Goal: Task Accomplishment & Management: Manage account settings

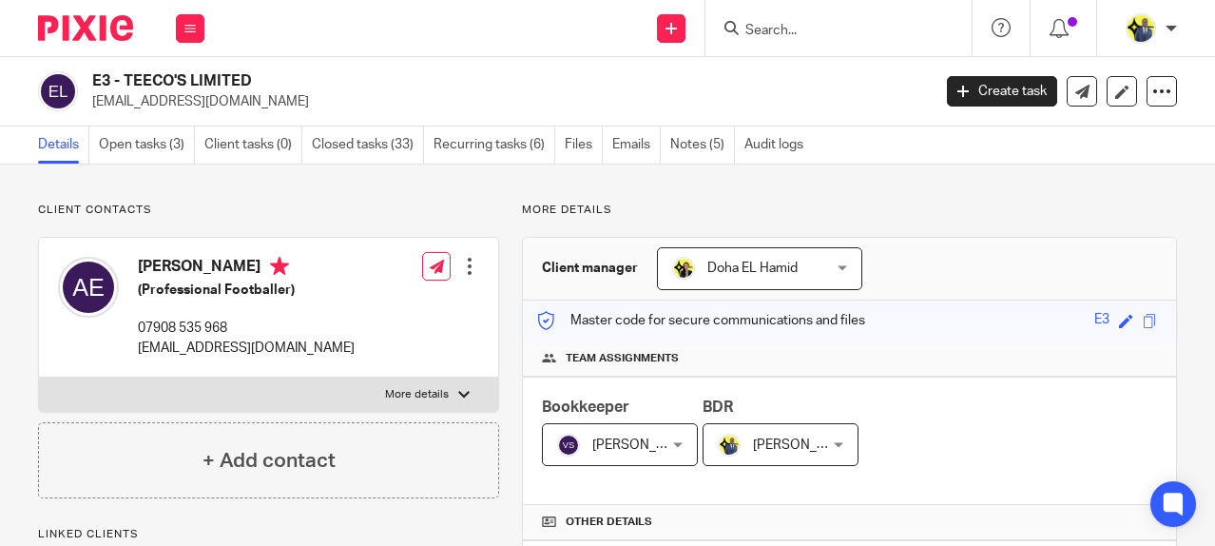
click at [767, 29] on input "Search" at bounding box center [828, 31] width 171 height 17
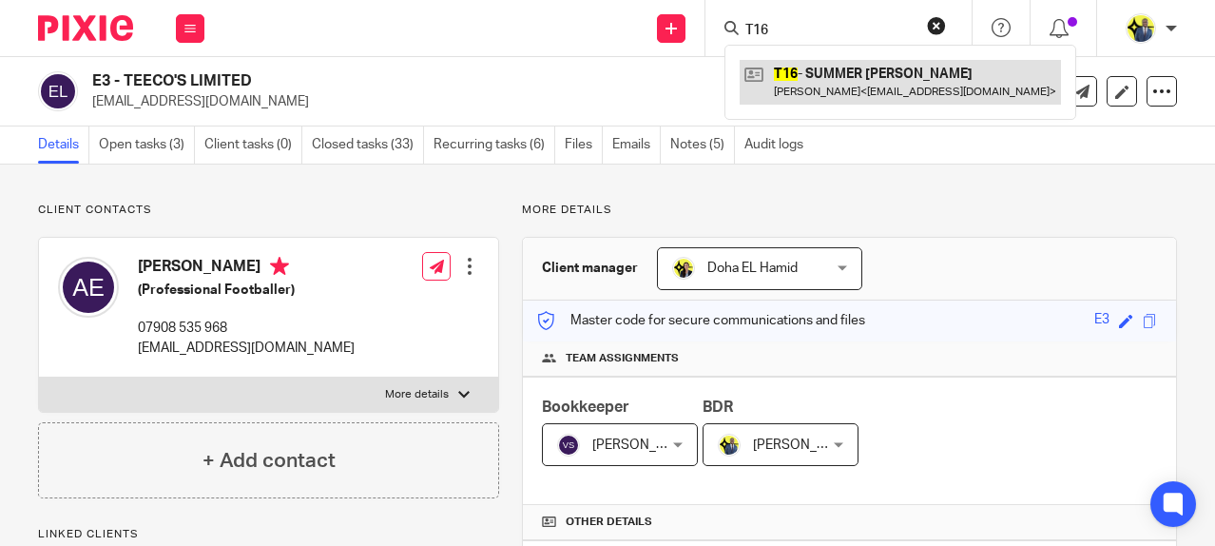
type input "T16"
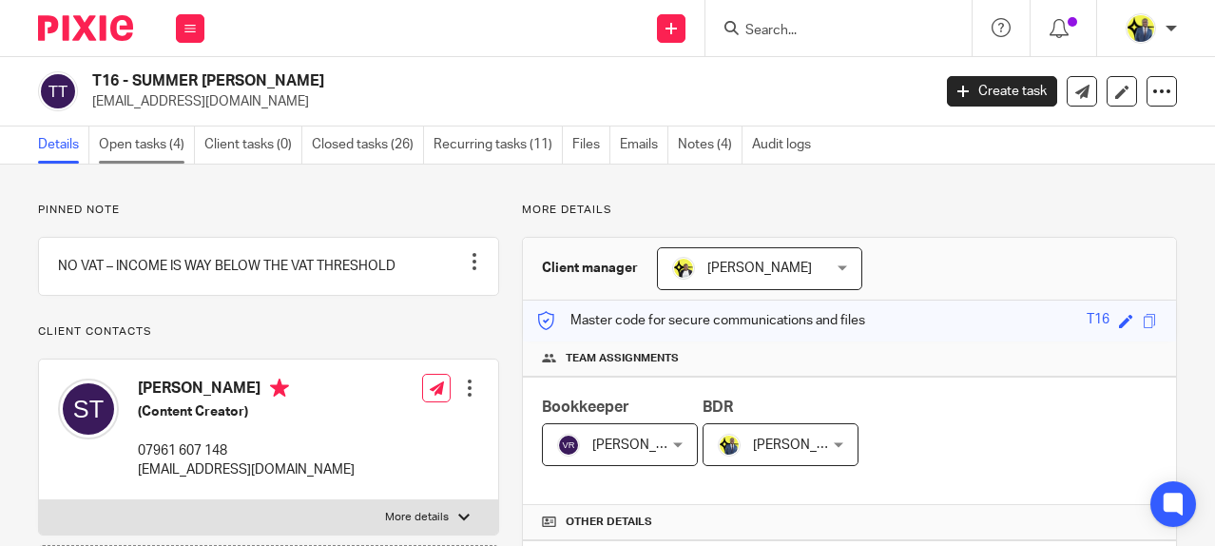
click at [113, 153] on link "Open tasks (4)" at bounding box center [147, 144] width 96 height 37
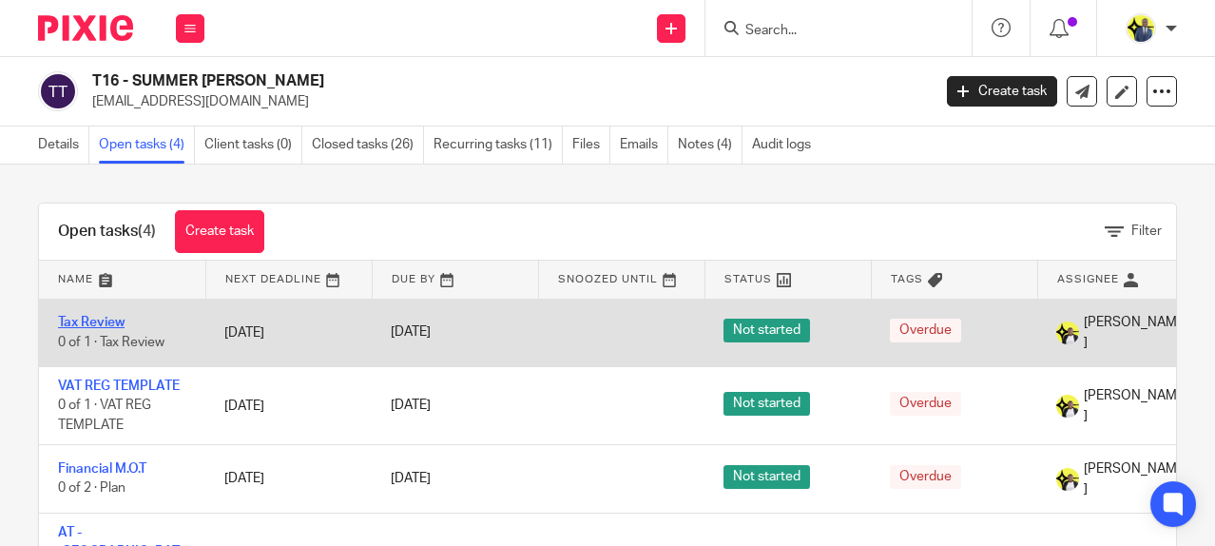
click at [107, 322] on link "Tax Review" at bounding box center [91, 322] width 67 height 13
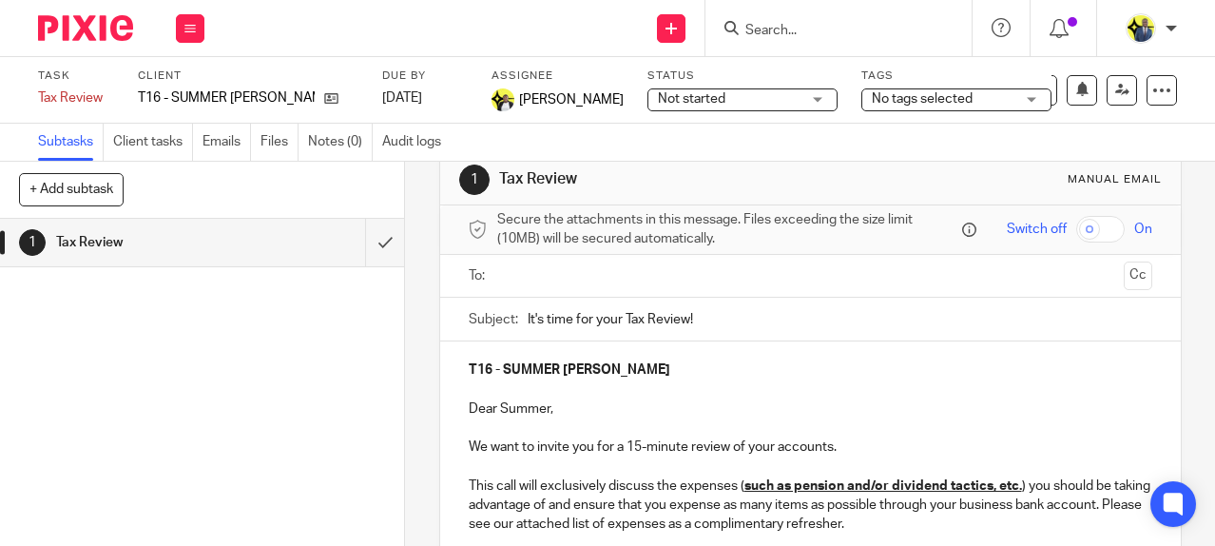
scroll to position [221, 0]
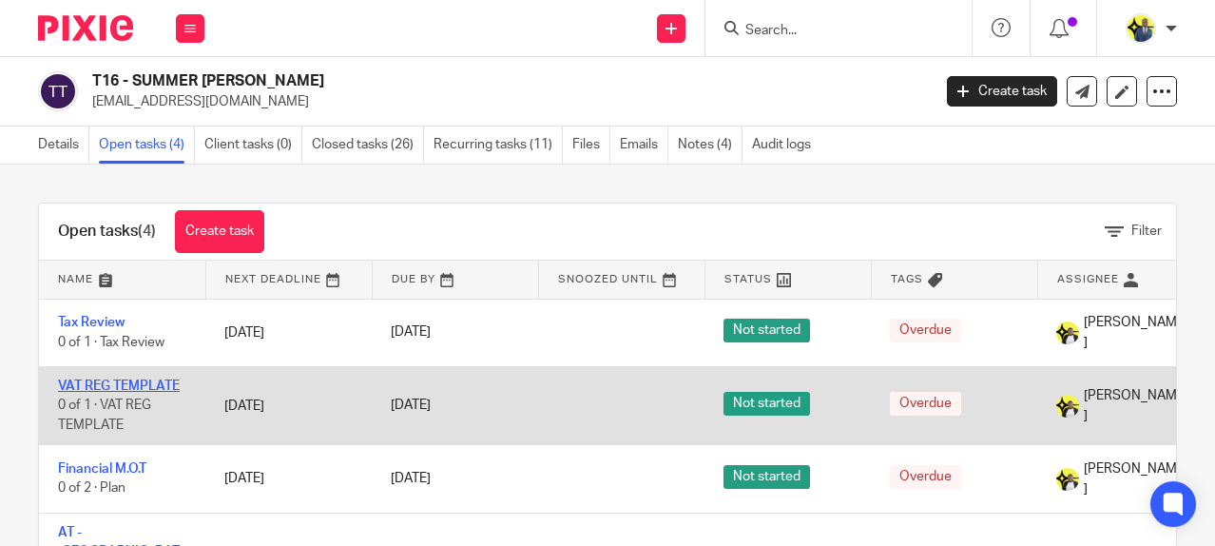
click at [129, 379] on link "VAT REG TEMPLATE" at bounding box center [119, 385] width 122 height 13
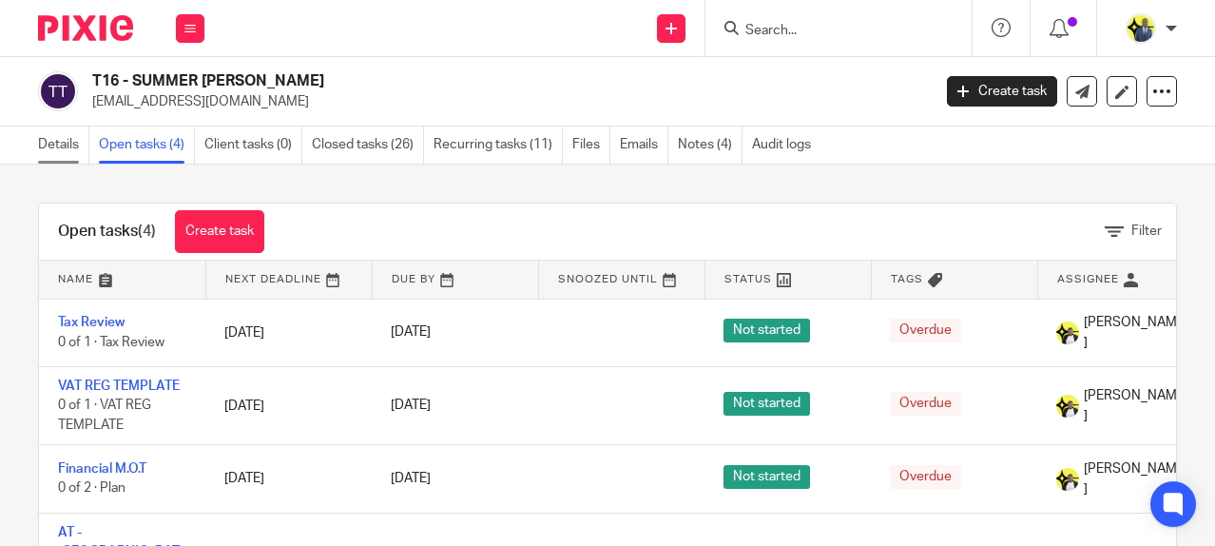
click at [57, 144] on link "Details" at bounding box center [63, 144] width 51 height 37
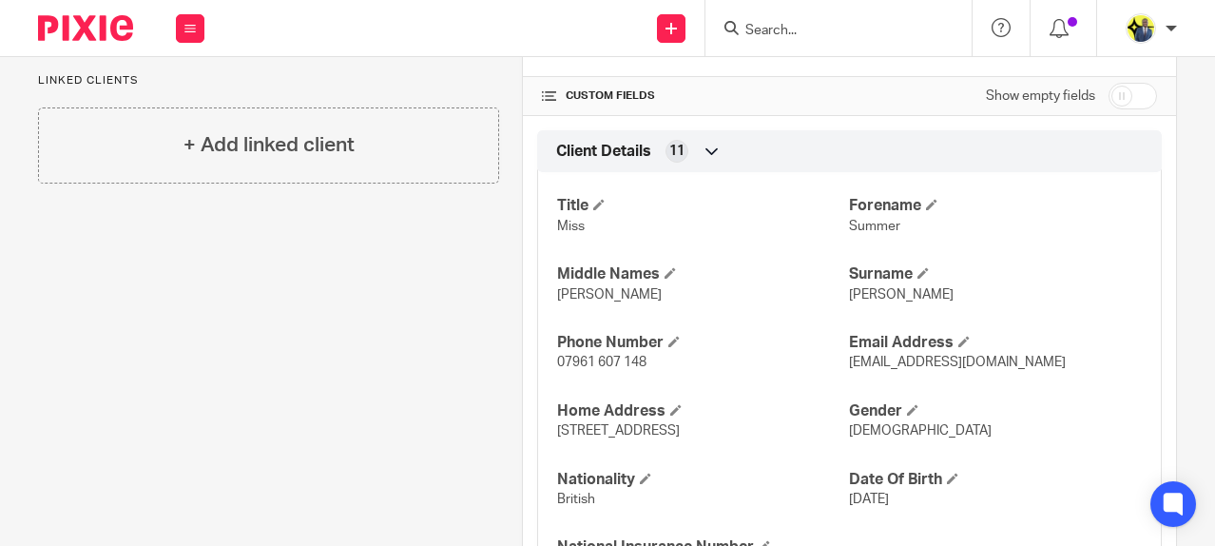
scroll to position [665, 0]
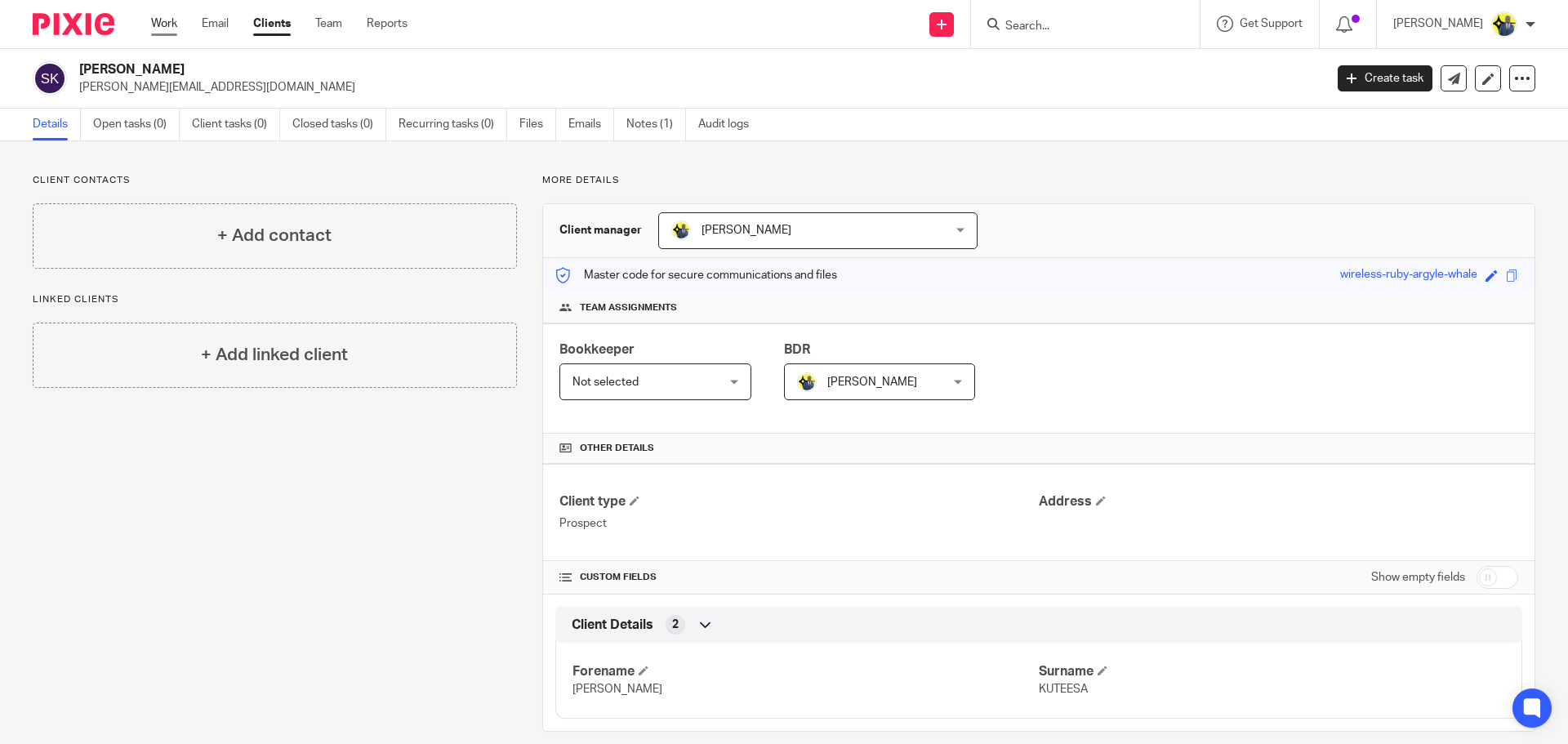
click at [174, 27] on link "Work" at bounding box center [164, 23] width 26 height 16
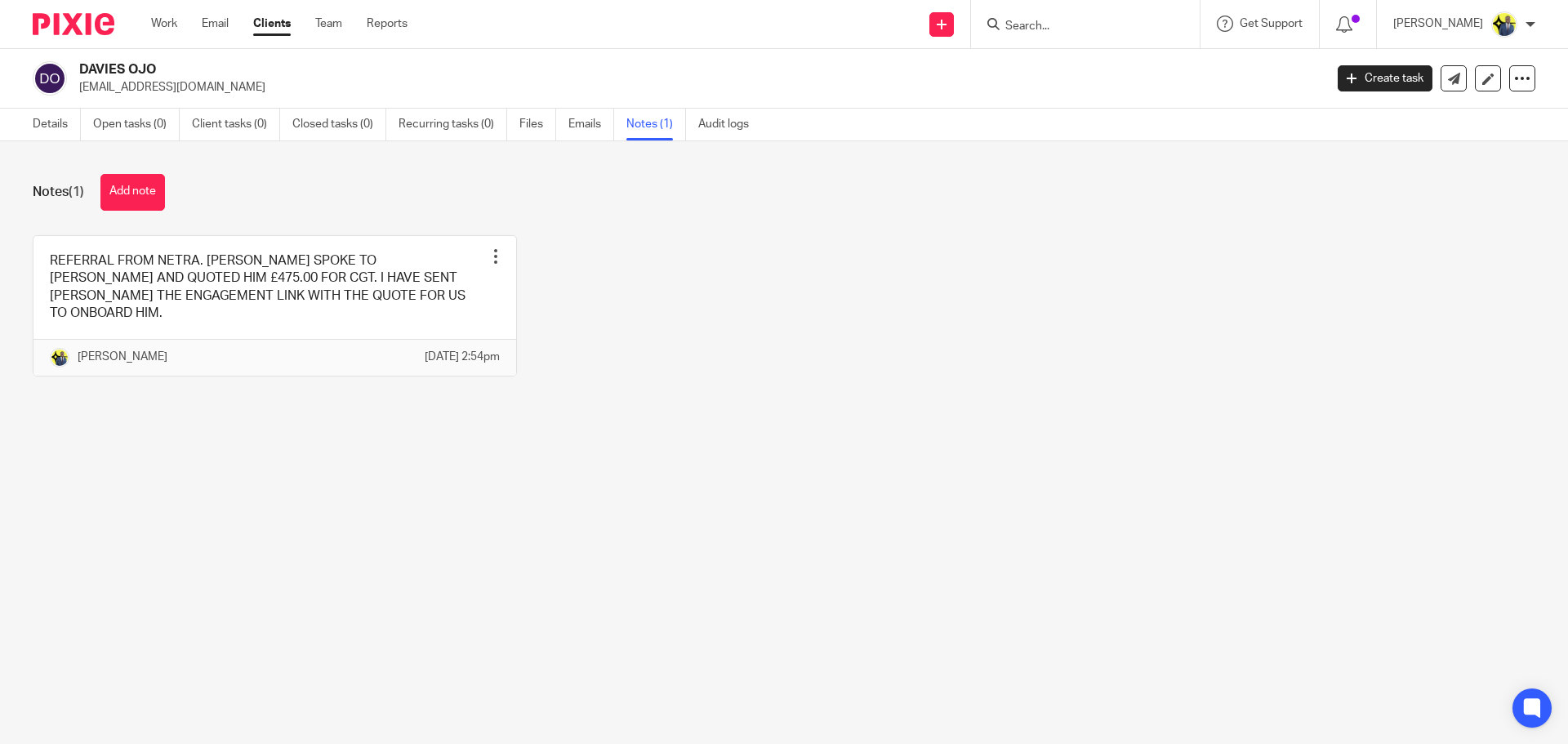
click at [28, 125] on div "Details Open tasks (0) Client tasks (0) Closed tasks (0) Recurring tasks (0) Fi…" at bounding box center [394, 124] width 790 height 32
click at [51, 125] on link "Details" at bounding box center [57, 124] width 48 height 32
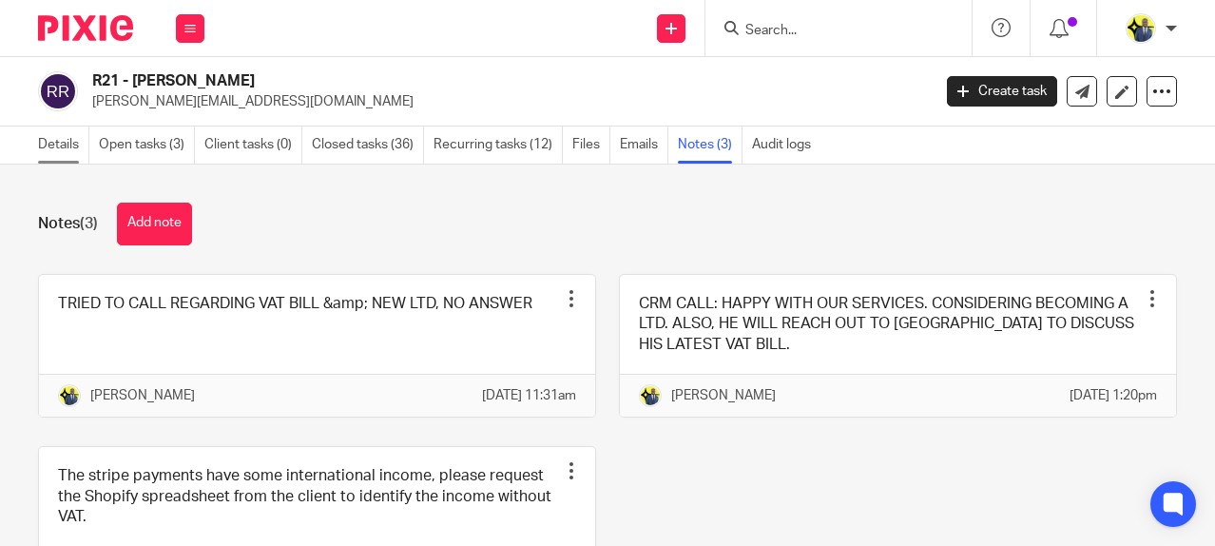
click at [72, 146] on link "Details" at bounding box center [63, 144] width 51 height 37
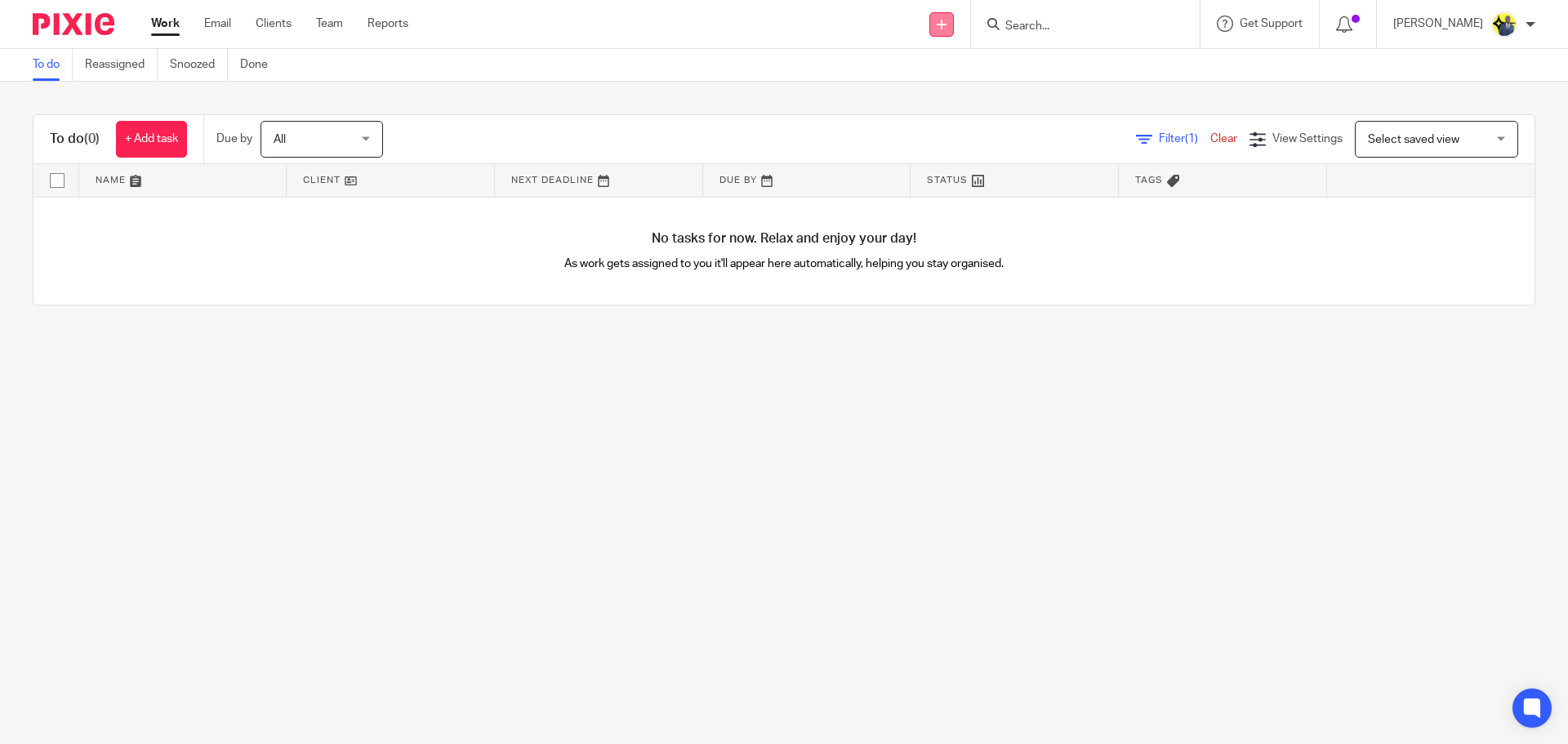
click at [947, 22] on icon at bounding box center [941, 24] width 9 height 9
click at [949, 123] on link "Add client" at bounding box center [961, 125] width 114 height 24
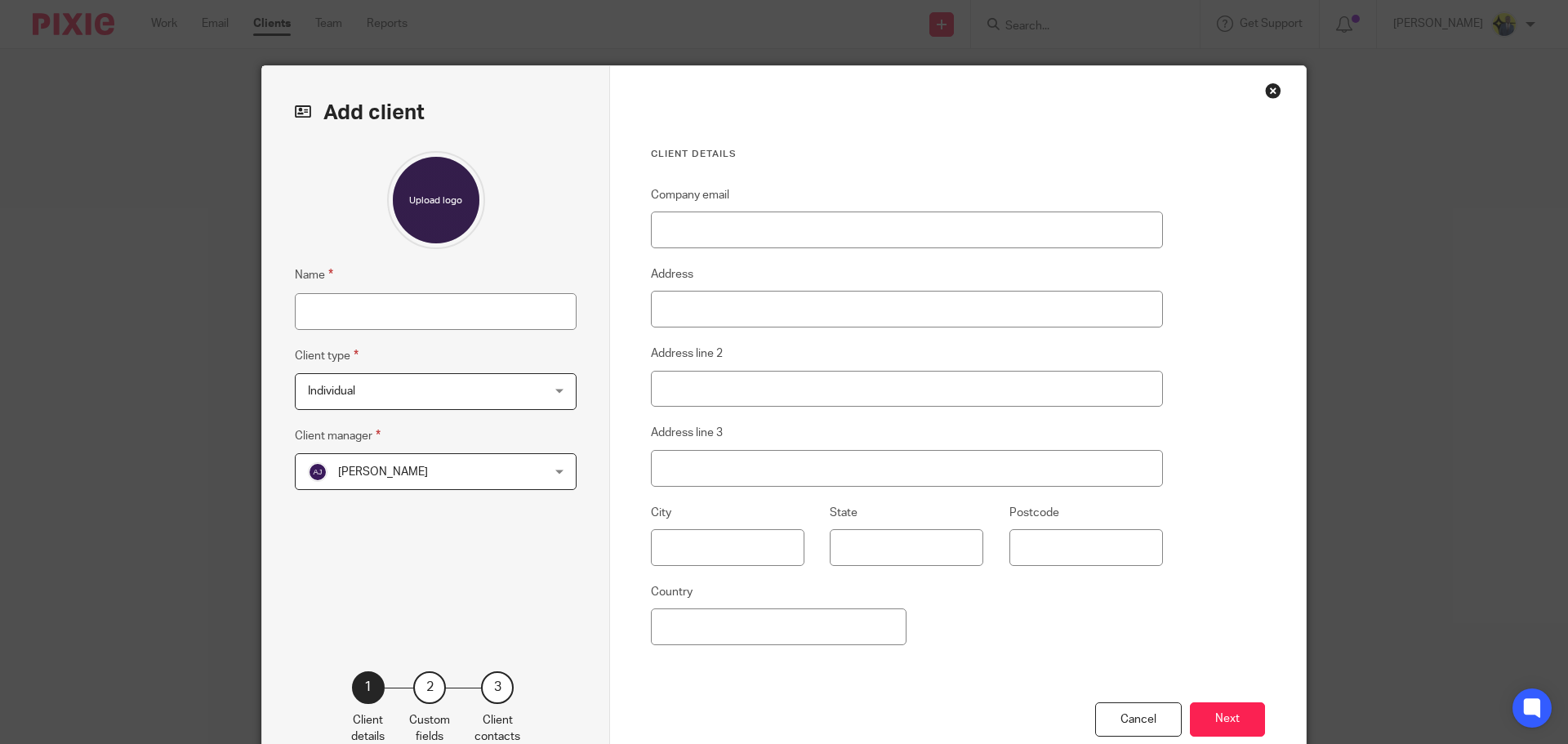
click at [427, 391] on span "Individual" at bounding box center [414, 391] width 214 height 34
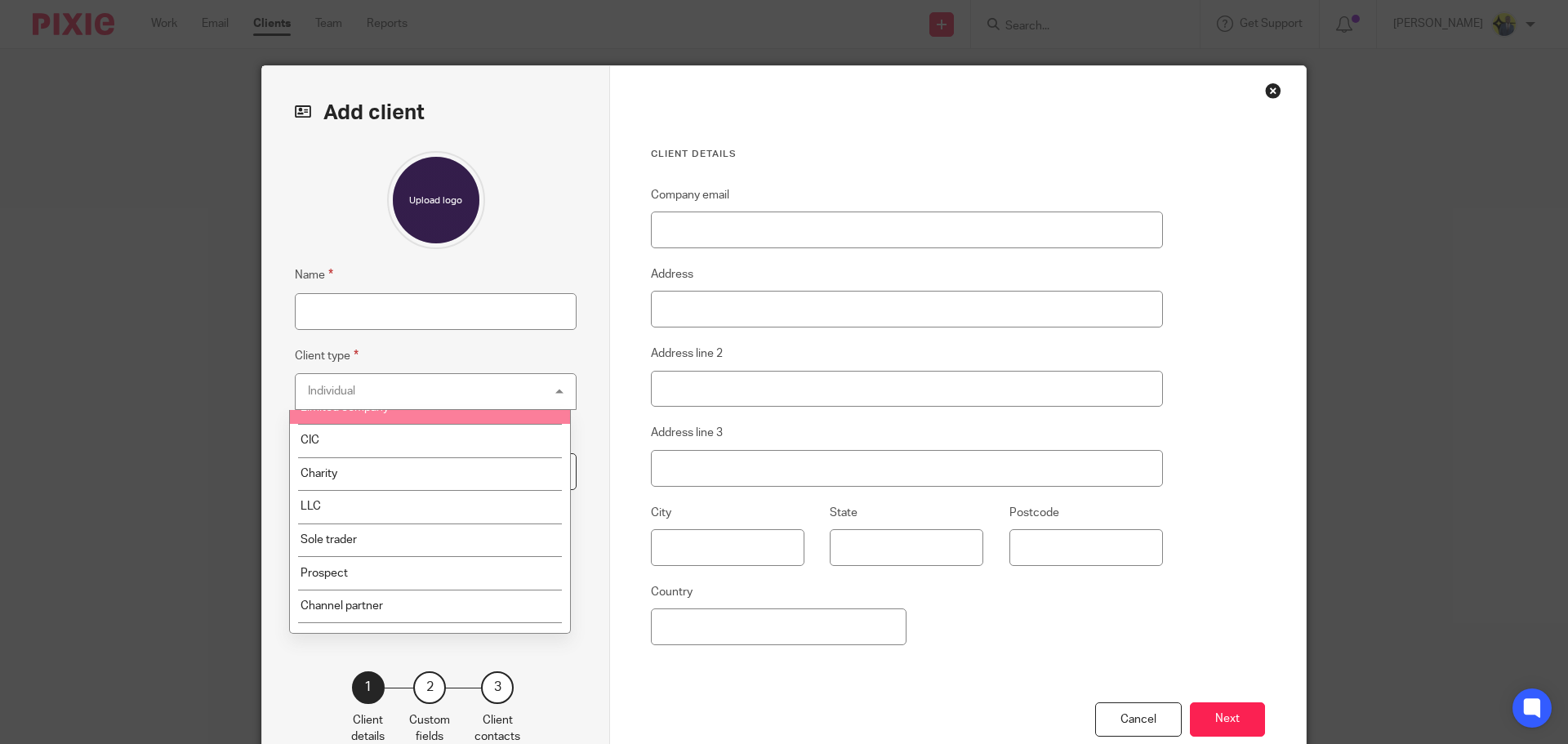
scroll to position [75, 0]
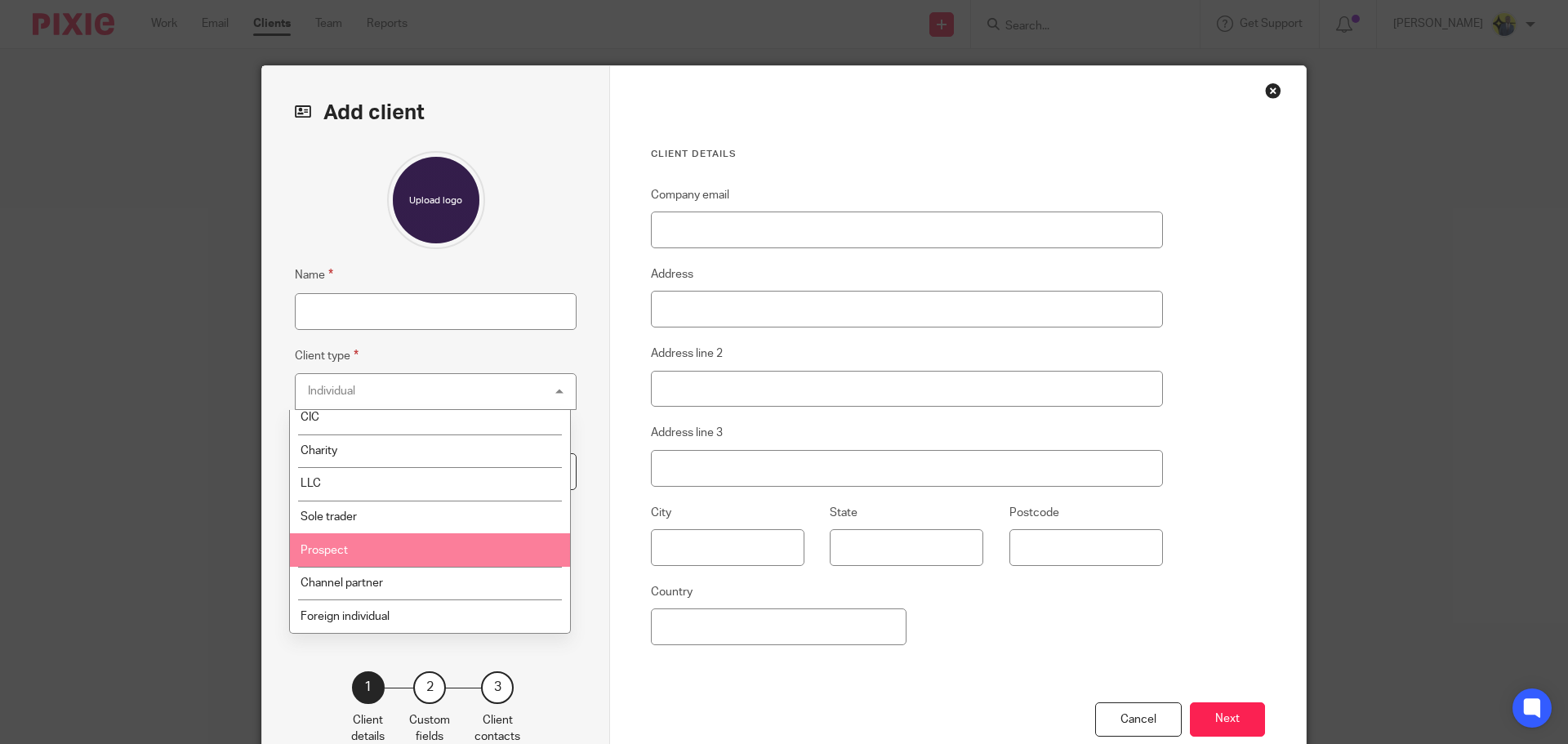
click at [355, 558] on li "Prospect" at bounding box center [430, 550] width 280 height 34
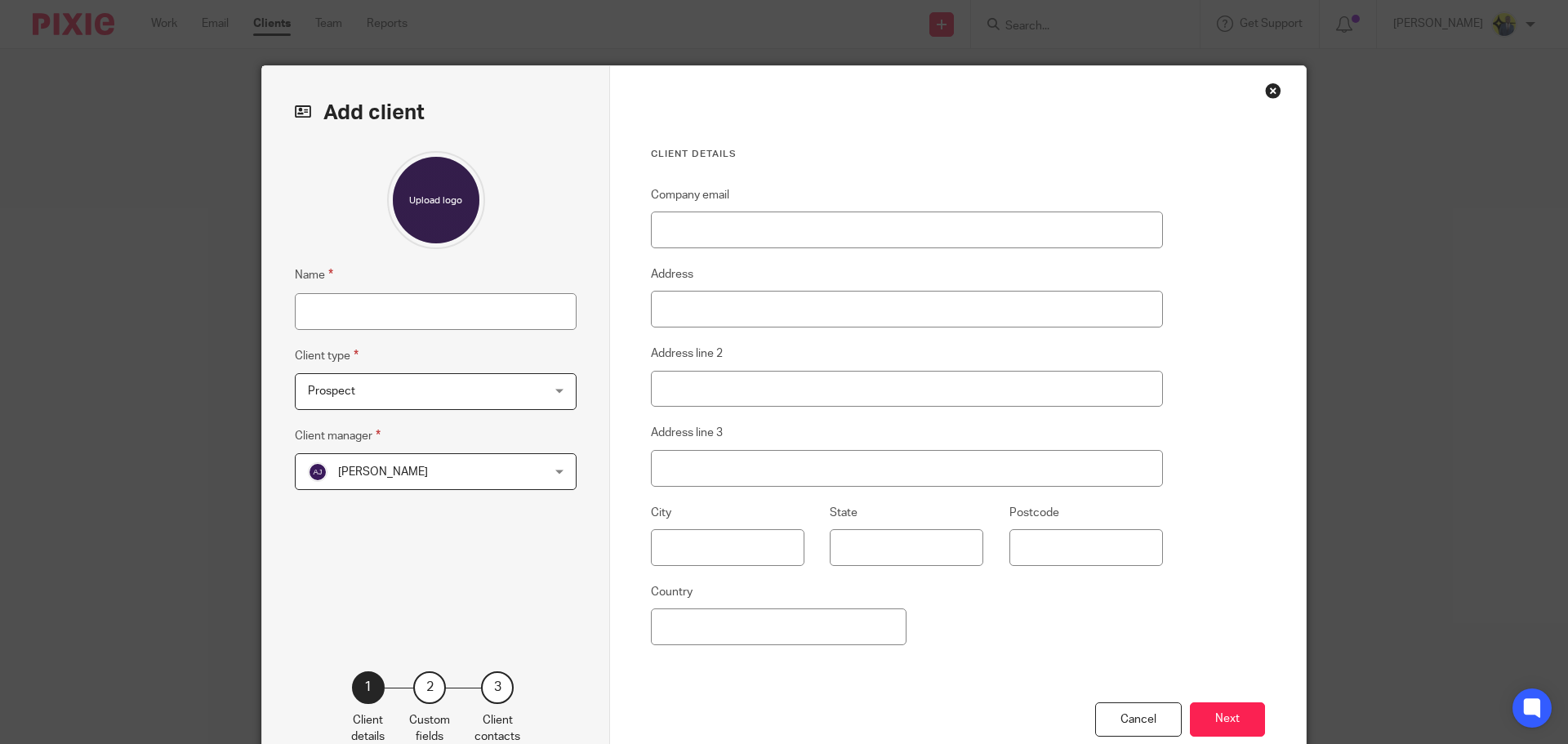
click at [351, 479] on span "Abhay Jayswal" at bounding box center [414, 472] width 214 height 34
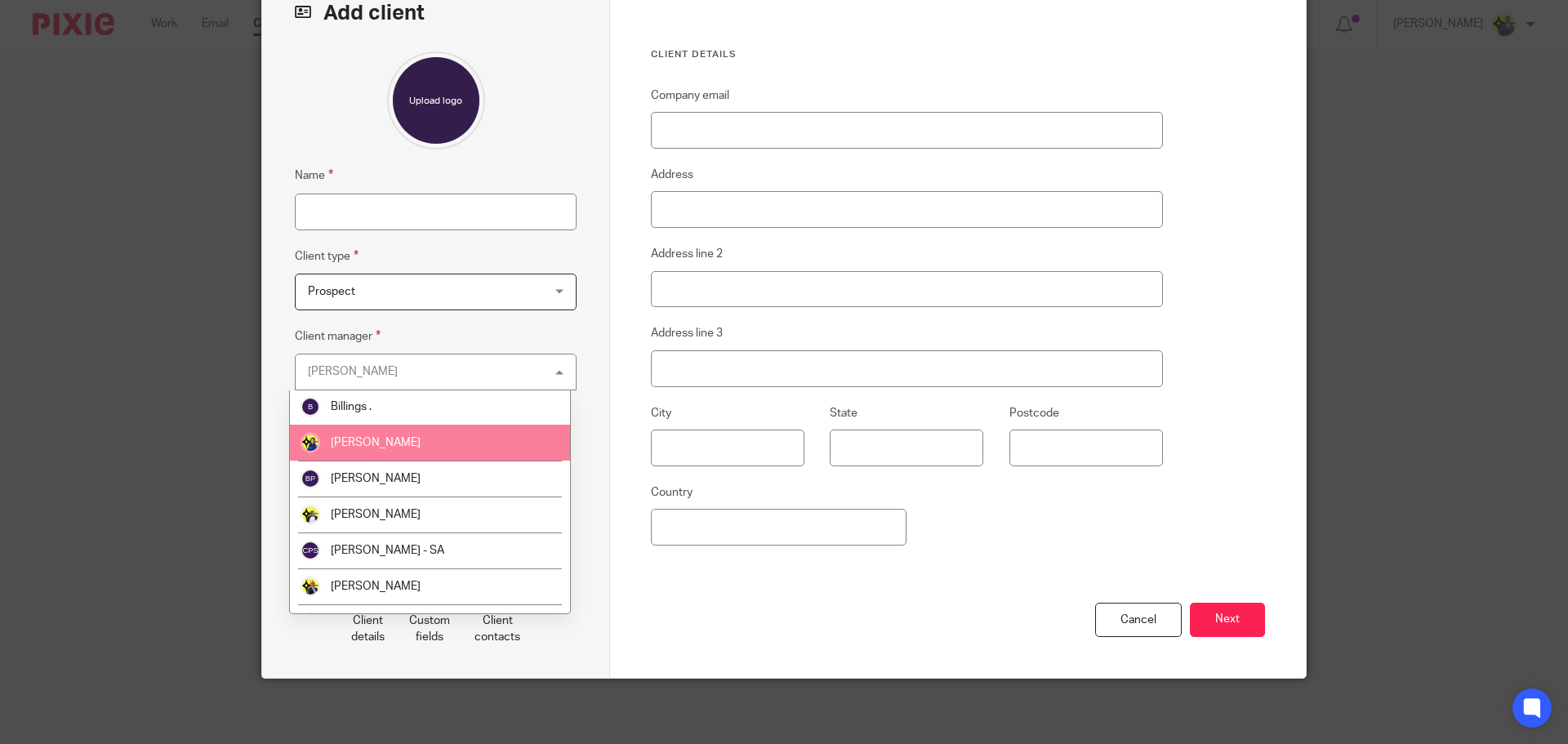
scroll to position [190, 0]
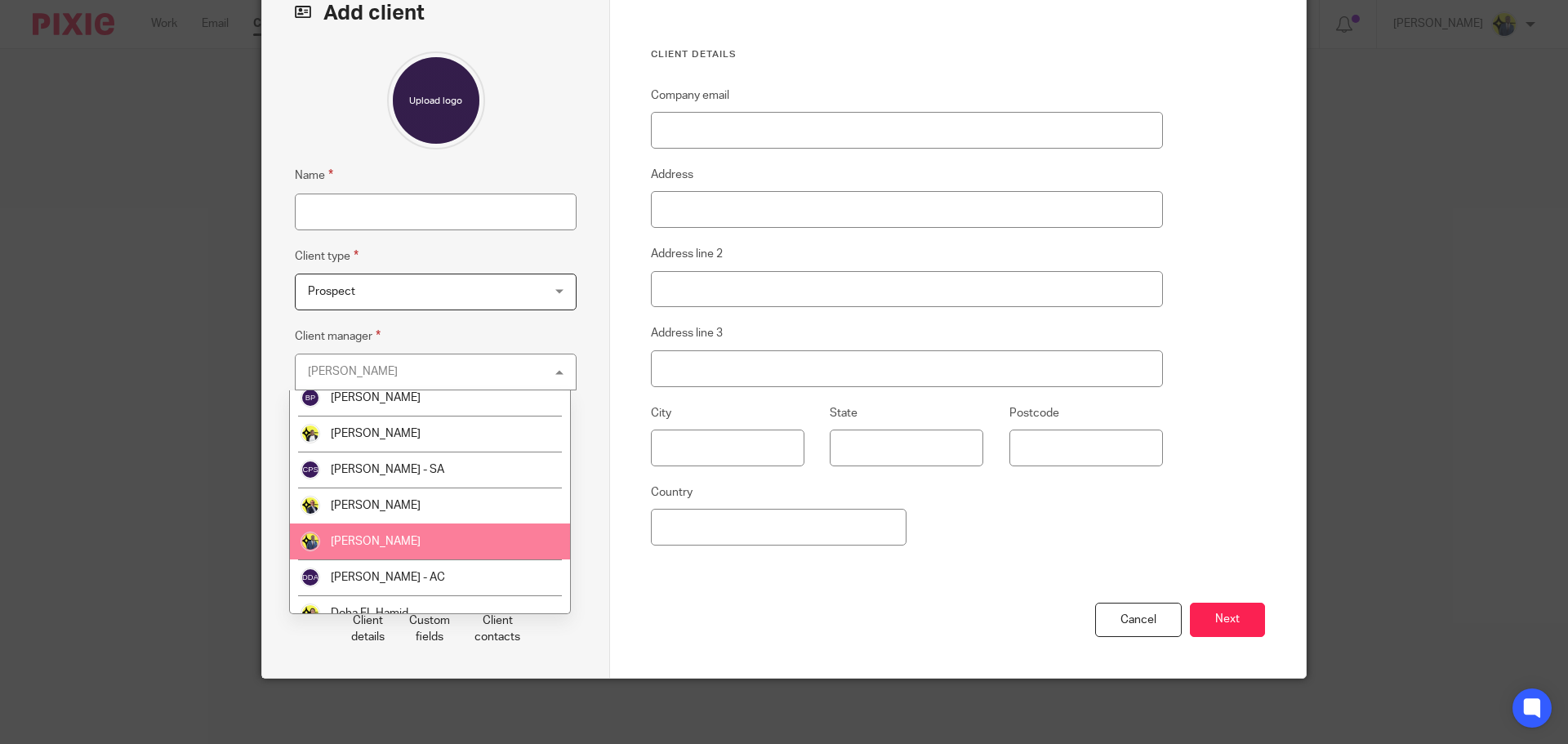
click at [374, 536] on span "[PERSON_NAME]" at bounding box center [375, 541] width 90 height 11
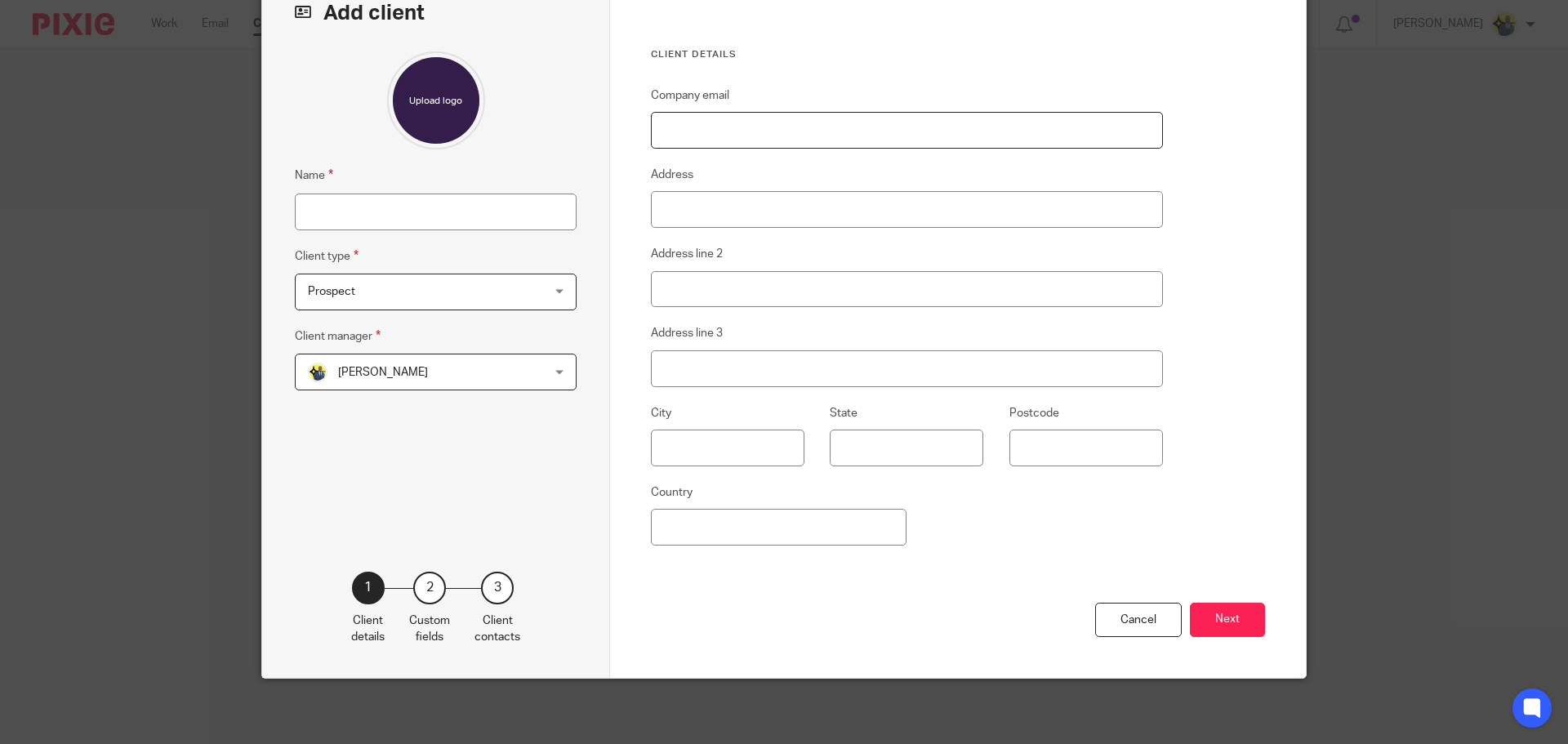
click at [697, 134] on input "Company email" at bounding box center [907, 130] width 512 height 37
paste input "[EMAIL_ADDRESS][DOMAIN_NAME]"
type input "[EMAIL_ADDRESS][DOMAIN_NAME]"
click at [387, 209] on input "Name" at bounding box center [436, 211] width 282 height 37
type input "AANU ADEOYE"
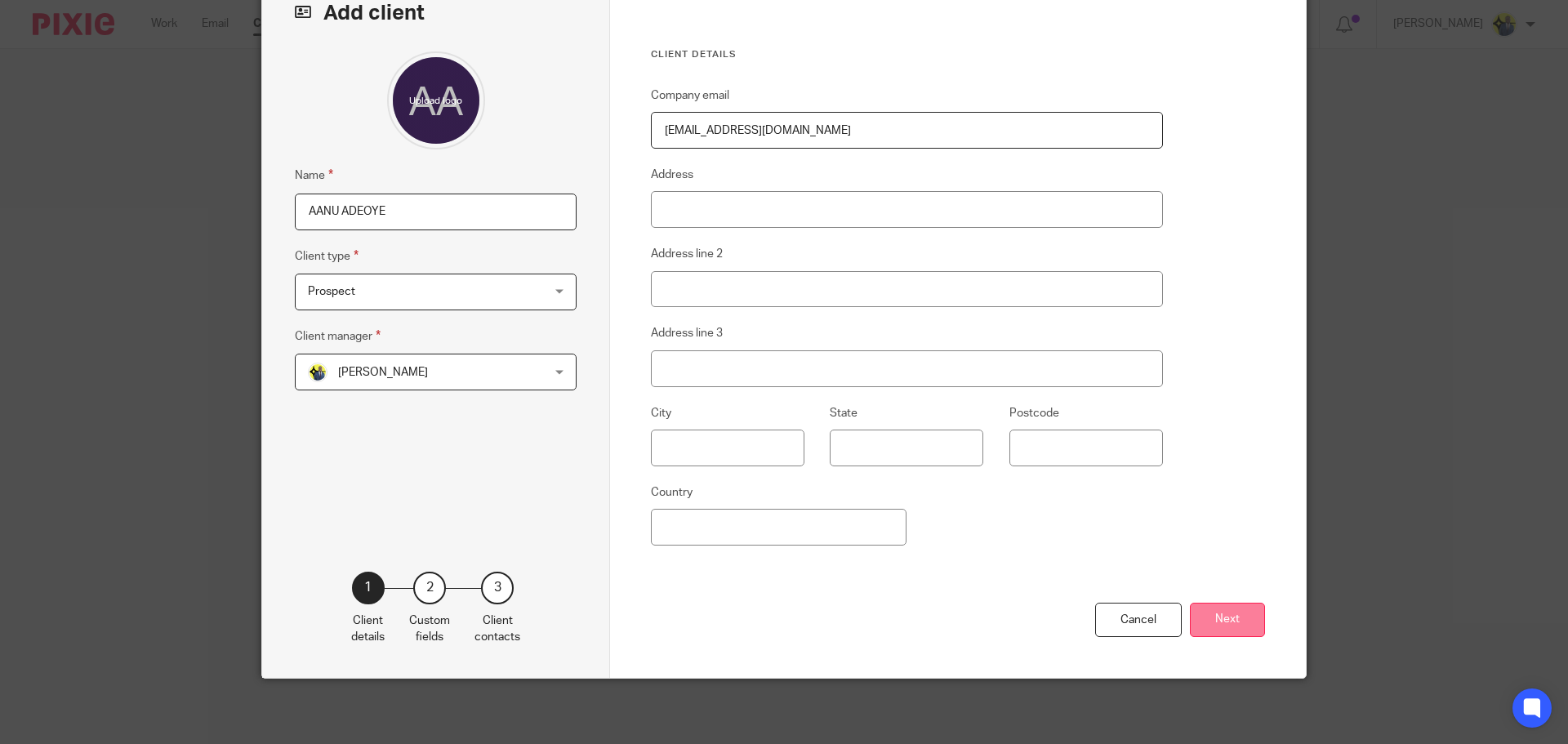
click at [1205, 610] on button "Next" at bounding box center [1227, 620] width 75 height 35
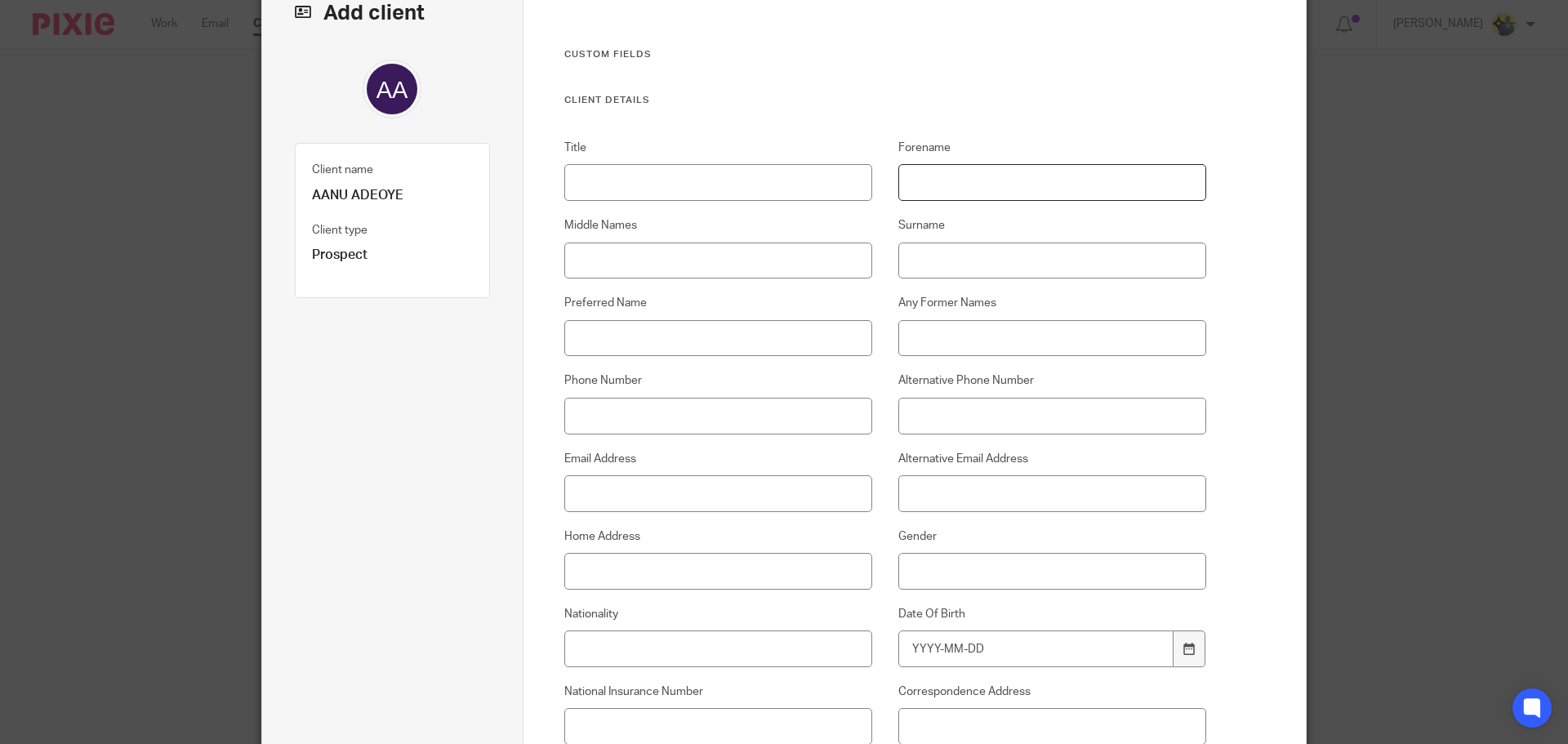
click at [974, 174] on input "Forename" at bounding box center [1052, 182] width 308 height 37
type input "AANU"
click at [971, 272] on input "Surname" at bounding box center [1052, 260] width 308 height 37
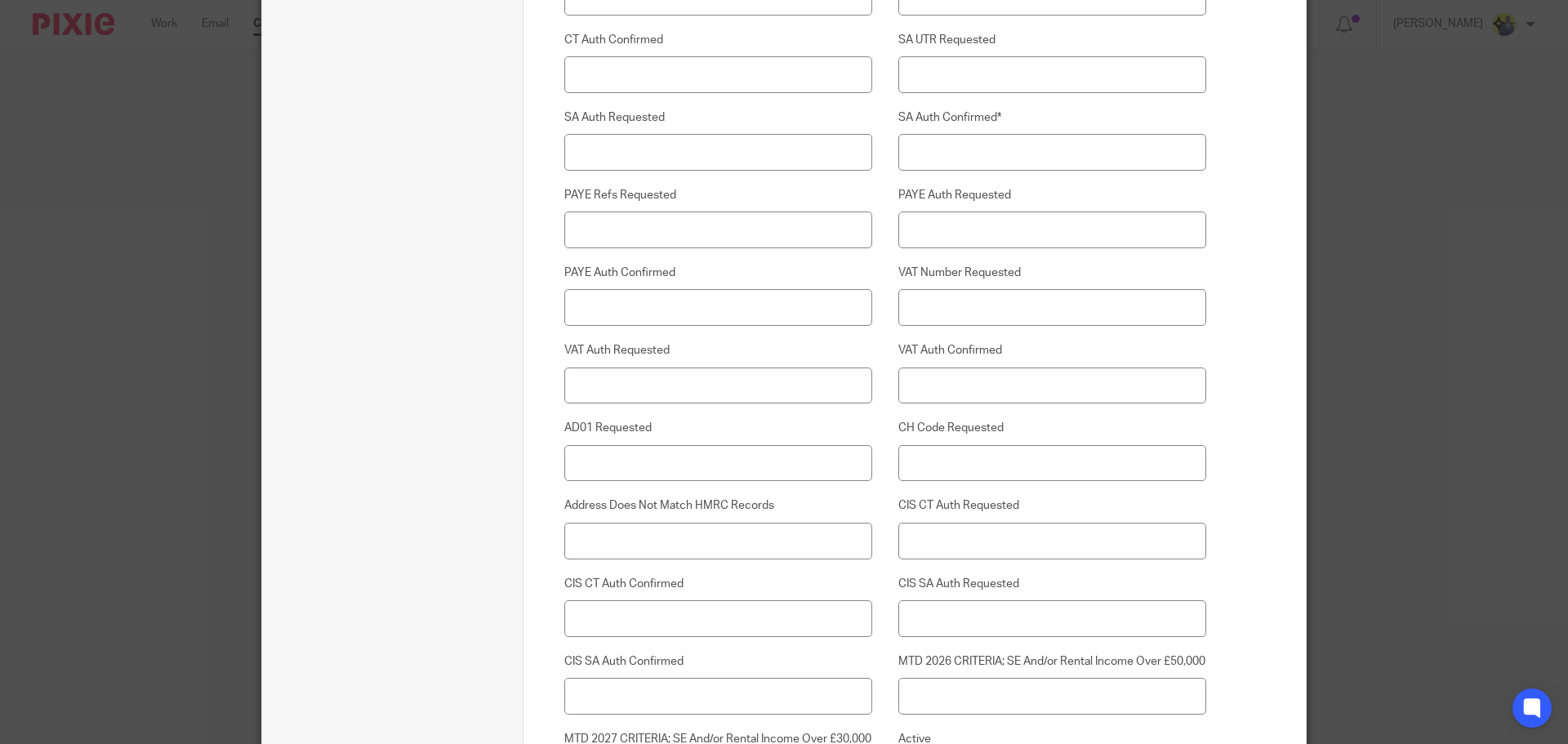
scroll to position [4162, 0]
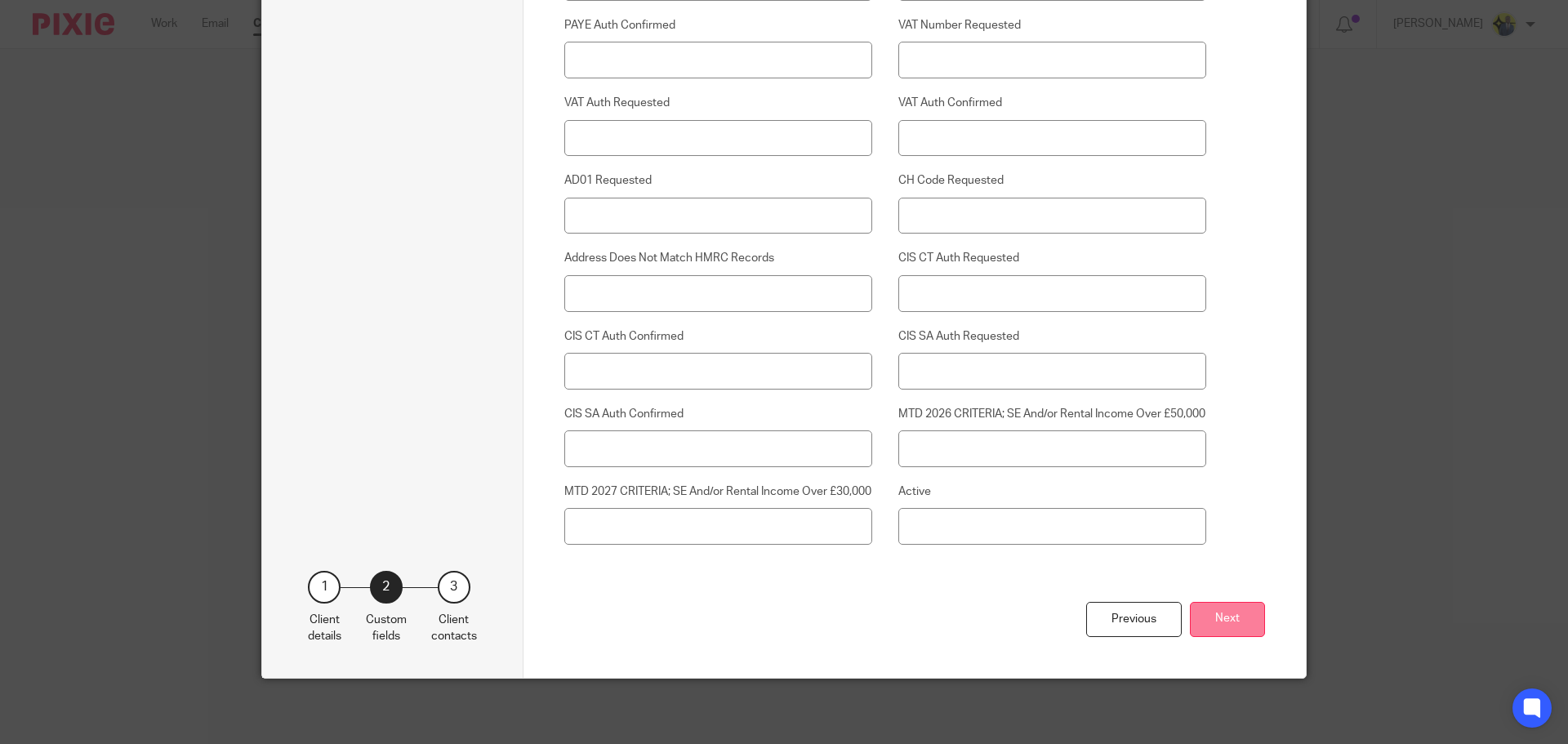
type input "ADEOYE"
click at [1219, 613] on button "Next" at bounding box center [1227, 619] width 75 height 35
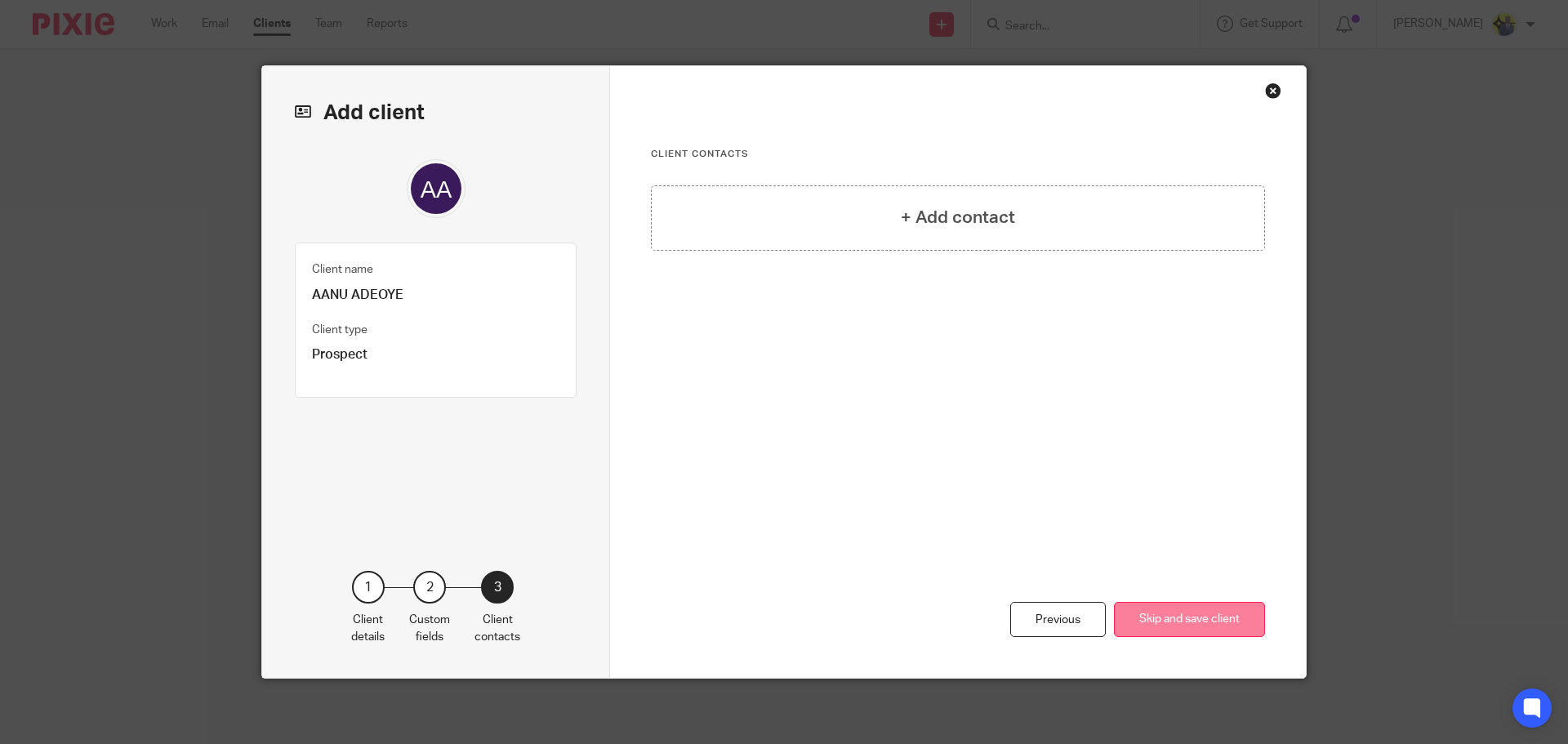
click at [1143, 619] on button "Skip and save client" at bounding box center [1190, 619] width 151 height 35
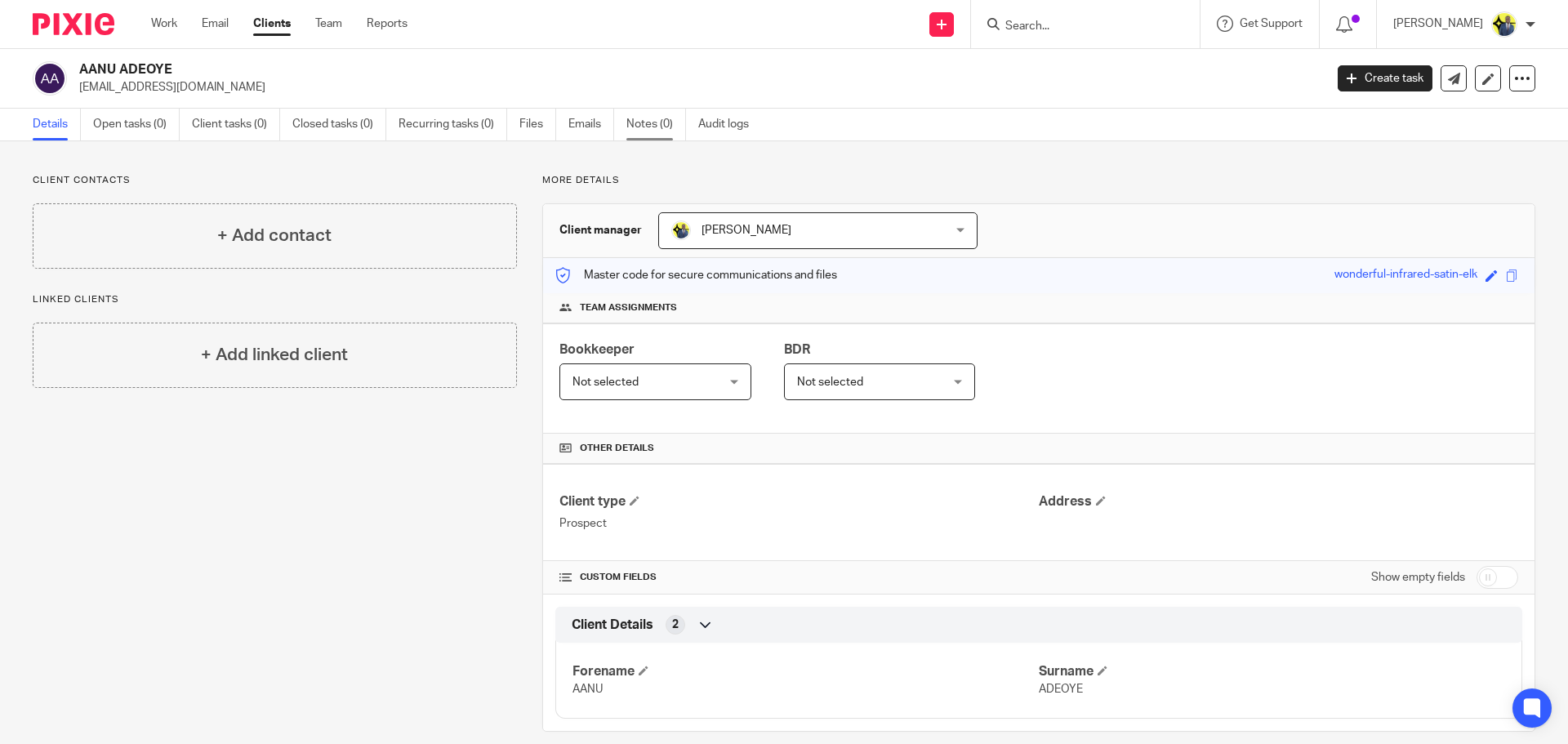
click at [644, 113] on link "Notes (0)" at bounding box center [656, 124] width 59 height 32
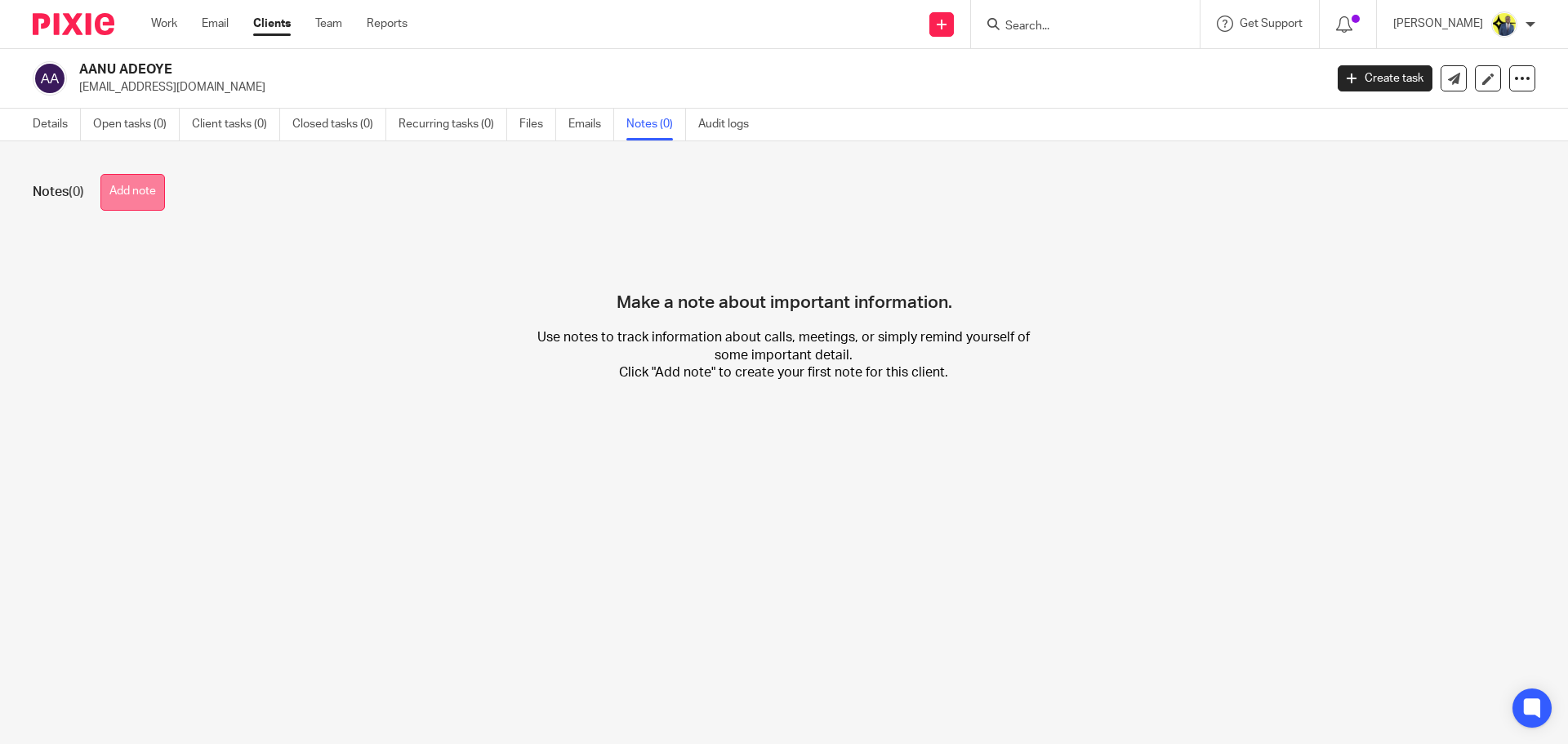
click at [156, 182] on button "Add note" at bounding box center [132, 192] width 64 height 37
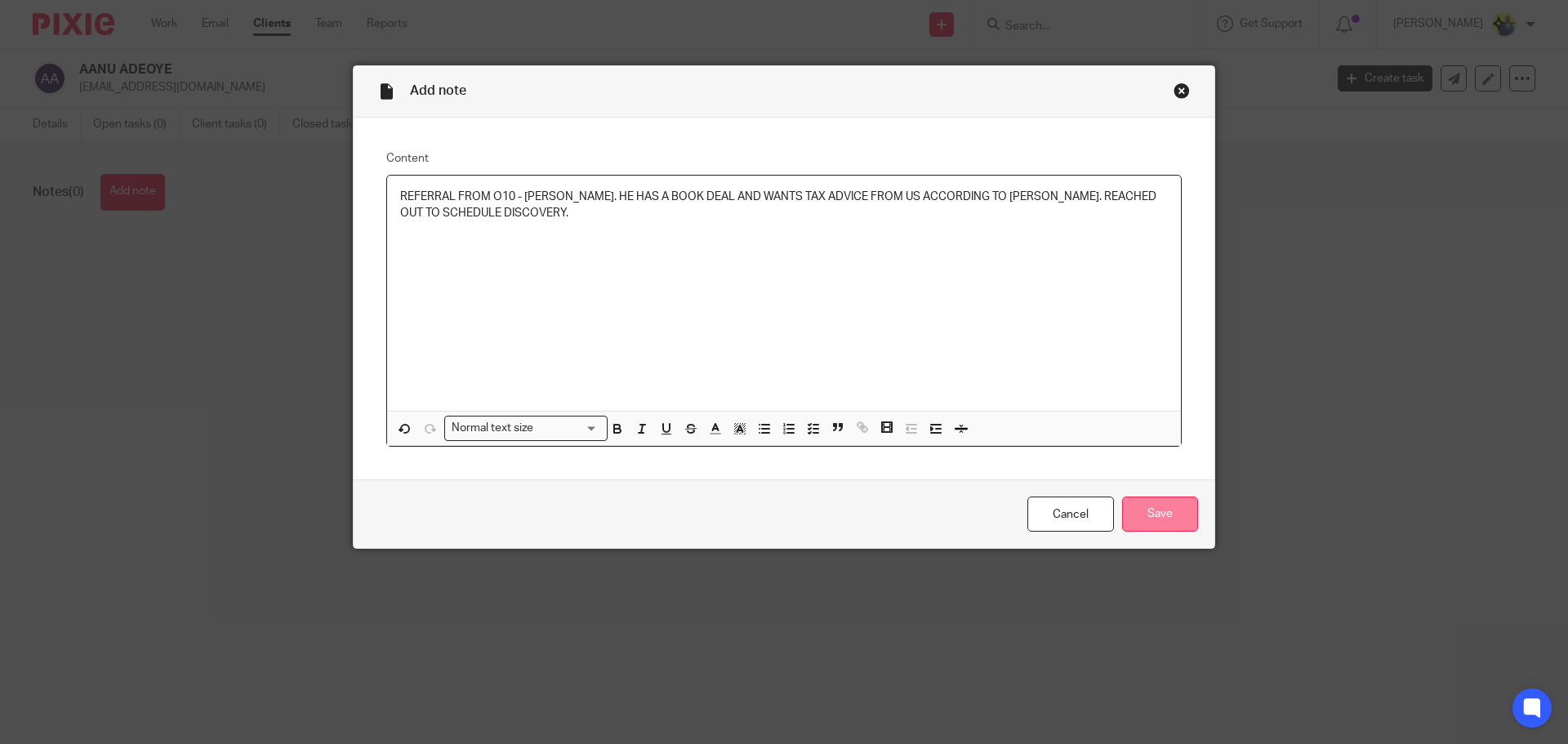
click at [1150, 506] on input "Save" at bounding box center [1160, 514] width 76 height 35
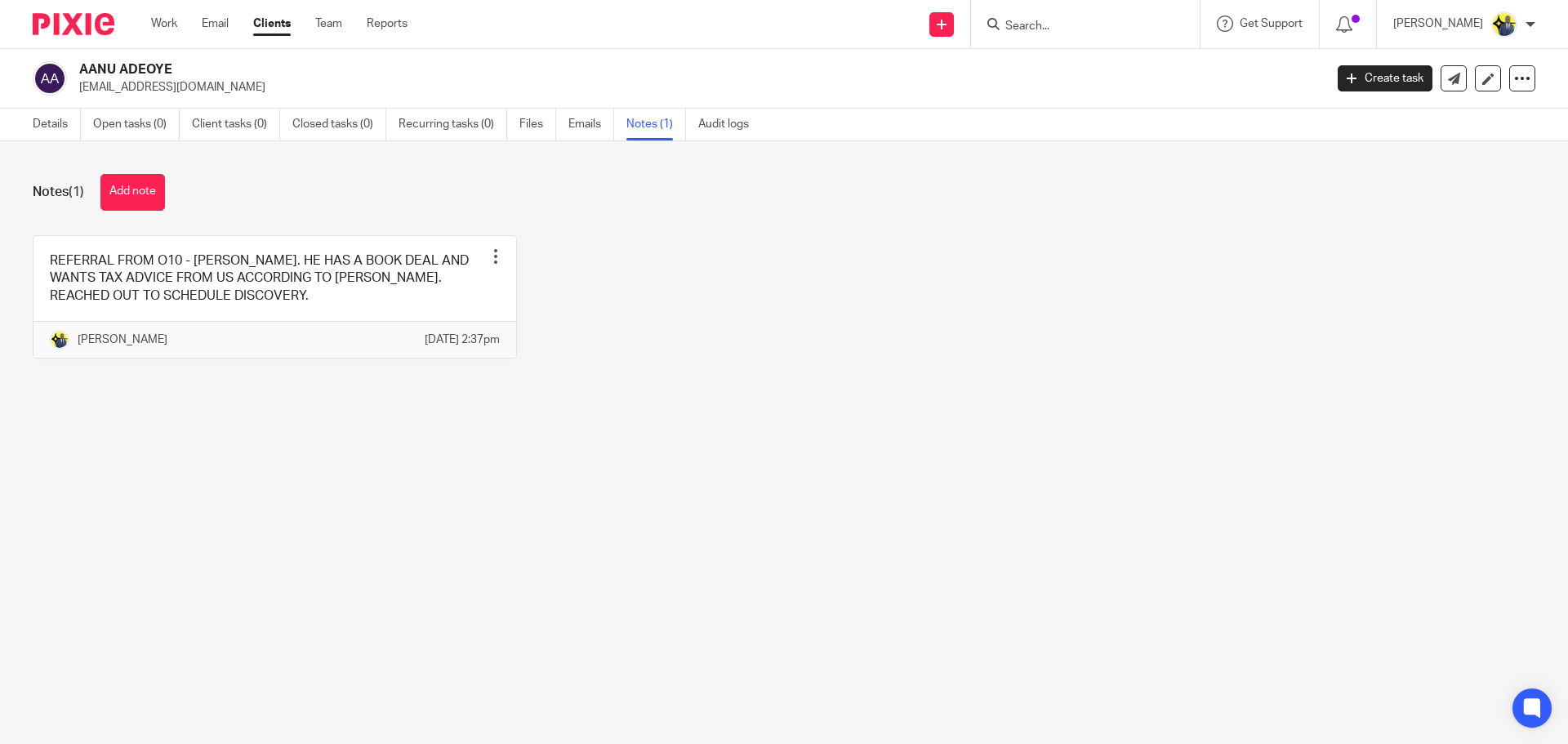
click at [1100, 27] on input "Search" at bounding box center [1077, 27] width 147 height 15
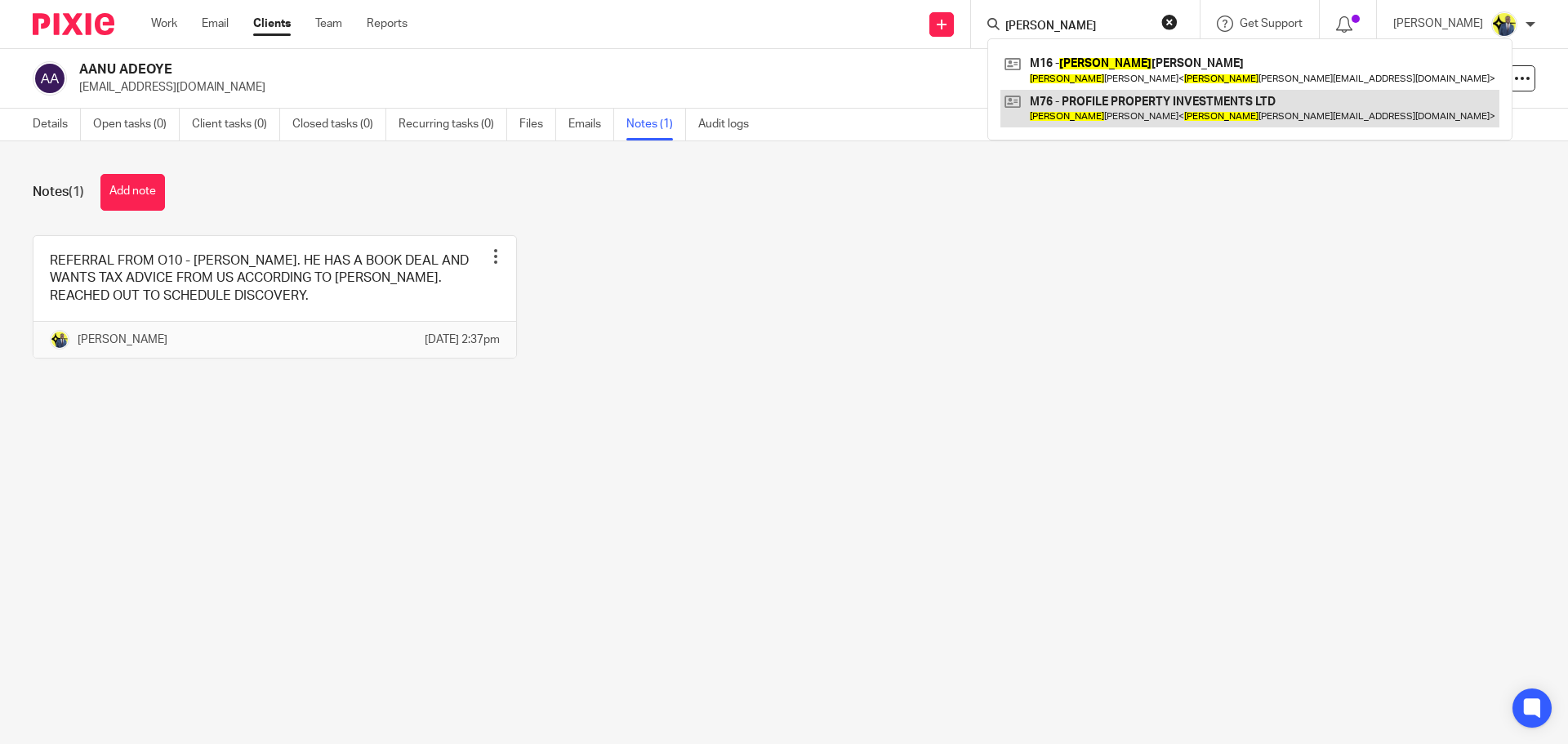
type input "CHLOE"
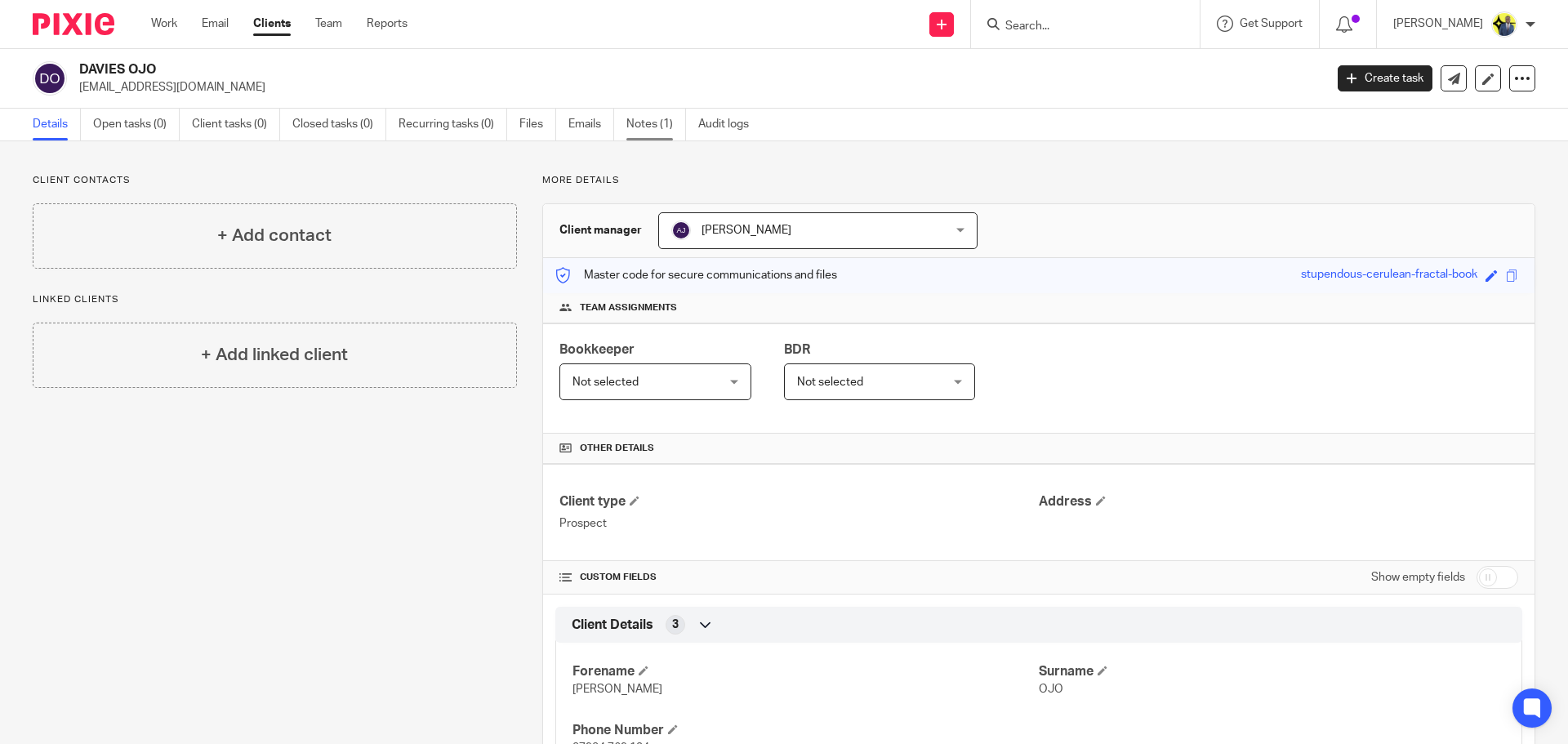
click at [643, 119] on link "Notes (1)" at bounding box center [656, 124] width 59 height 32
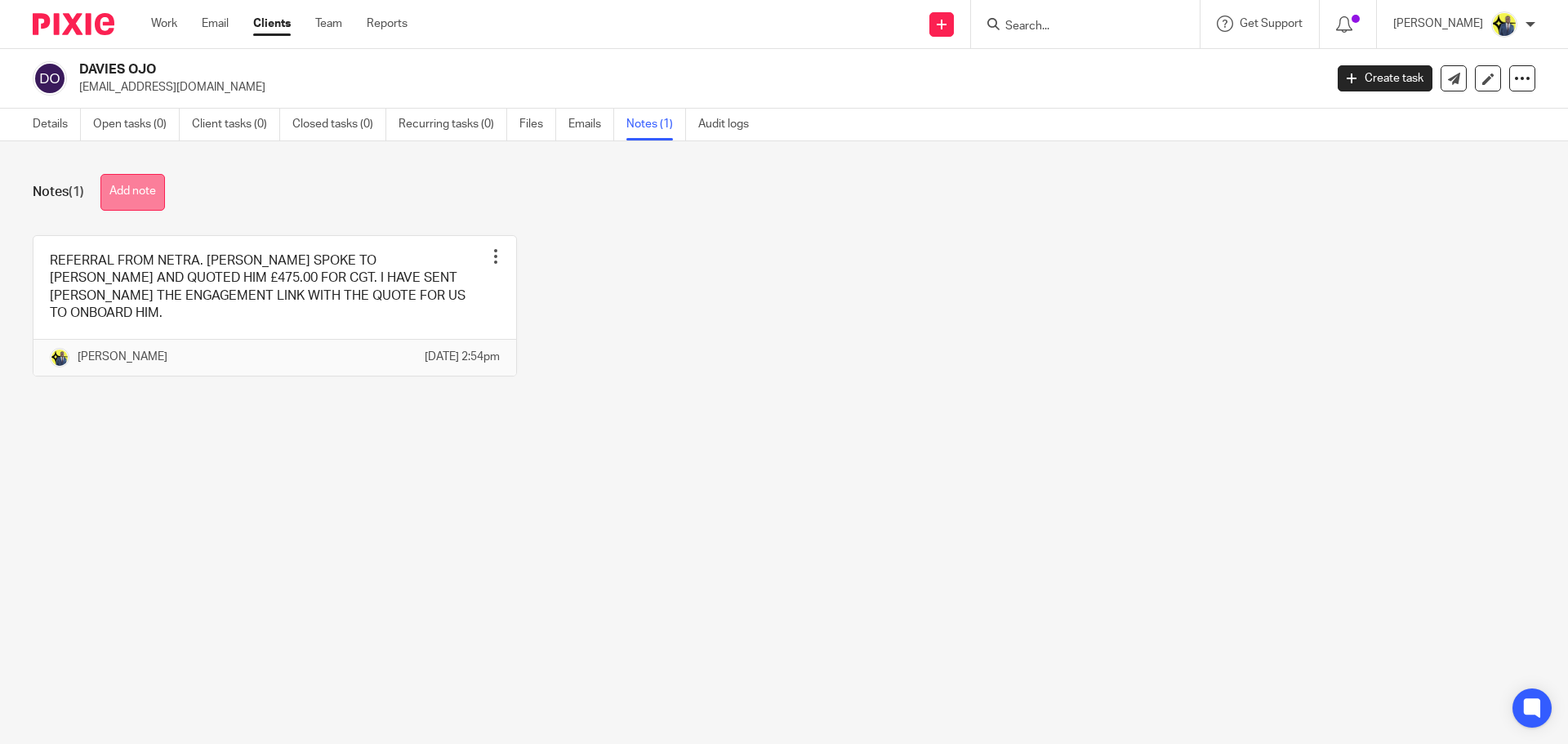
click at [137, 194] on button "Add note" at bounding box center [132, 192] width 64 height 37
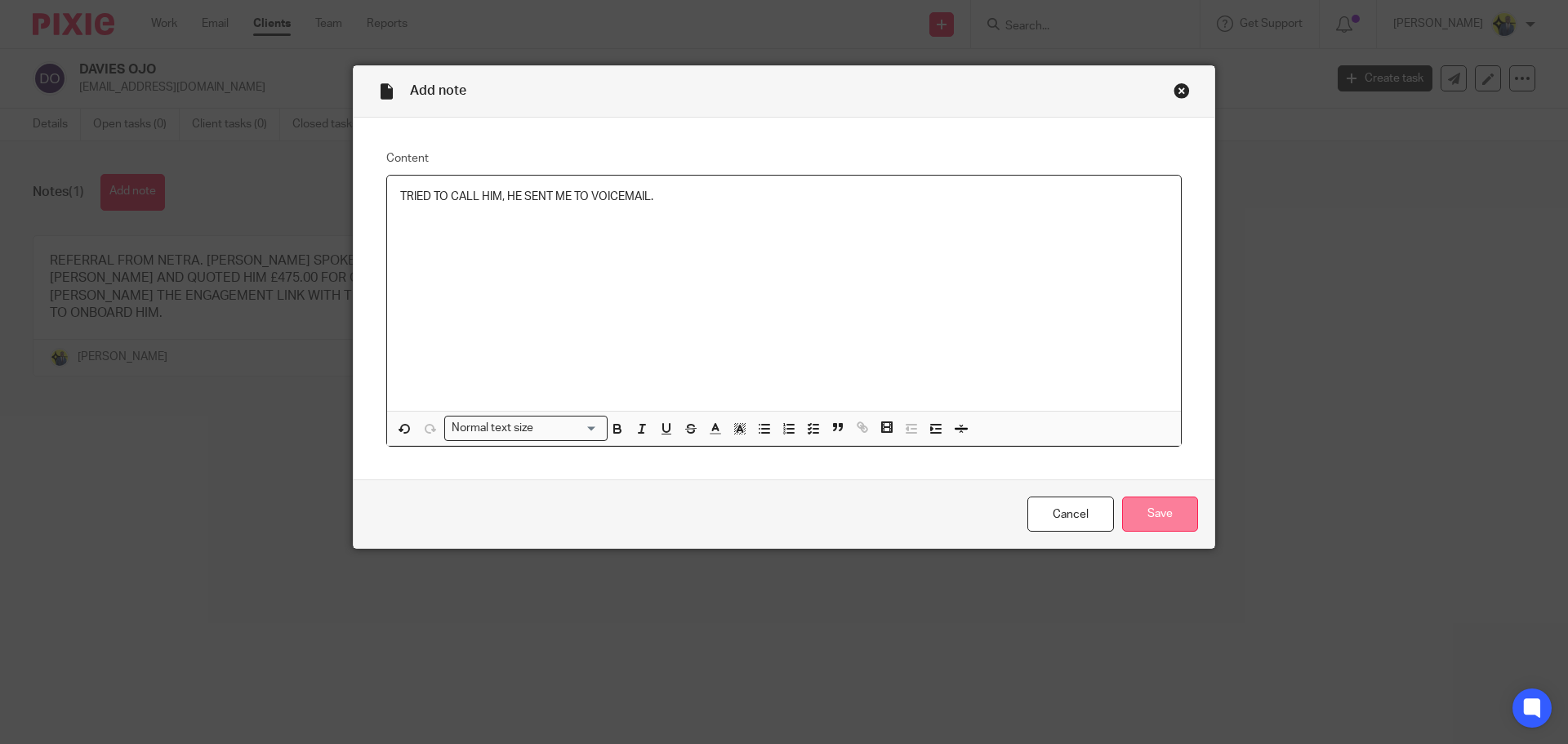
click at [1130, 518] on input "Save" at bounding box center [1160, 514] width 76 height 35
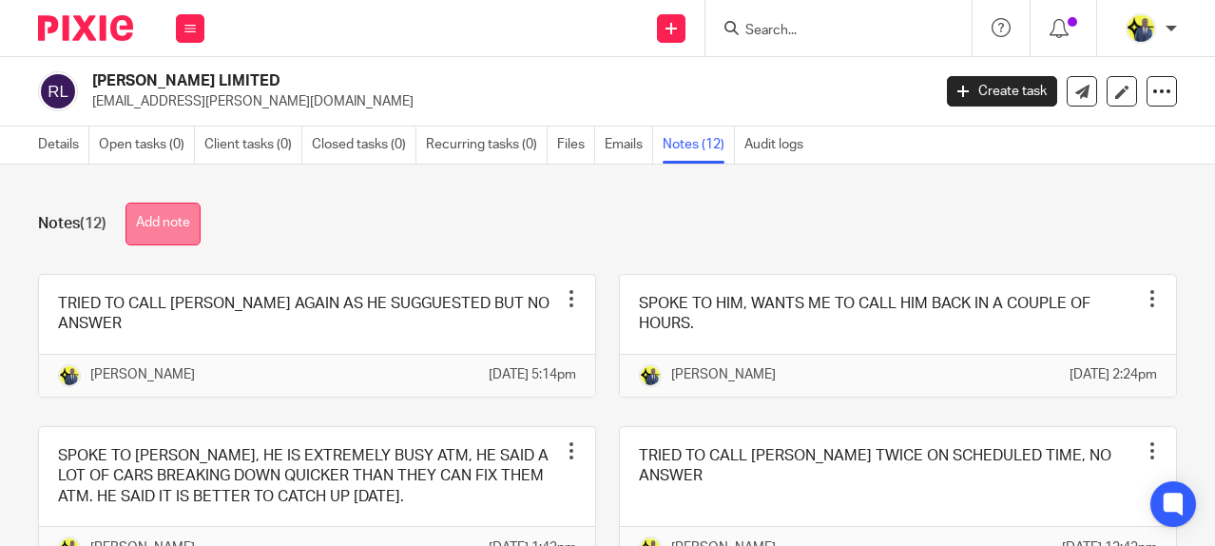
click at [173, 217] on button "Add note" at bounding box center [162, 223] width 75 height 43
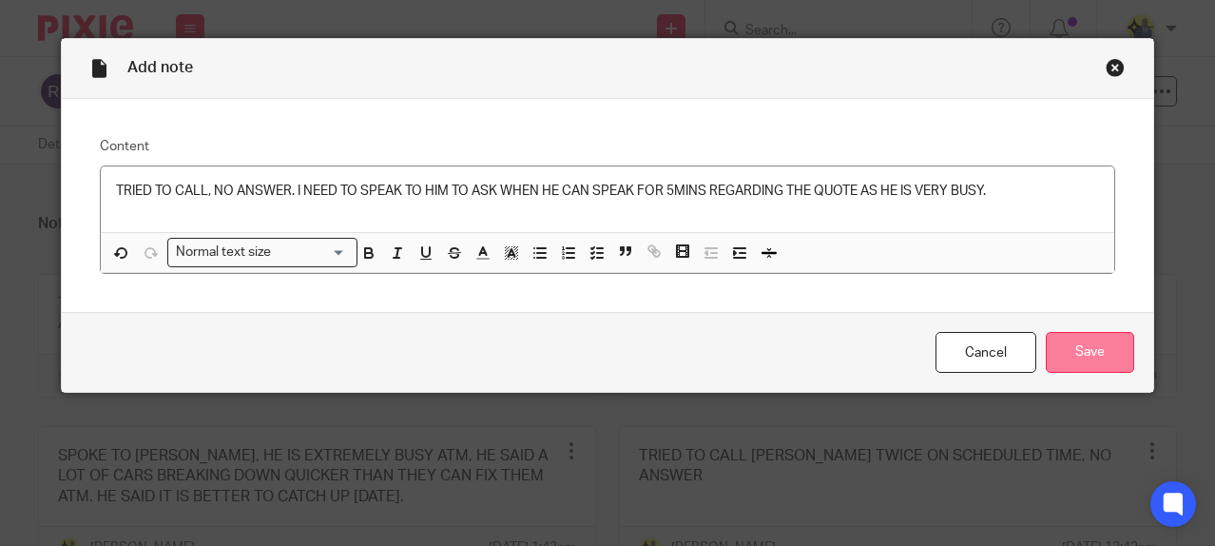
drag, startPoint x: 1106, startPoint y: 385, endPoint x: 1098, endPoint y: 363, distance: 23.5
click at [1106, 380] on div "Cancel Save" at bounding box center [607, 352] width 1091 height 80
click at [1090, 354] on input "Save" at bounding box center [1090, 352] width 88 height 41
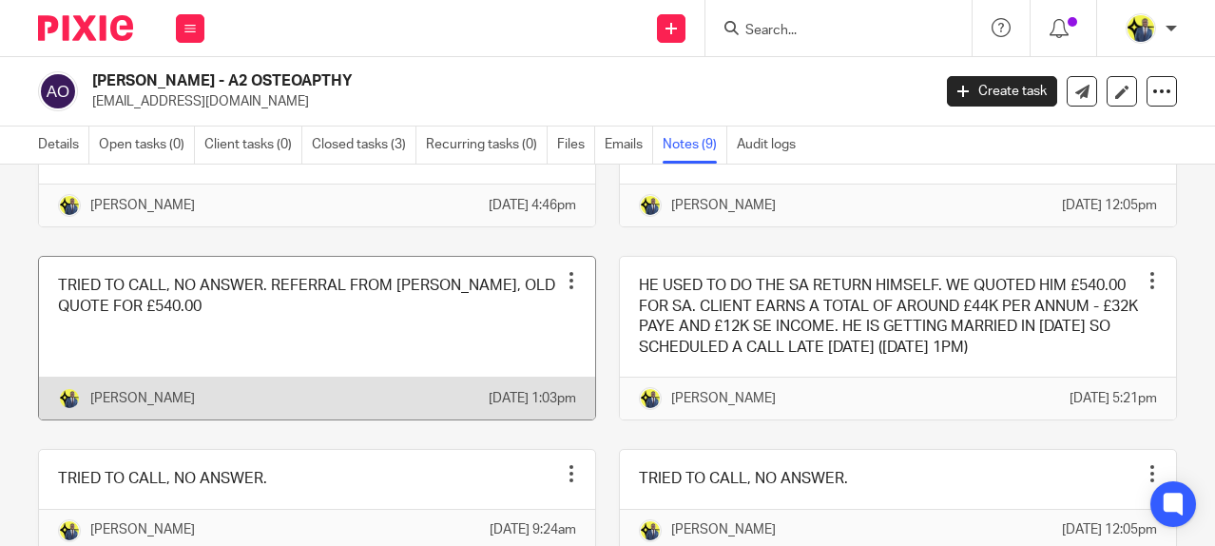
scroll to position [468, 0]
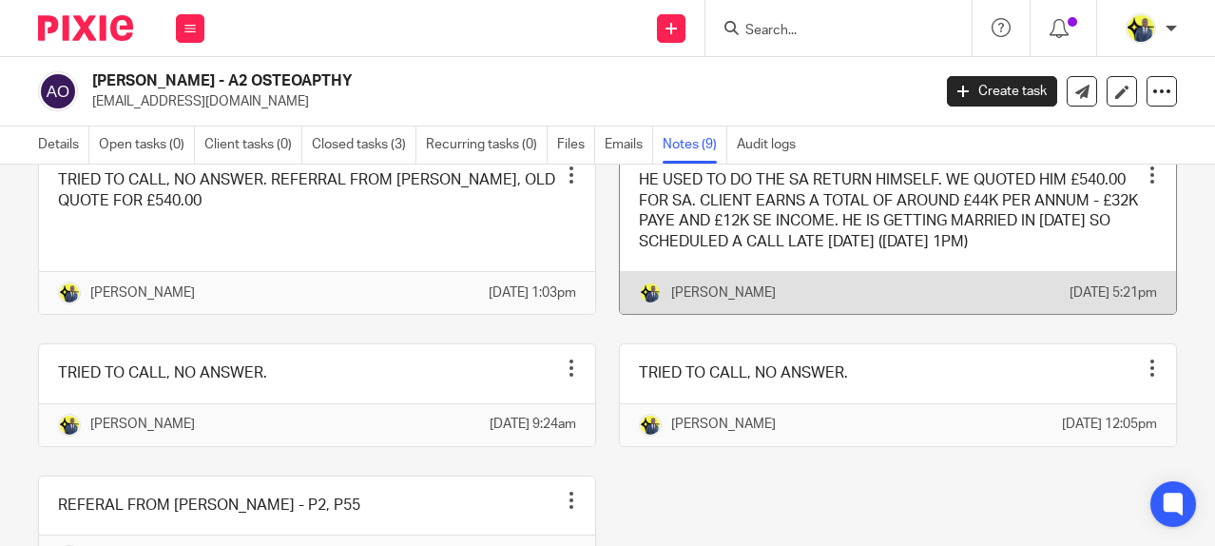
click at [748, 281] on link at bounding box center [898, 232] width 556 height 163
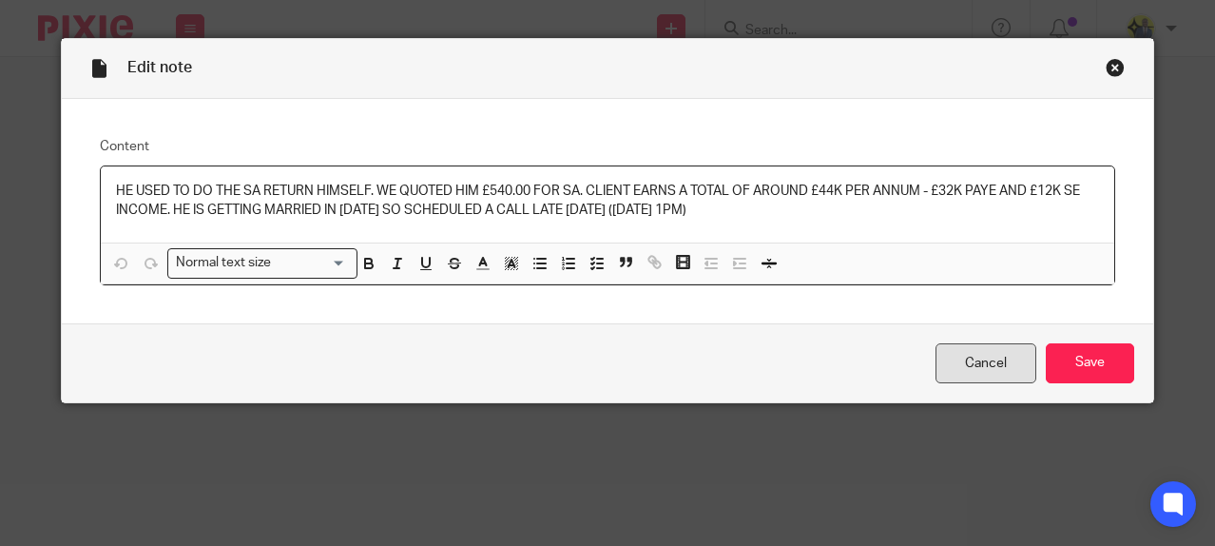
click at [988, 357] on link "Cancel" at bounding box center [985, 363] width 101 height 41
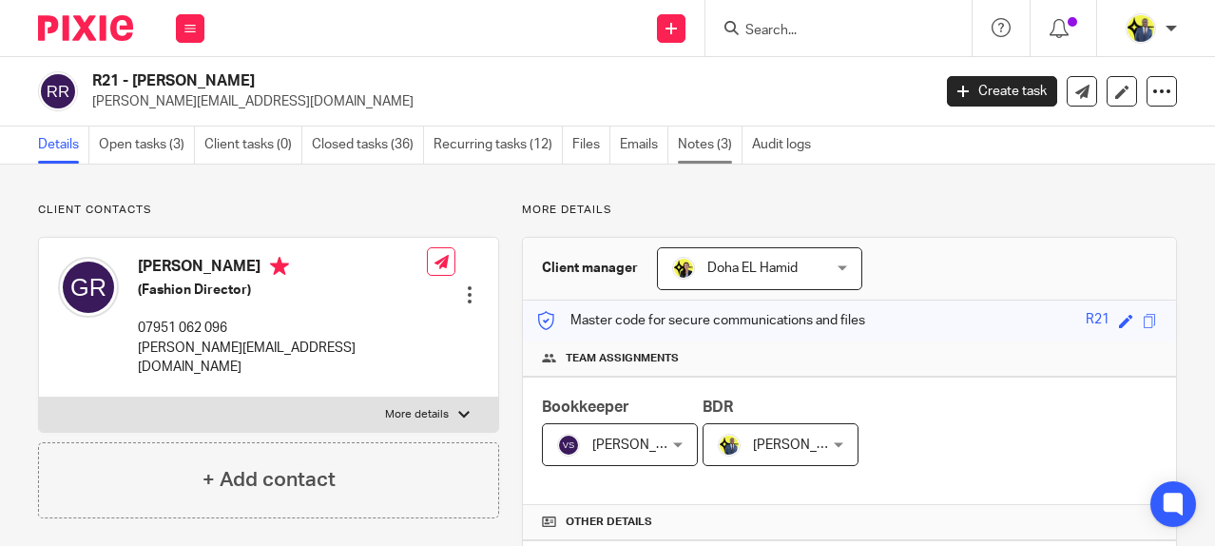
click at [693, 131] on link "Notes (3)" at bounding box center [710, 144] width 65 height 37
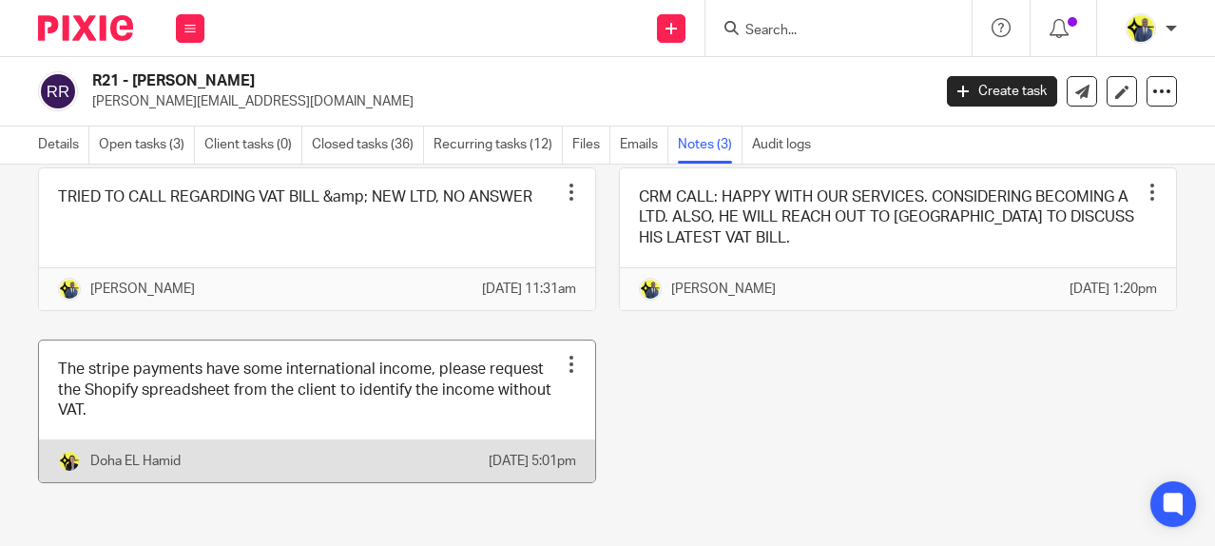
scroll to position [151, 0]
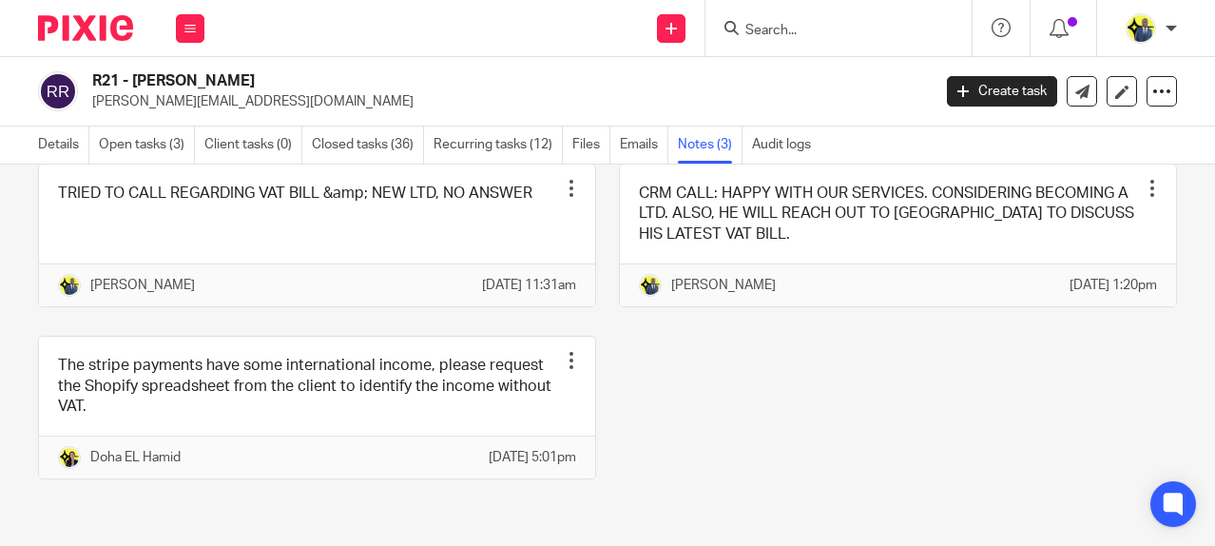
drag, startPoint x: 641, startPoint y: 348, endPoint x: 662, endPoint y: 433, distance: 87.1
click at [657, 434] on div "TRIED TO CALL REGARDING VAT BILL &amp; NEW LTD, NO ANSWER Pin note Edit note De…" at bounding box center [596, 336] width 1161 height 345
click at [670, 420] on div "TRIED TO CALL REGARDING VAT BILL &amp; NEW LTD, NO ANSWER Pin note Edit note De…" at bounding box center [596, 336] width 1161 height 345
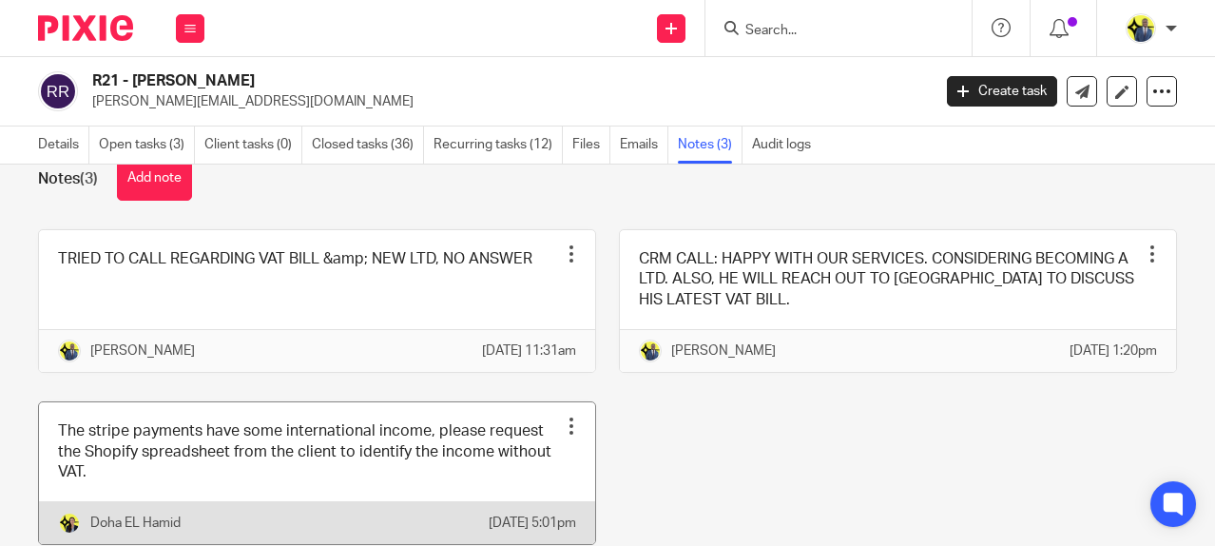
scroll to position [0, 0]
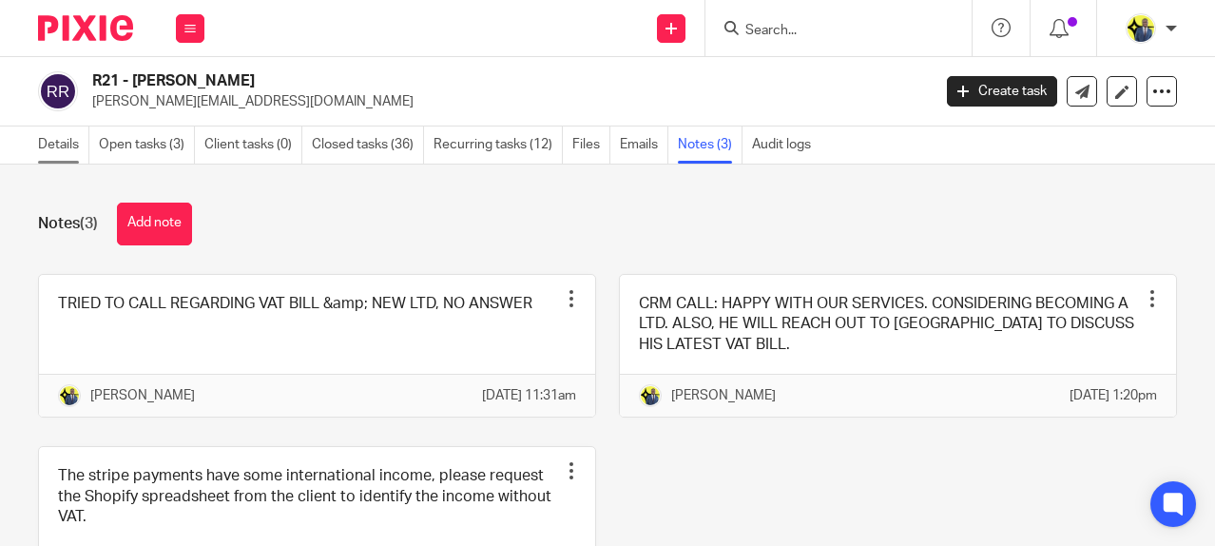
click at [39, 151] on link "Details" at bounding box center [63, 144] width 51 height 37
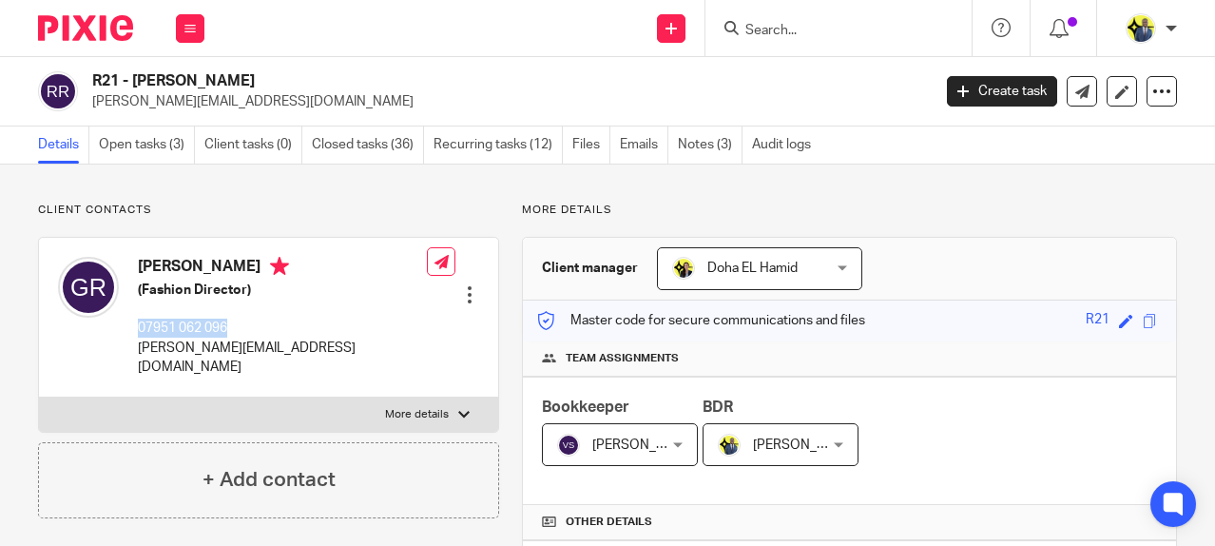
drag, startPoint x: 232, startPoint y: 333, endPoint x: 173, endPoint y: 334, distance: 58.9
click at [141, 328] on p "07951 062 096" at bounding box center [282, 327] width 289 height 19
copy p "07951 062 096"
click at [300, 355] on div "George Roberts (Fashion Director) 07951 062 096 george@insidetag.co.uk Edit con…" at bounding box center [268, 317] width 459 height 159
drag, startPoint x: 301, startPoint y: 351, endPoint x: 138, endPoint y: 356, distance: 163.6
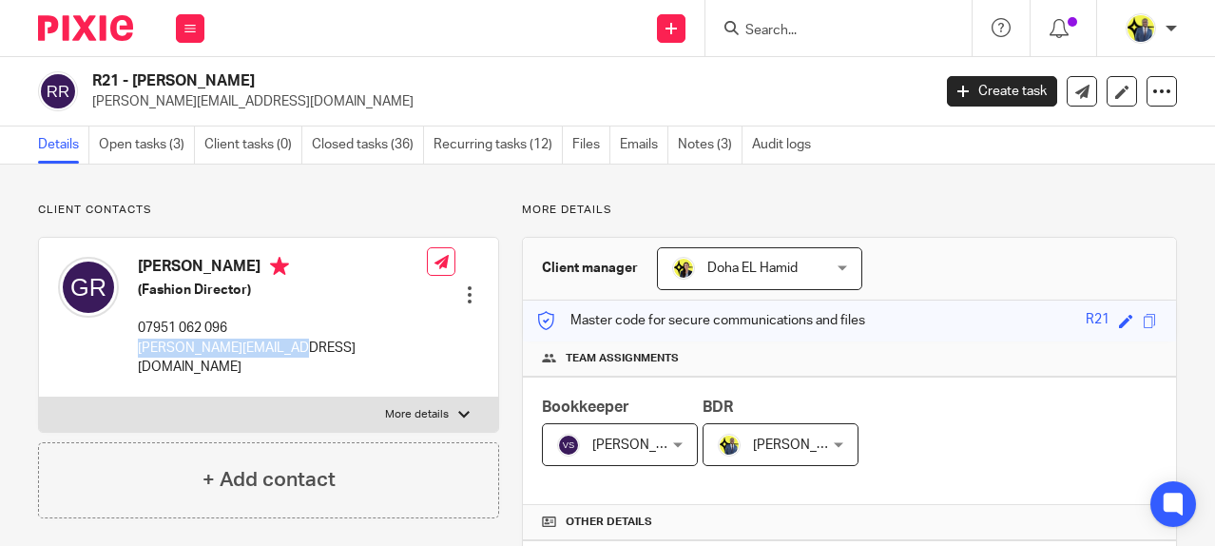
click at [138, 356] on div "George Roberts (Fashion Director) 07951 062 096 george@insidetag.co.uk Edit con…" at bounding box center [268, 317] width 459 height 159
copy p "[PERSON_NAME][EMAIL_ADDRESS][DOMAIN_NAME]"
click at [731, 138] on link "Notes (3)" at bounding box center [710, 144] width 65 height 37
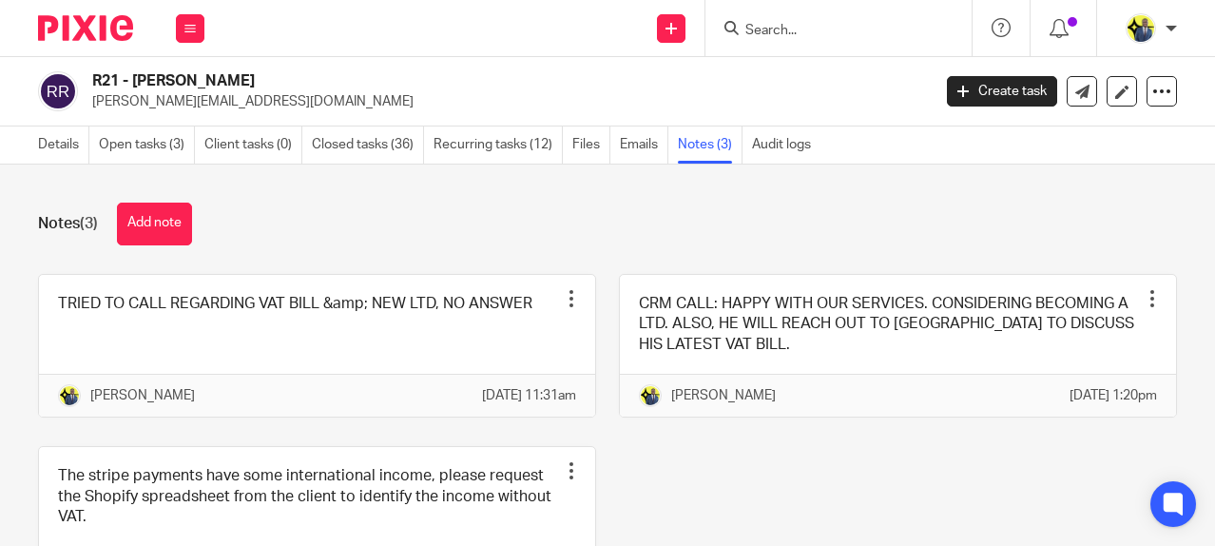
click at [170, 202] on div "Notes (3) Add note TRIED TO CALL REGARDING VAT BILL &amp; NEW LTD, NO ANSWER Pi…" at bounding box center [607, 354] width 1215 height 381
click at [167, 220] on button "Add note" at bounding box center [154, 223] width 75 height 43
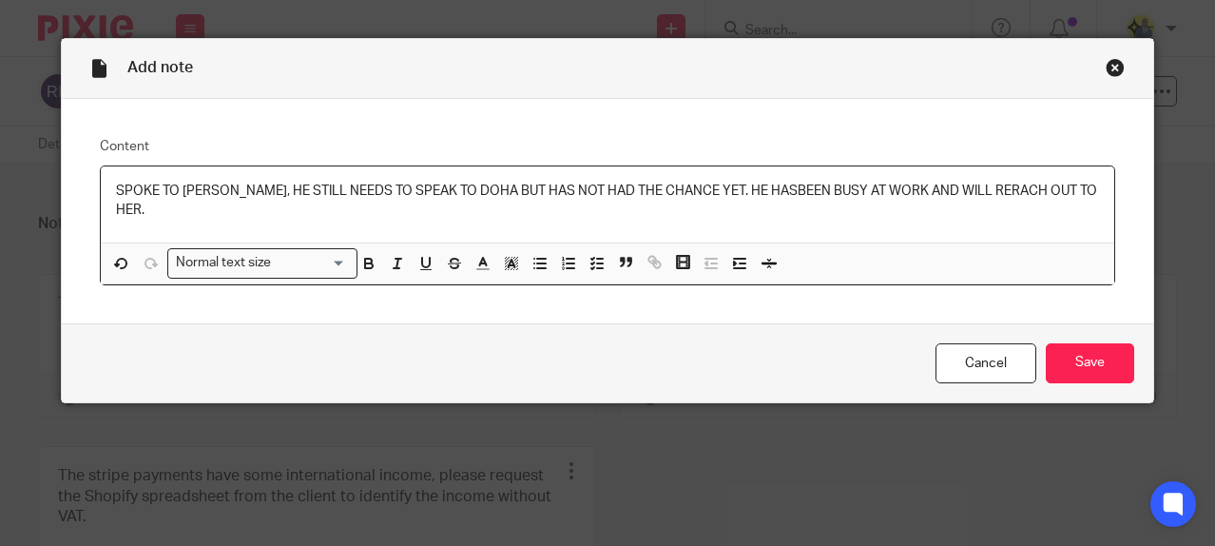
click at [963, 184] on p "SPOKE TO GEORGE, HE STILL NEEDS TO SPEAK TO DOHA BUT HAS NOT HAD THE CHANCE YET…" at bounding box center [607, 201] width 983 height 39
click at [1059, 190] on p "SPOKE TO GEORGE, HE STILL NEEDS TO SPEAK TO DOHA BUT HAS NOT HAD THE CHANCE YET…" at bounding box center [607, 201] width 983 height 39
click at [1066, 188] on p "SPOKE TO GEORGE, HE STILL NEEDS TO SPEAK TO DOHA BUT HAS NOT HAD THE CHANCE YET…" at bounding box center [607, 201] width 983 height 39
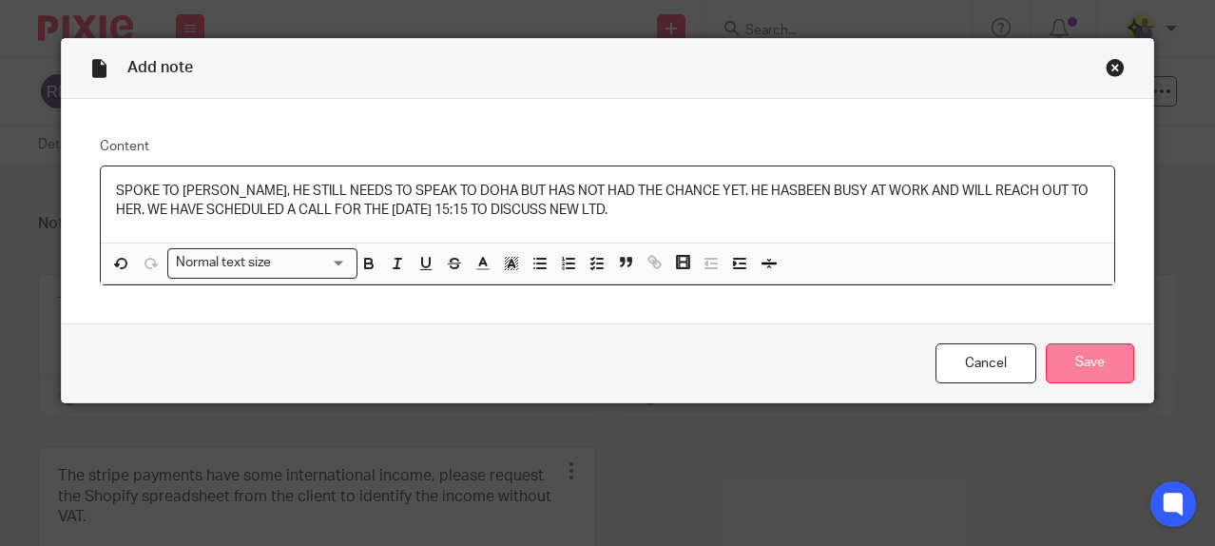
click at [1104, 378] on input "Save" at bounding box center [1090, 363] width 88 height 41
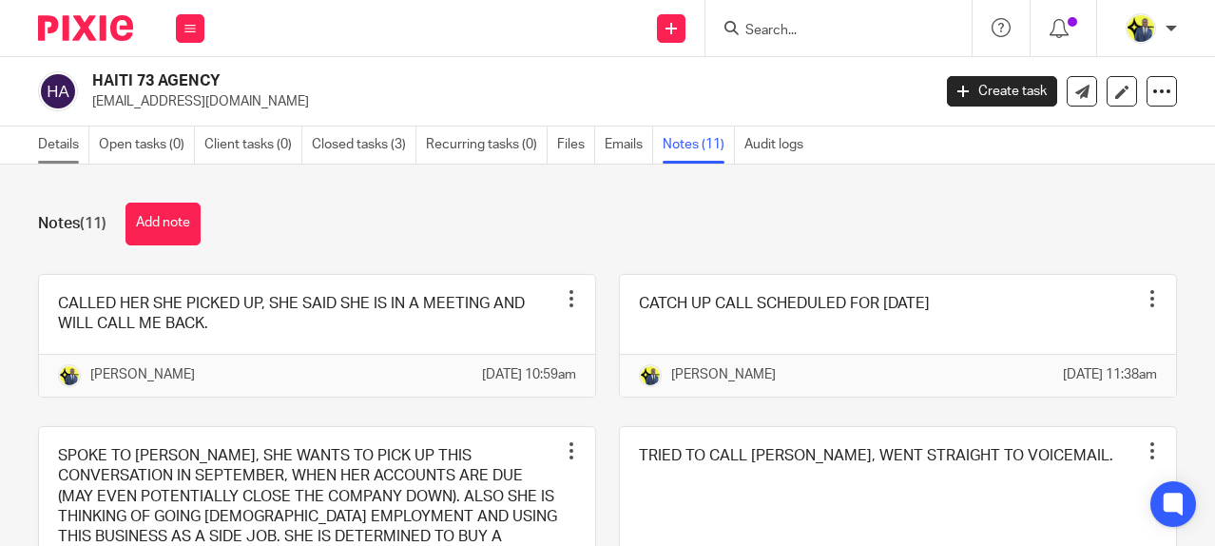
click at [57, 153] on link "Details" at bounding box center [63, 144] width 51 height 37
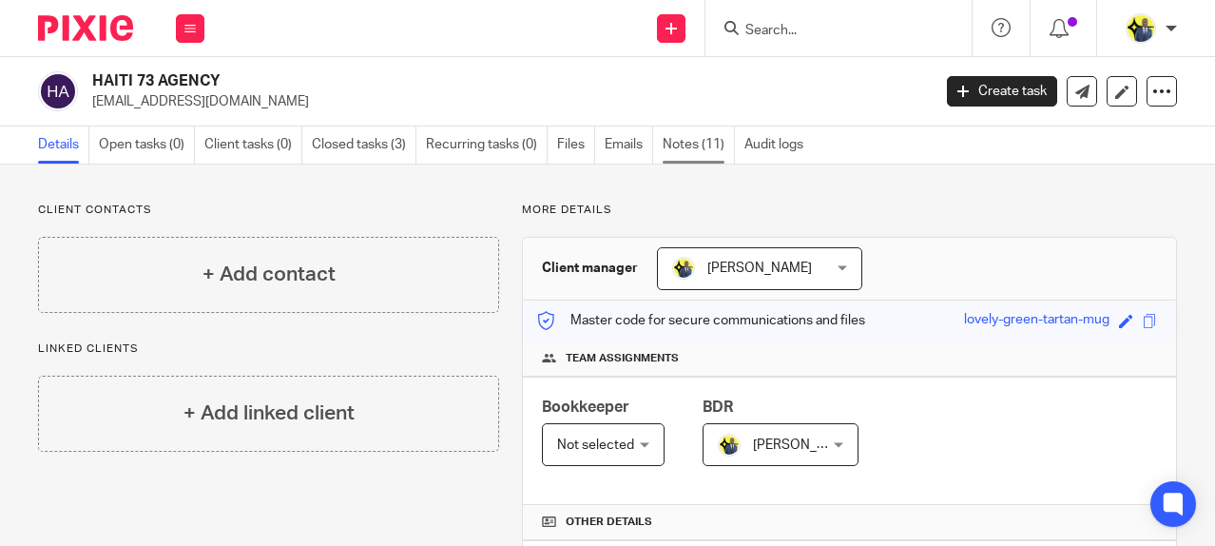
click at [678, 147] on link "Notes (11)" at bounding box center [699, 144] width 72 height 37
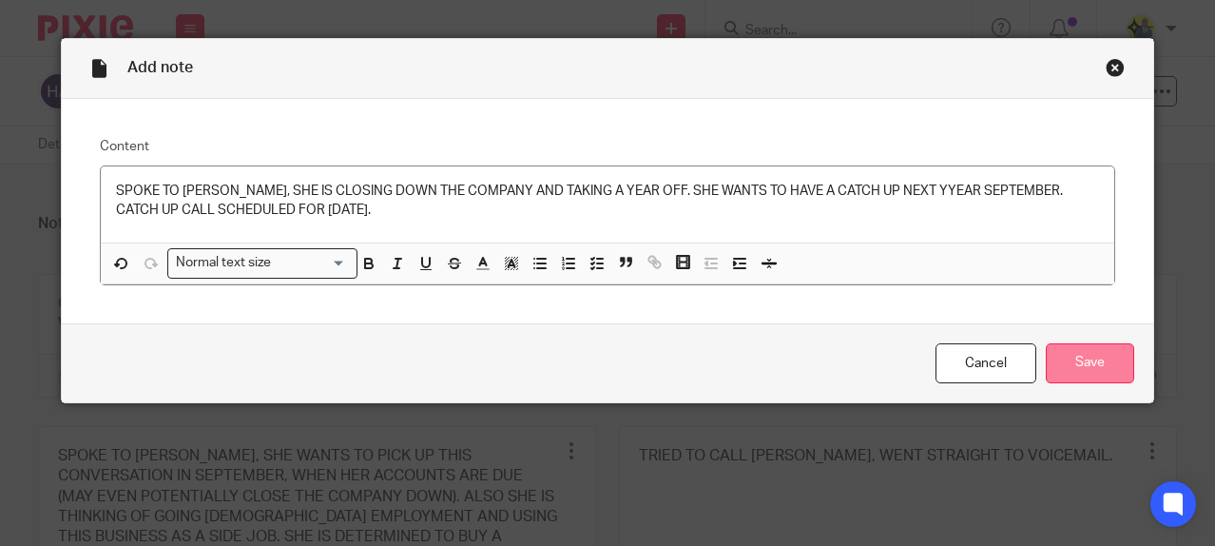
click at [1073, 362] on input "Save" at bounding box center [1090, 363] width 88 height 41
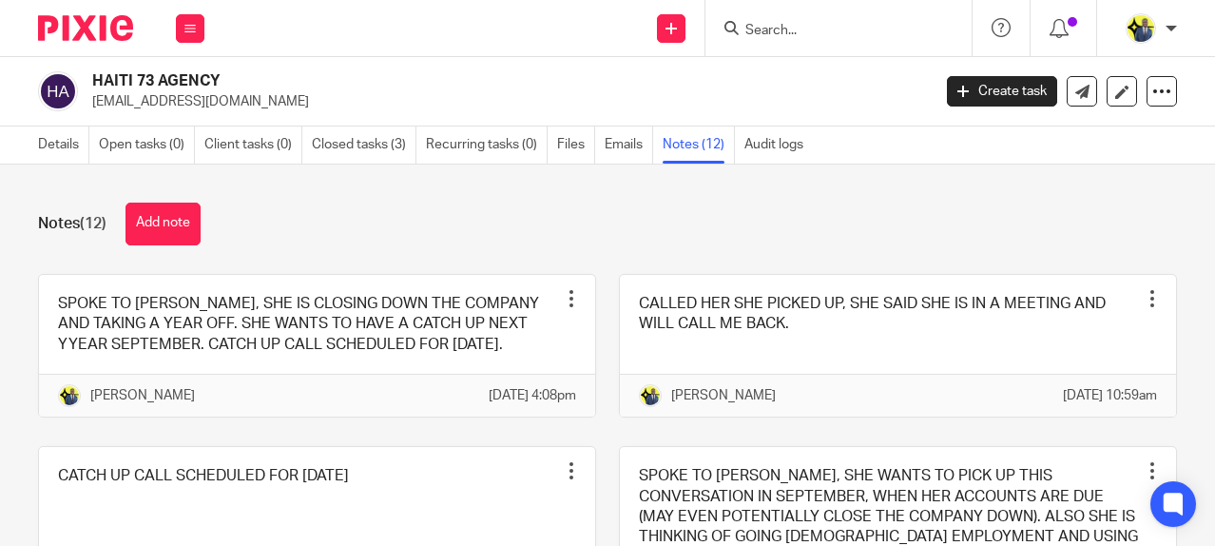
click at [379, 77] on h2 "HAITI 73 AGENCY" at bounding box center [422, 81] width 661 height 20
click at [1115, 90] on icon at bounding box center [1122, 92] width 14 height 14
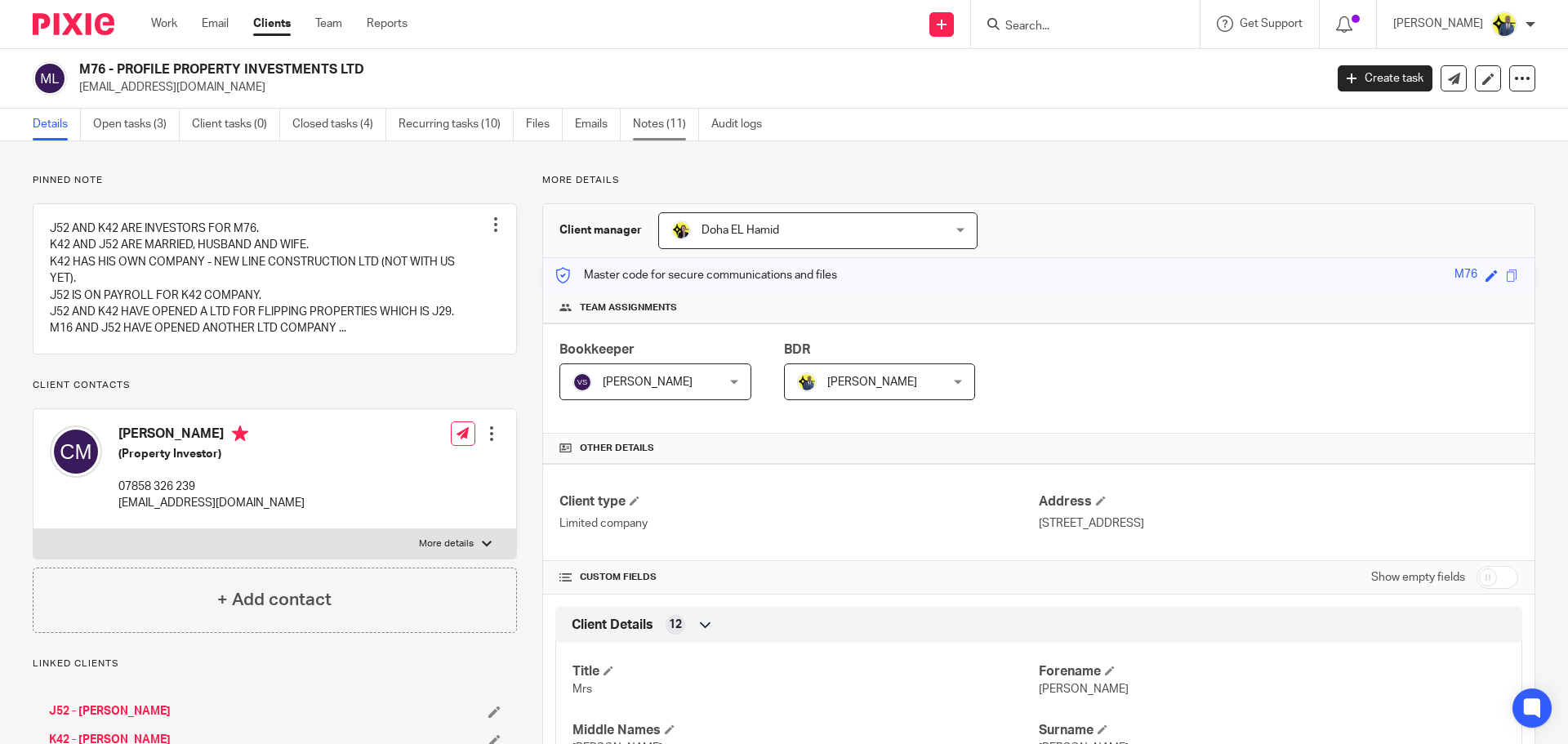
click at [662, 125] on link "Notes (11)" at bounding box center [666, 124] width 66 height 32
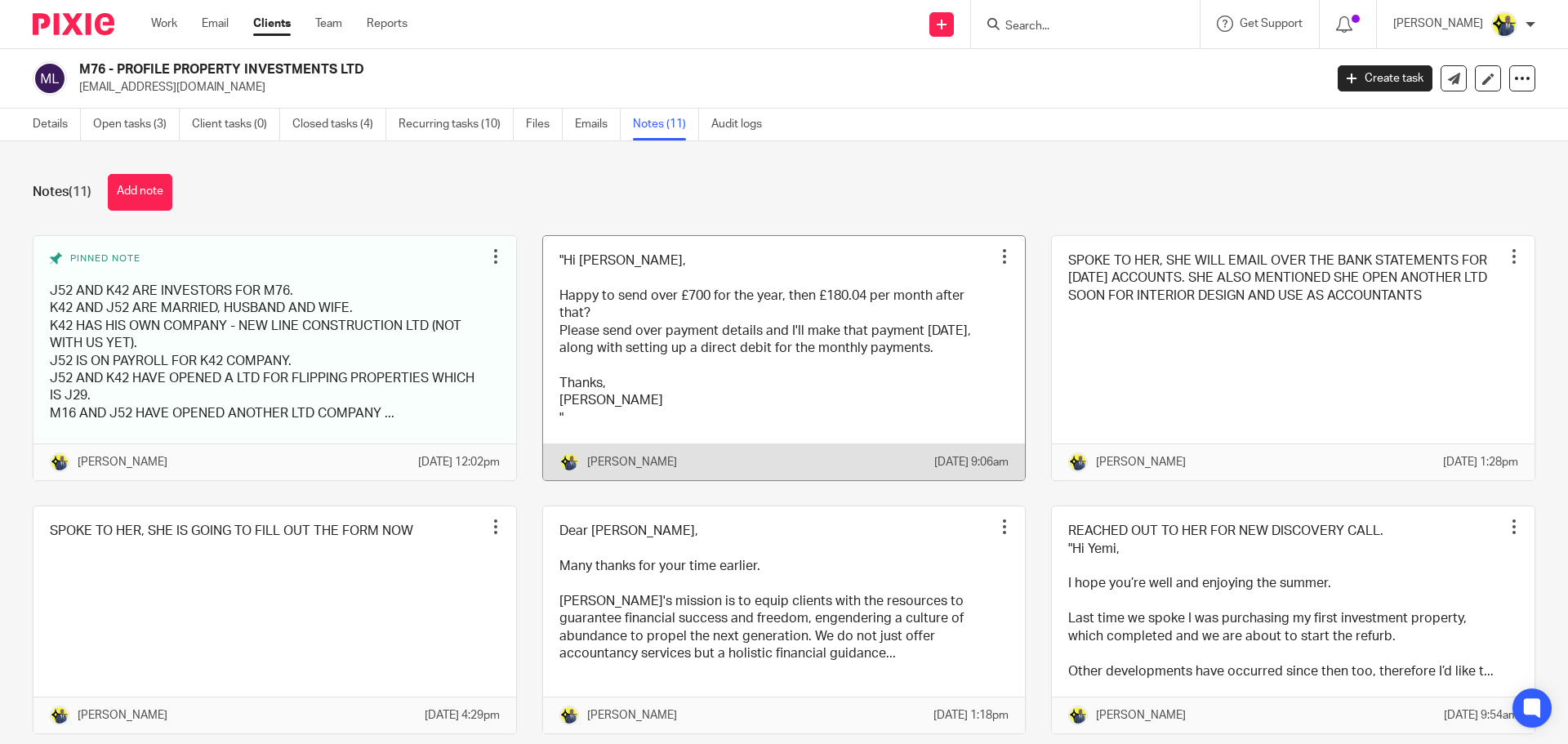
click at [752, 382] on link at bounding box center [784, 358] width 483 height 244
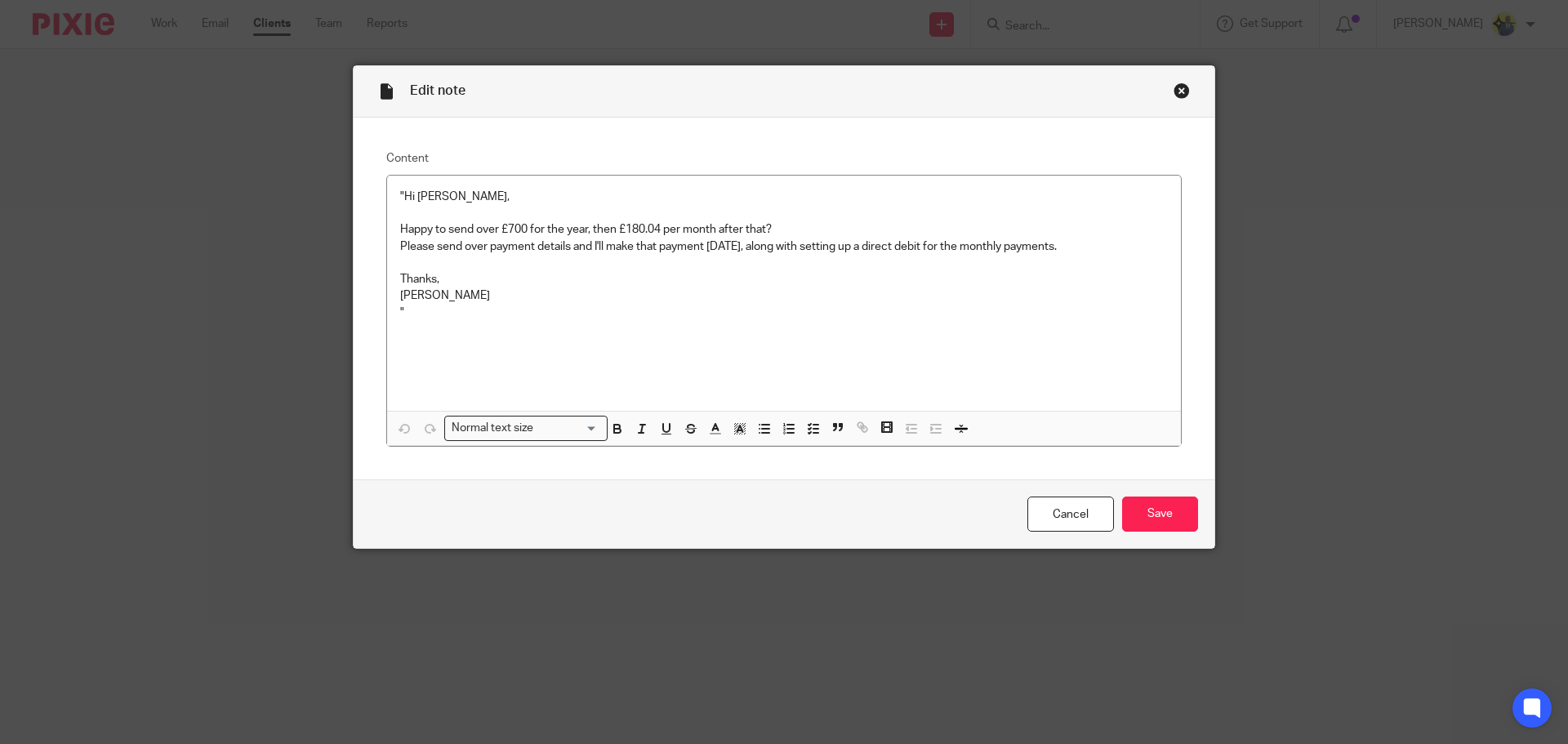
click at [1174, 86] on div "Close this dialog window" at bounding box center [1181, 90] width 16 height 16
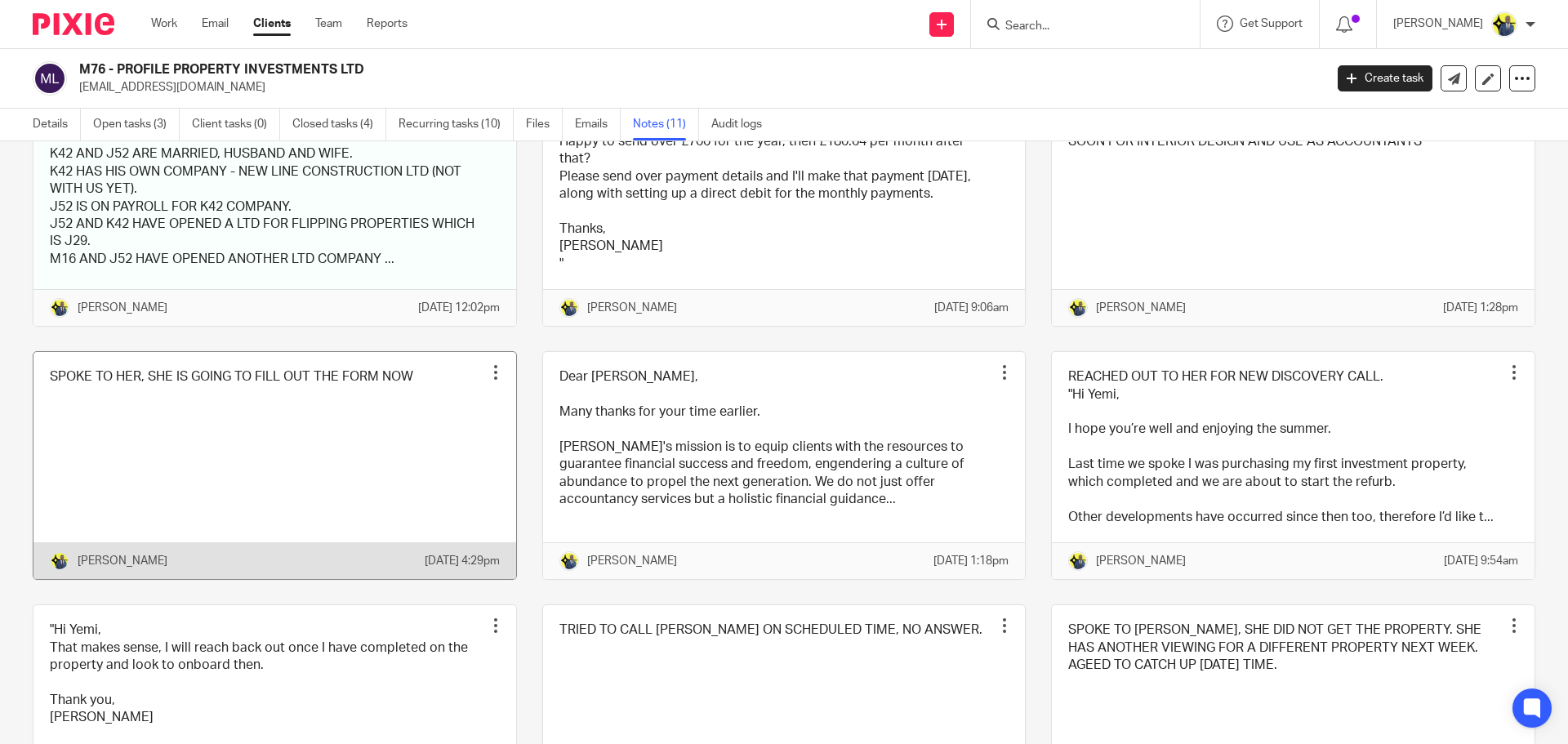
scroll to position [190, 0]
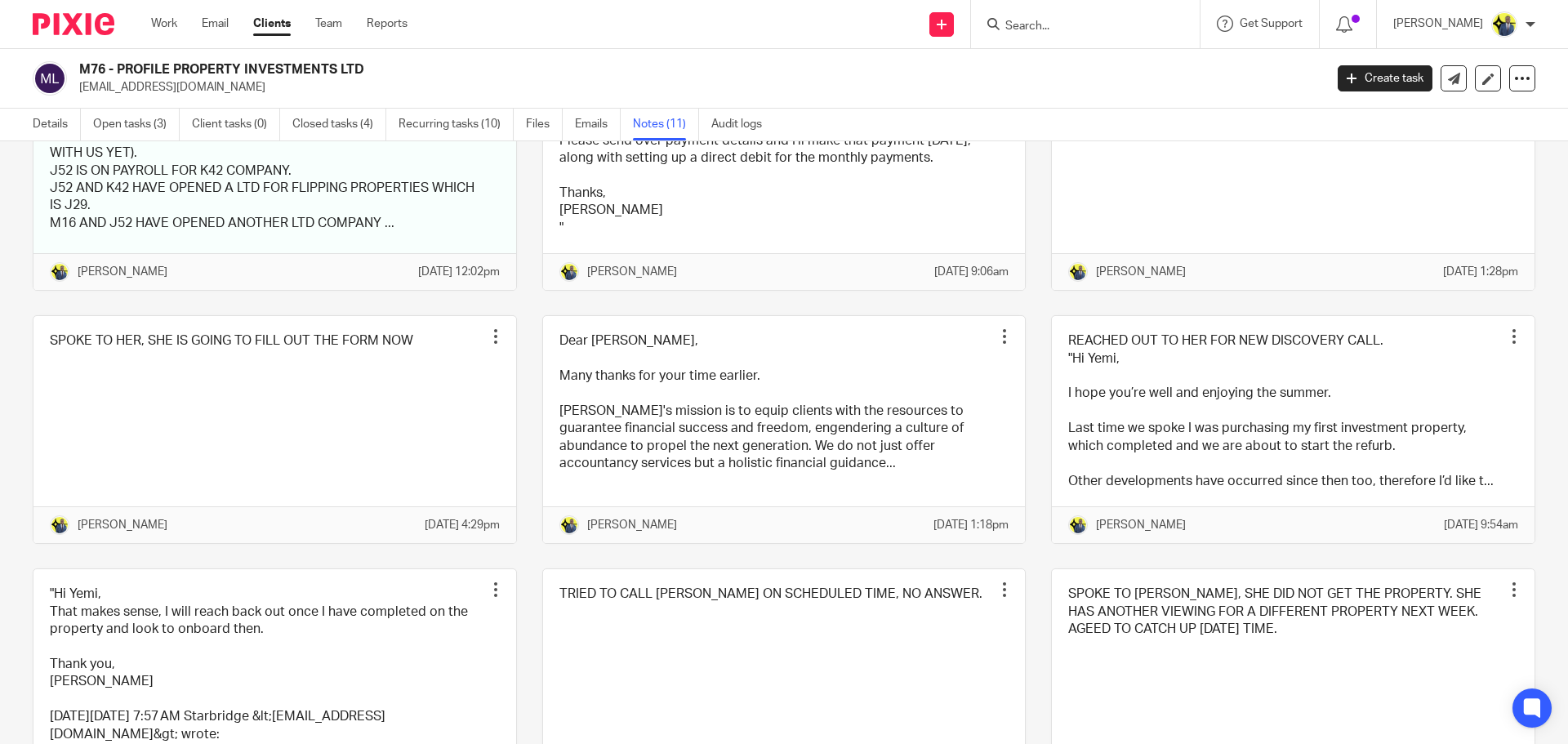
click at [1068, 15] on form at bounding box center [1090, 24] width 174 height 21
click at [1054, 23] on input "Search" at bounding box center [1077, 27] width 147 height 15
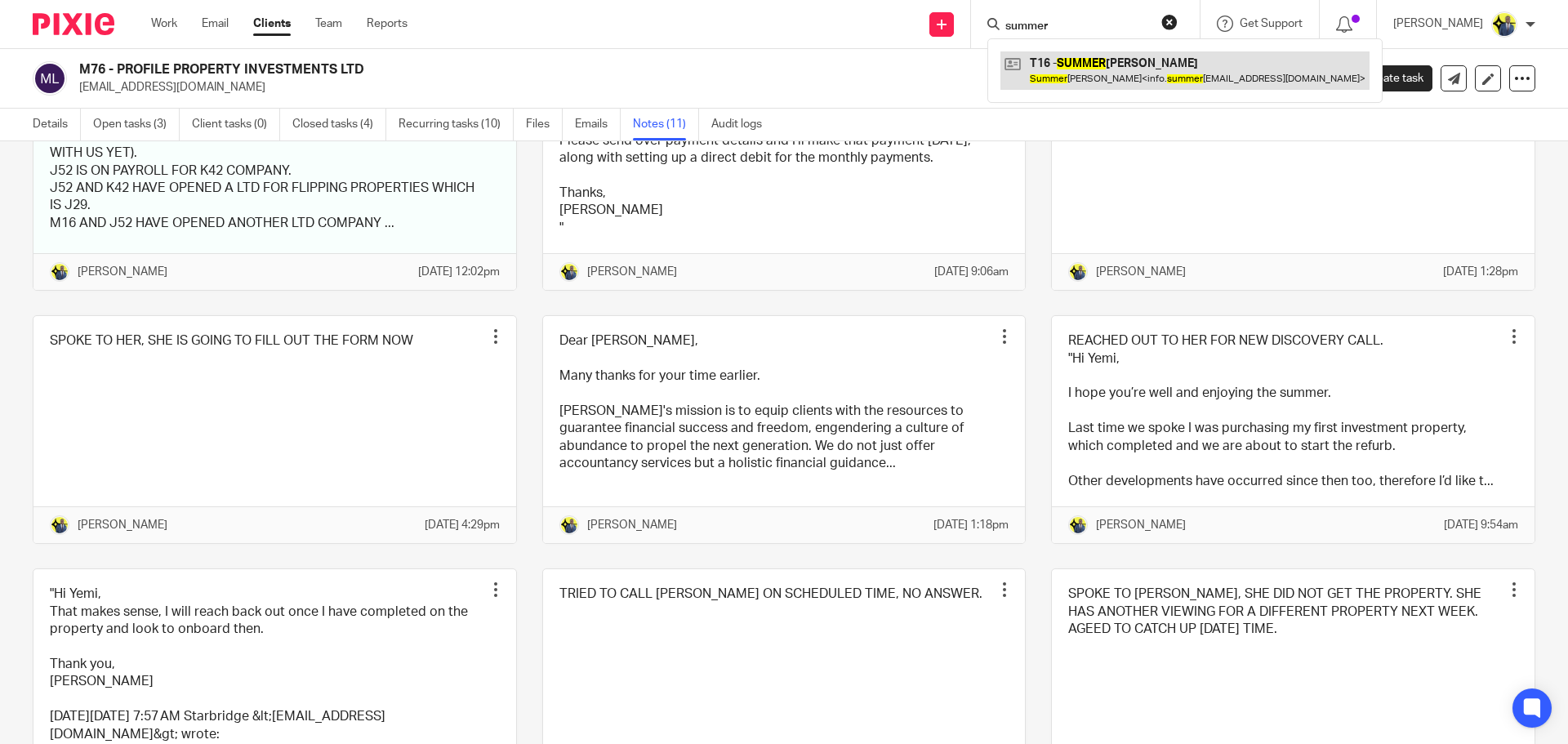
type input "summer"
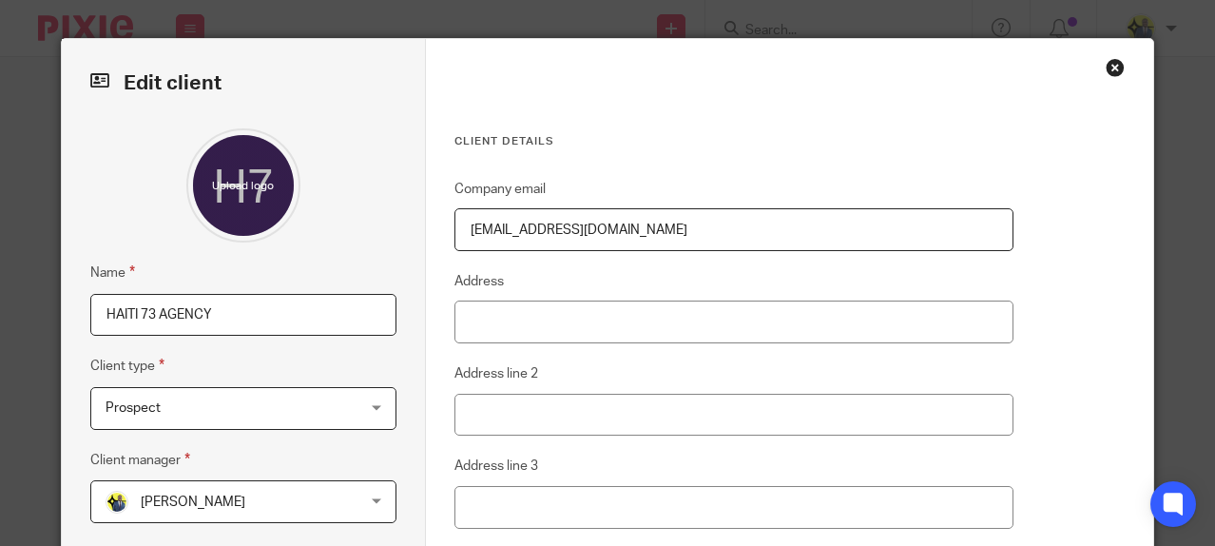
click at [270, 326] on input "HAITI 73 AGENCY" at bounding box center [243, 315] width 306 height 43
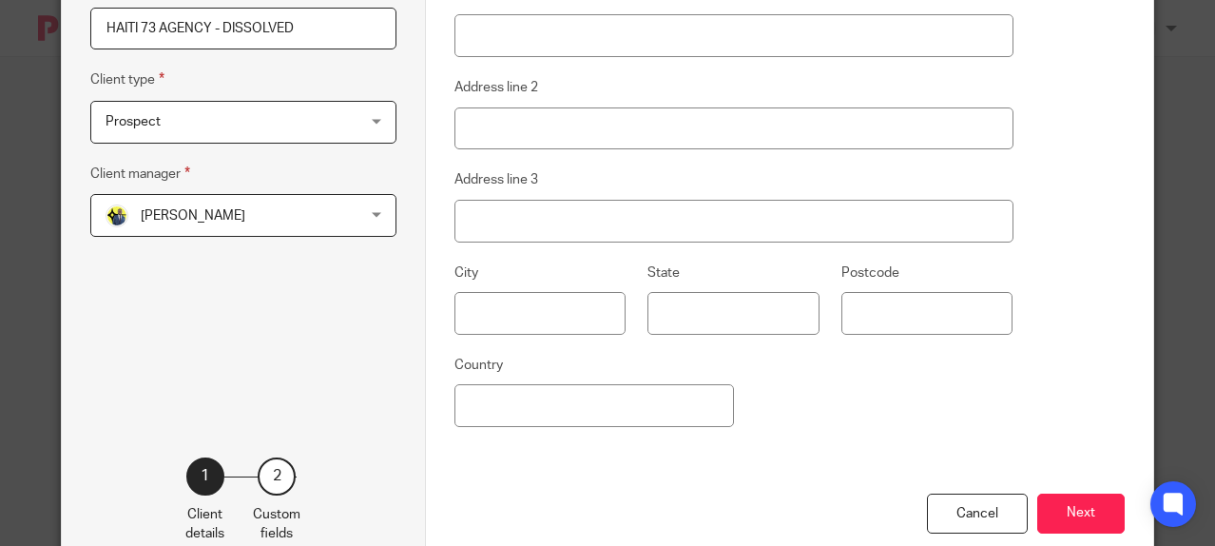
scroll to position [341, 0]
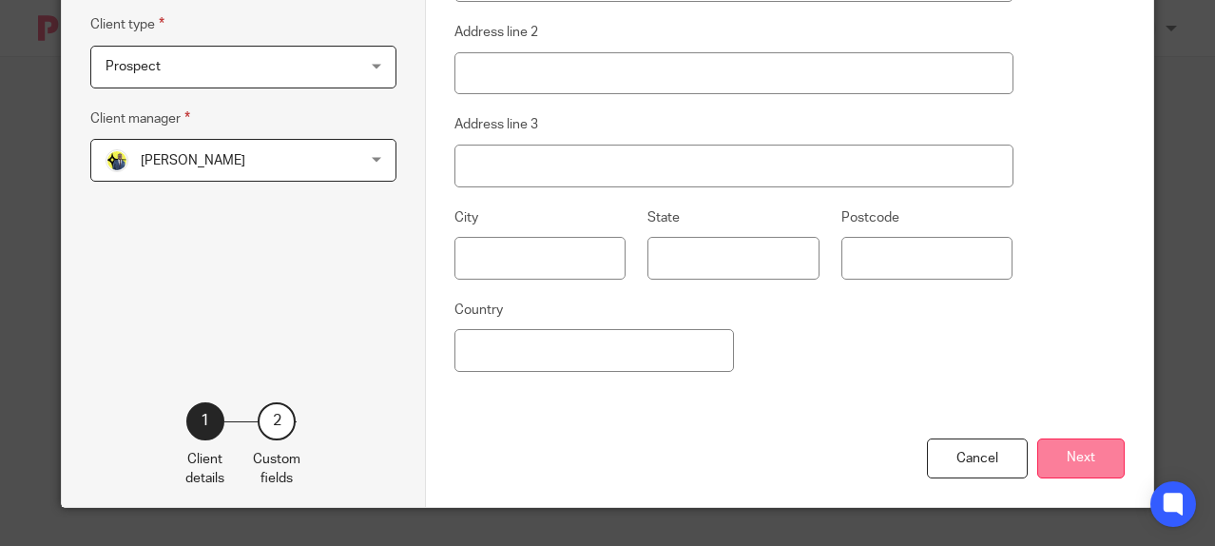
type input "HAITI 73 AGENCY - DISSOLVED"
click at [1075, 467] on button "Next" at bounding box center [1080, 458] width 87 height 41
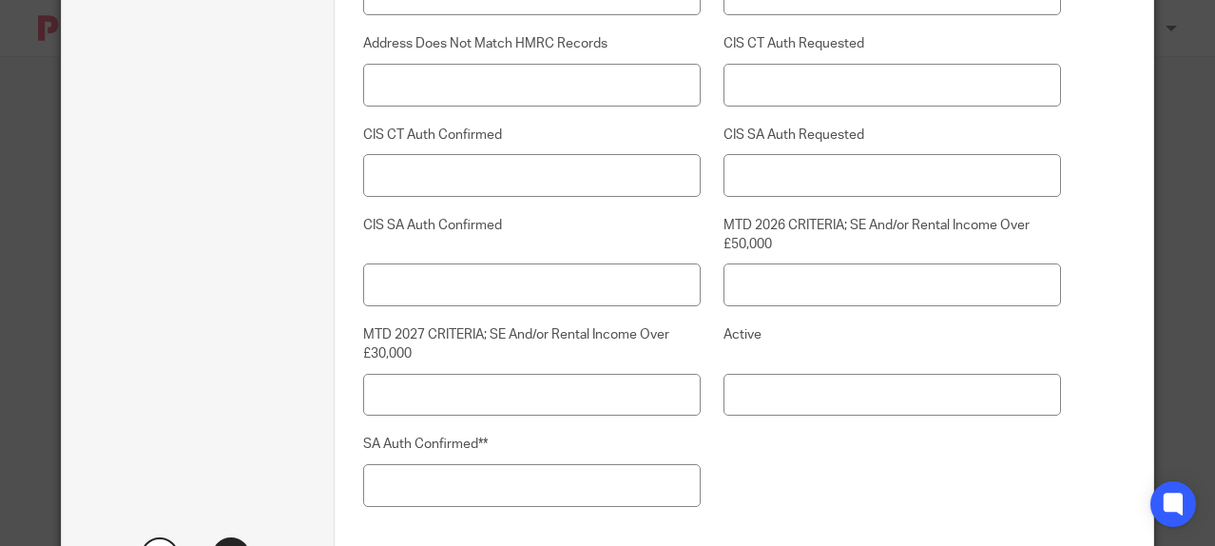
scroll to position [5161, 0]
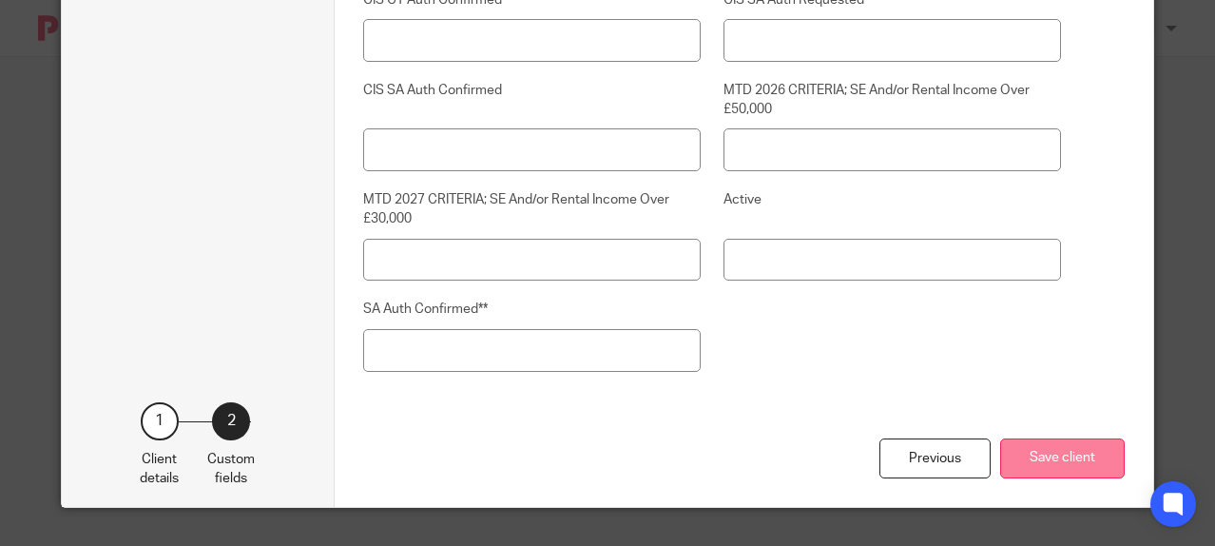
click at [1027, 451] on button "Save client" at bounding box center [1062, 458] width 125 height 41
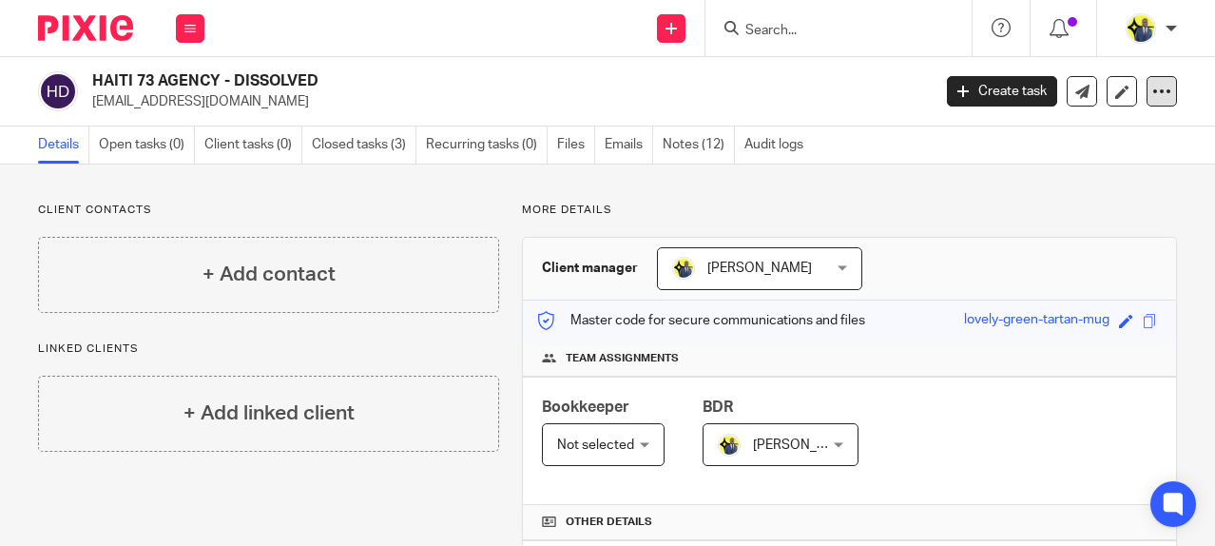
click at [1152, 89] on icon at bounding box center [1161, 91] width 19 height 19
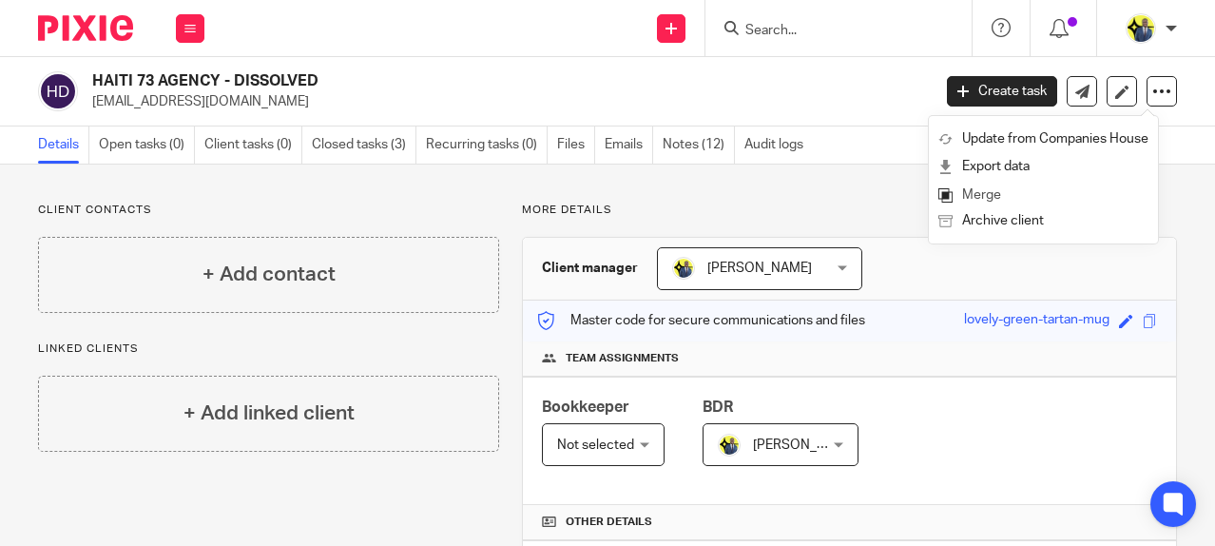
click at [1007, 194] on link "Merge" at bounding box center [1043, 196] width 210 height 28
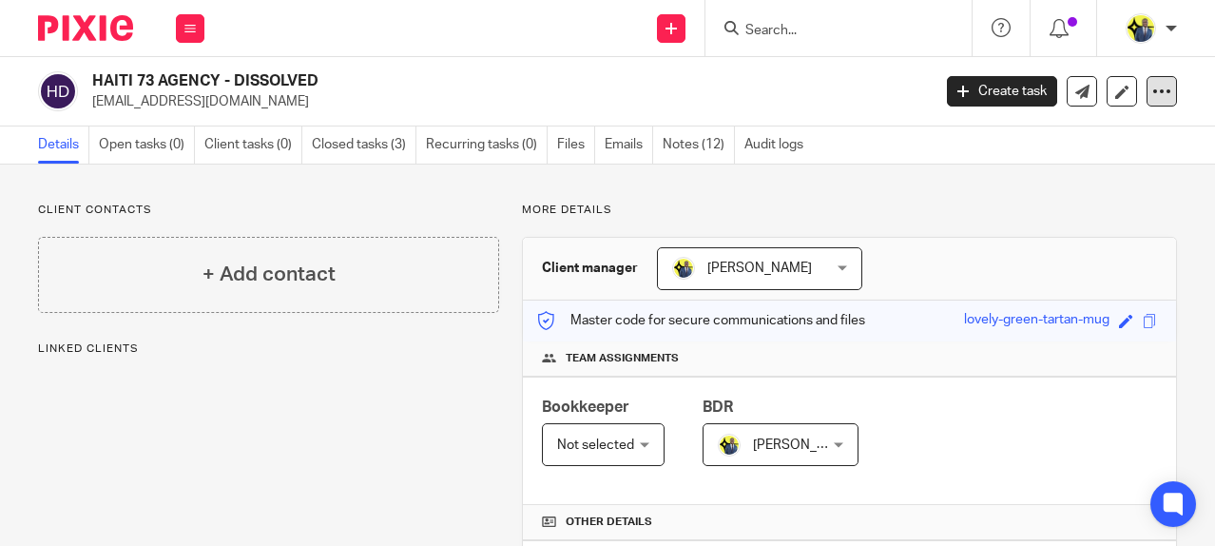
click at [1152, 94] on icon at bounding box center [1161, 91] width 19 height 19
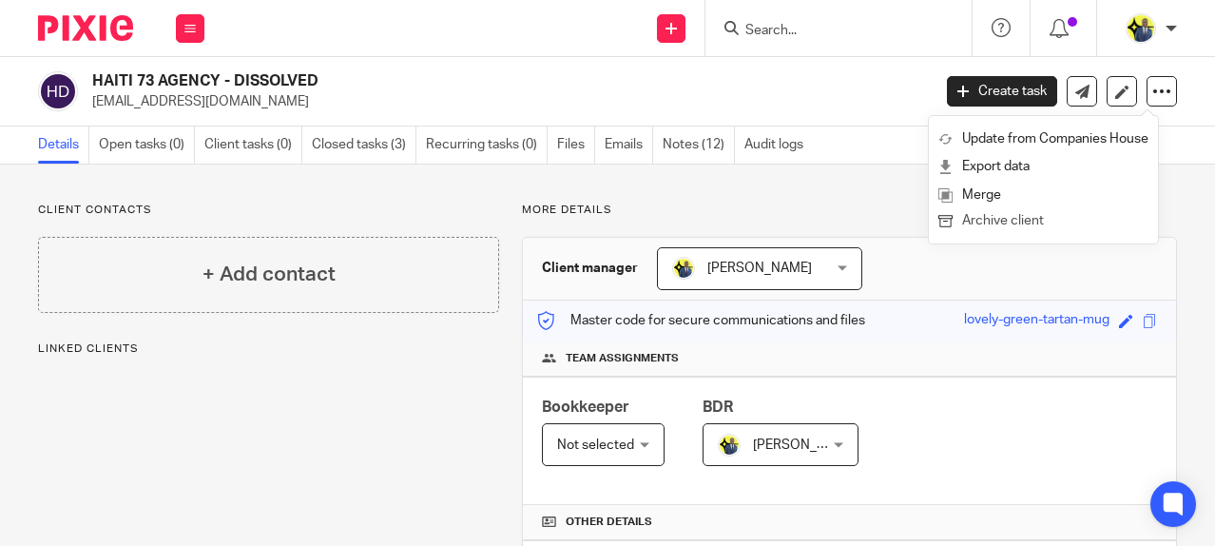
click at [990, 223] on button "Archive client" at bounding box center [1043, 221] width 210 height 25
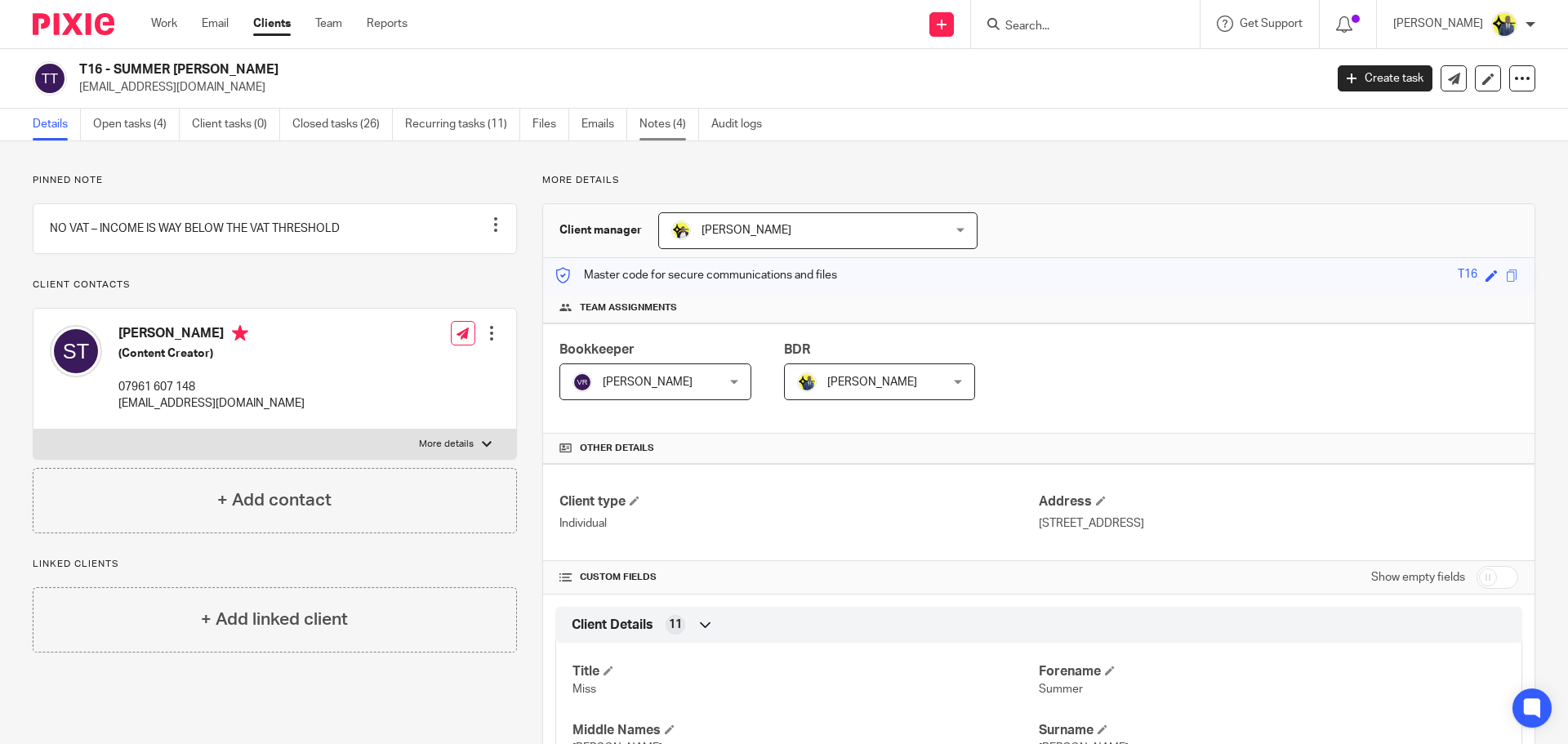
click at [675, 126] on link "Notes (4)" at bounding box center [668, 124] width 59 height 32
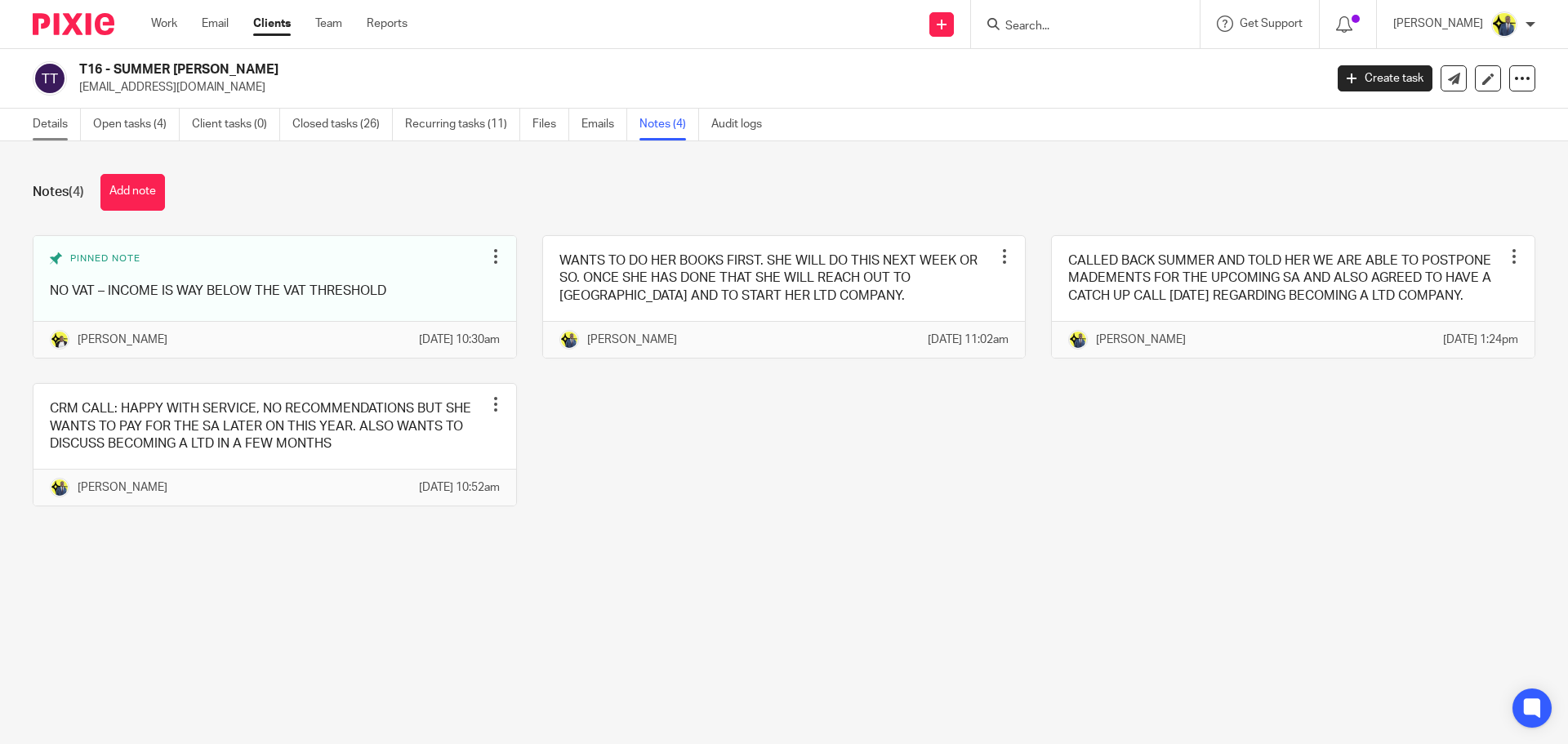
click at [39, 119] on link "Details" at bounding box center [57, 124] width 48 height 32
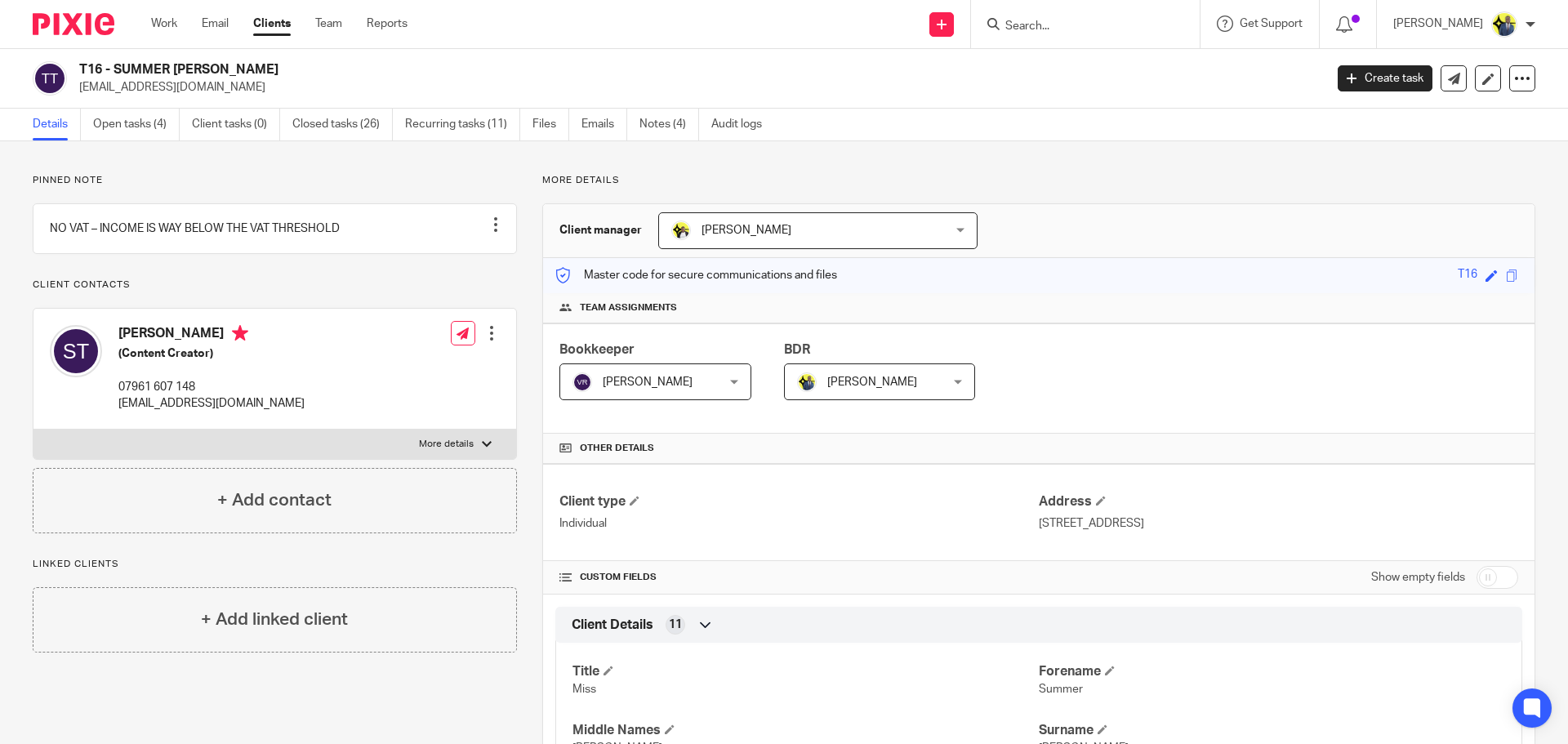
drag, startPoint x: 286, startPoint y: 65, endPoint x: 119, endPoint y: 63, distance: 167.0
click at [114, 63] on h2 "T16 - SUMMER JADE TYRRELL" at bounding box center [572, 70] width 987 height 17
copy h2 "SUMMER JADE TYRRELL"
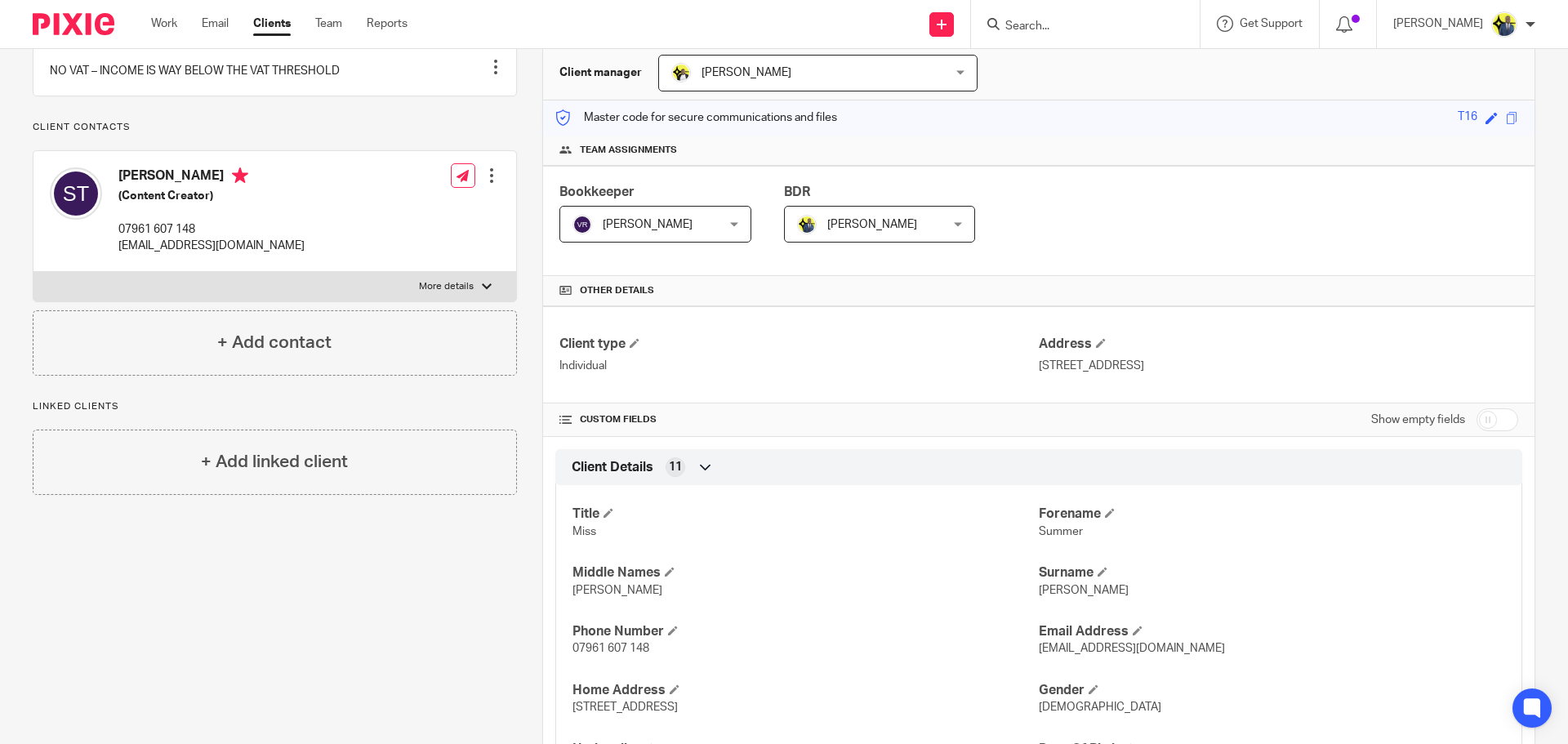
scroll to position [190, 0]
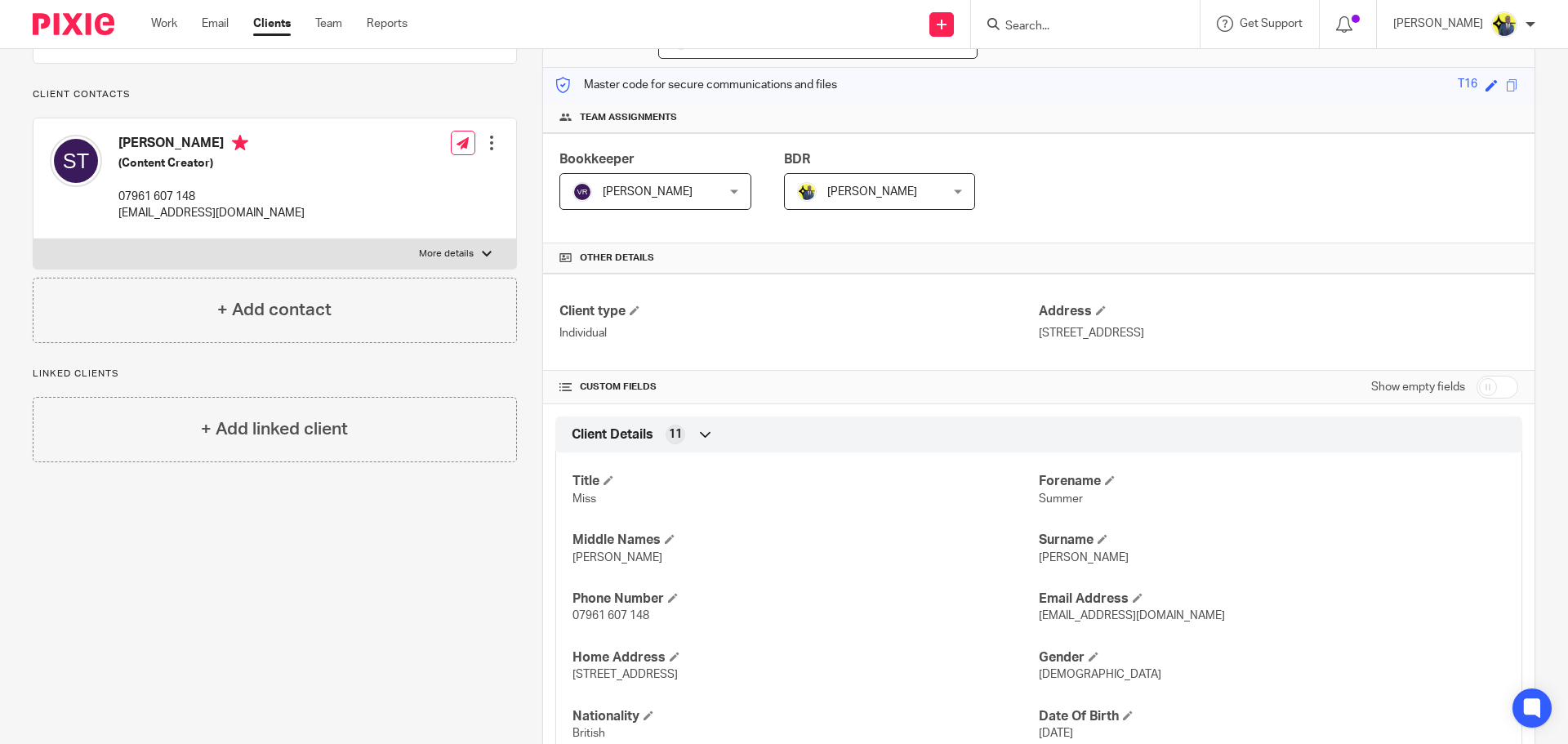
click at [164, 205] on p "07961 607 148" at bounding box center [211, 197] width 186 height 16
click at [201, 205] on p "07961 607 148" at bounding box center [211, 197] width 186 height 16
drag, startPoint x: 201, startPoint y: 213, endPoint x: 120, endPoint y: 210, distance: 81.1
click at [120, 205] on p "07961 607 148" at bounding box center [211, 197] width 186 height 16
copy p "07961 607 148"
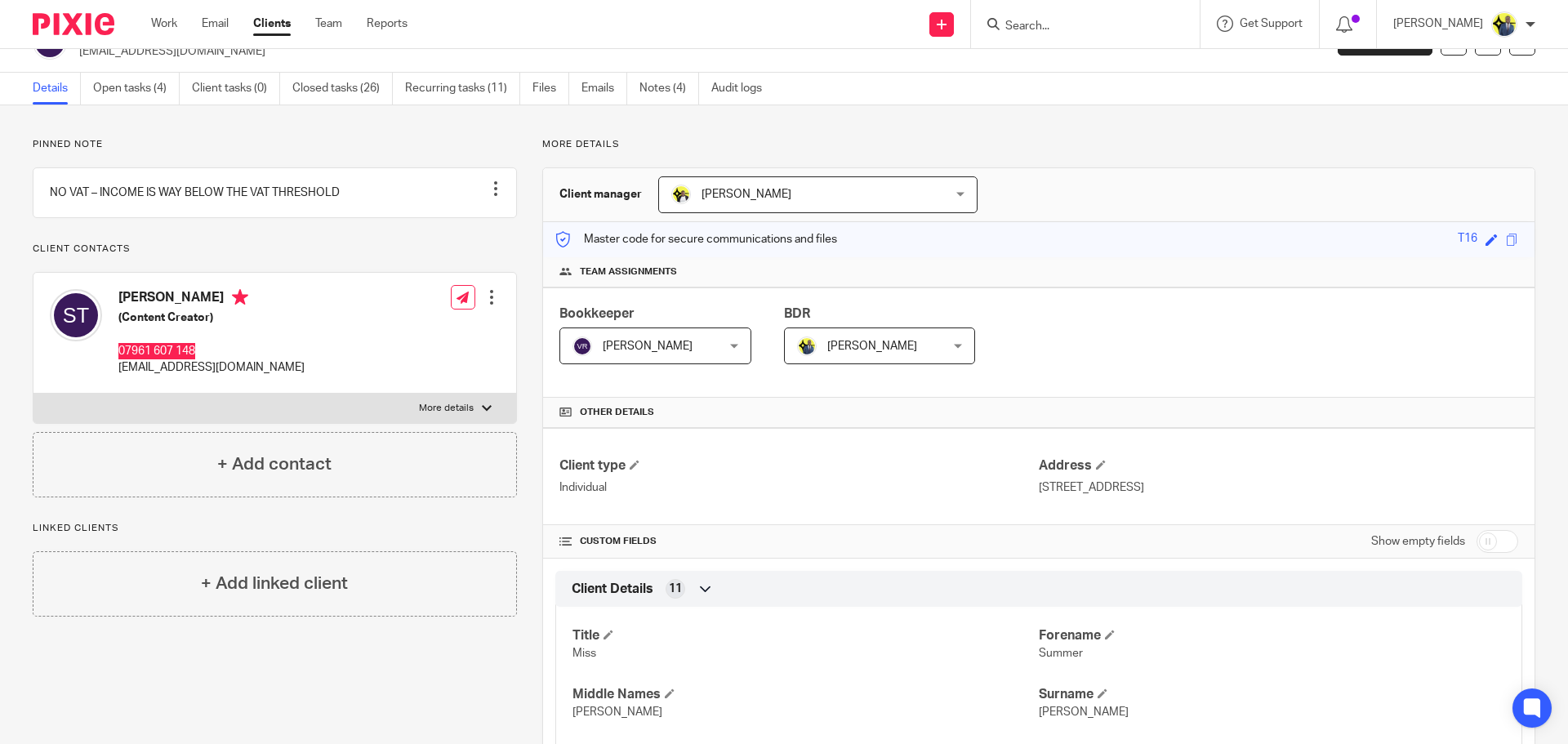
scroll to position [0, 0]
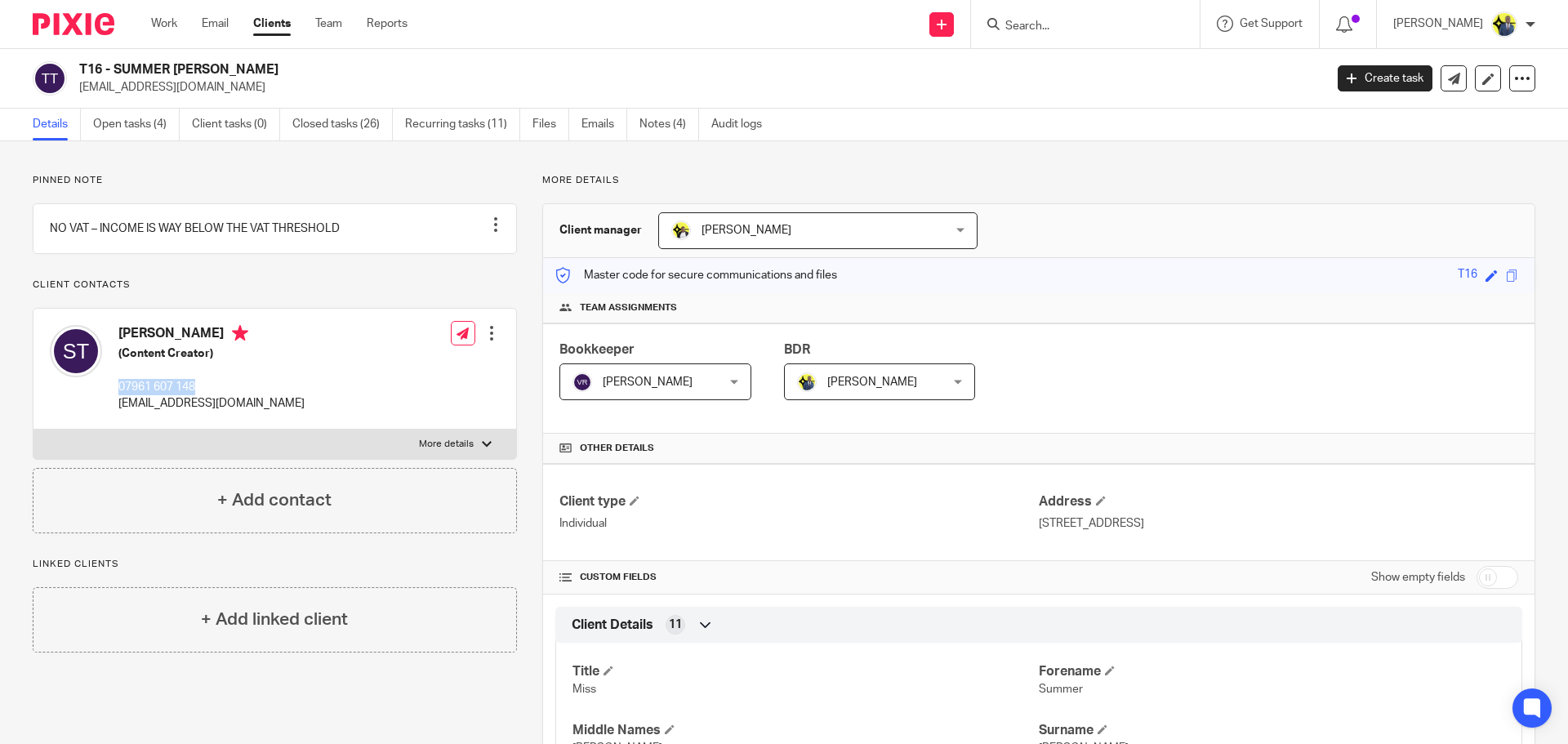
drag, startPoint x: 233, startPoint y: 87, endPoint x: 76, endPoint y: 90, distance: 157.0
click at [76, 90] on div "T16 - SUMMER JADE TYRRELL info.summerjade@gmail.com" at bounding box center [673, 78] width 1281 height 34
copy p "info.summerjade@gmail.com"
click at [674, 114] on link "Notes (4)" at bounding box center [668, 124] width 59 height 32
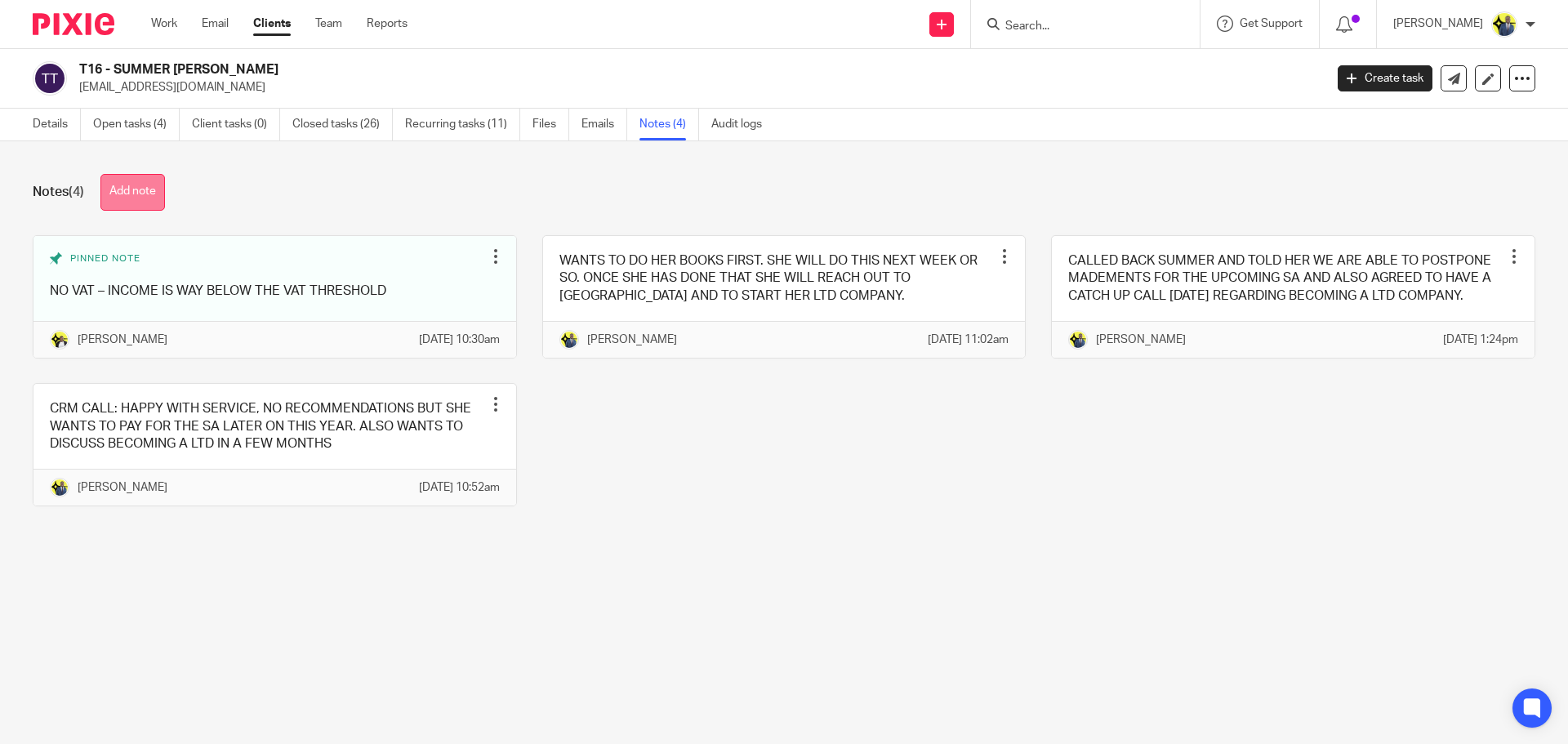
click at [136, 194] on button "Add note" at bounding box center [132, 192] width 64 height 37
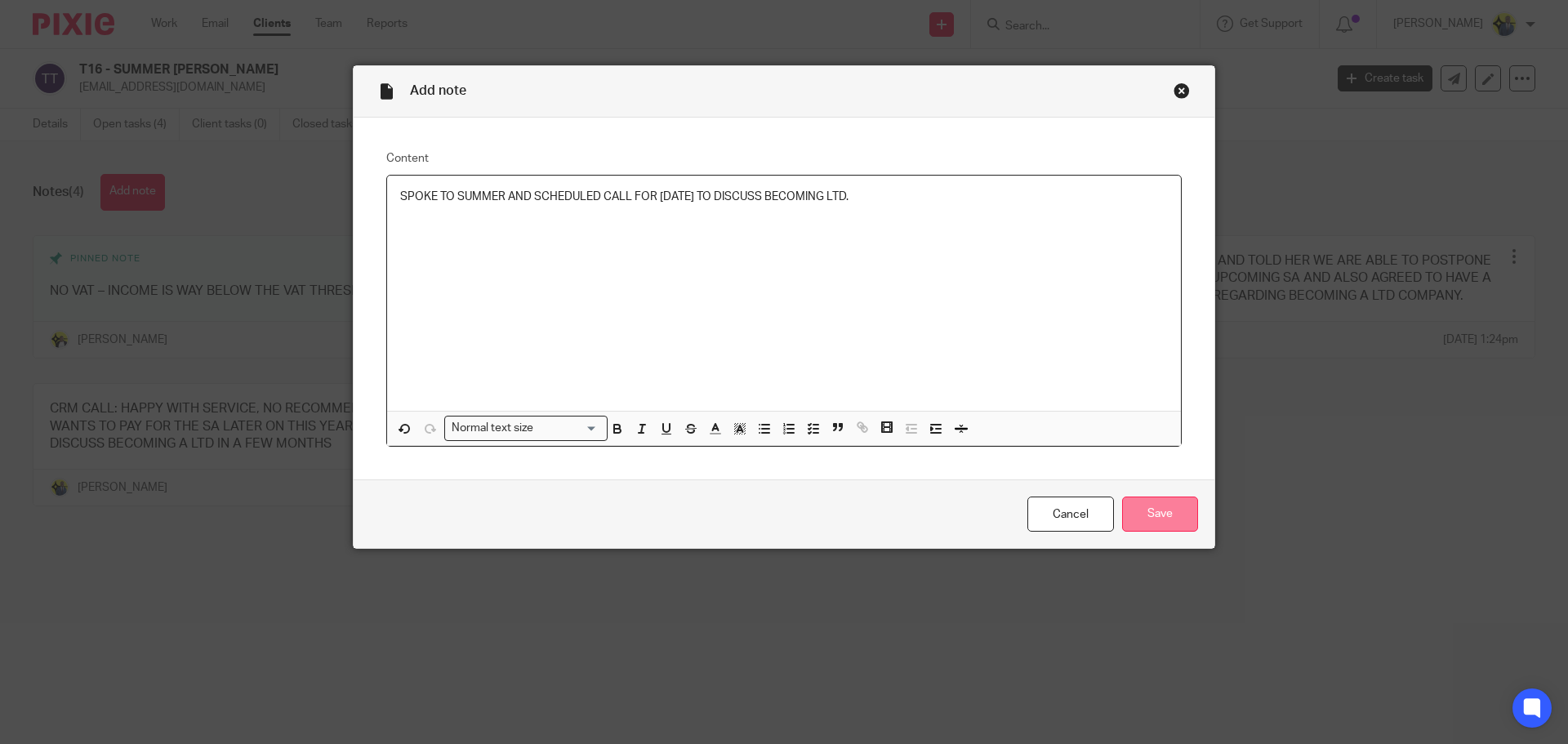
click at [1138, 508] on input "Save" at bounding box center [1160, 514] width 76 height 35
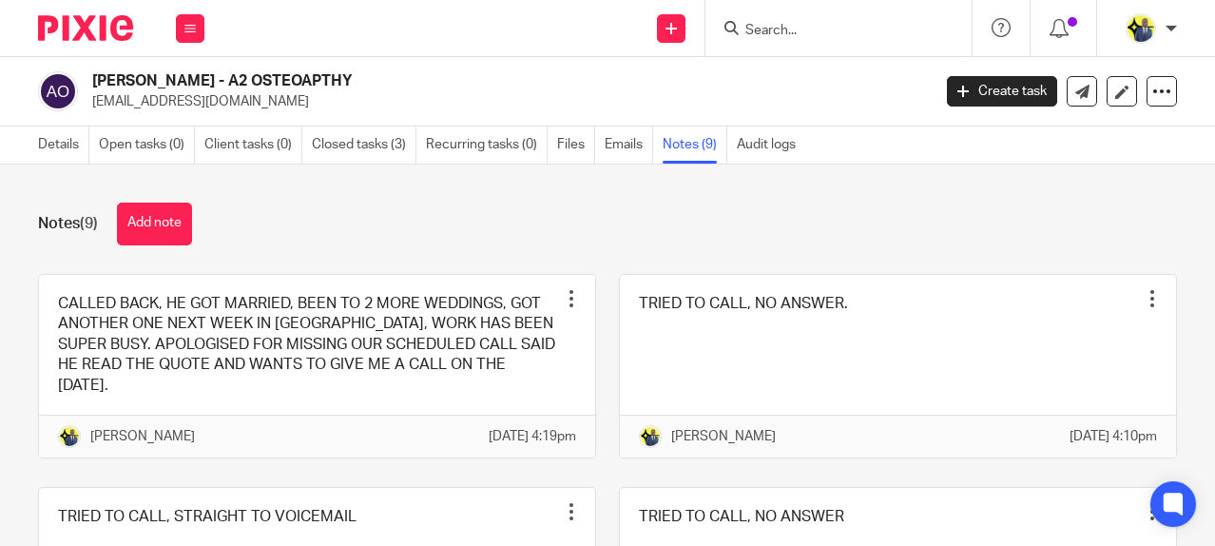
click at [173, 198] on div "Notes (9) Add note CALLED BACK, HE GOT MARRIED, BEEN TO 2 MORE WEDDINGS, GOT AN…" at bounding box center [607, 354] width 1215 height 381
click at [164, 216] on button "Add note" at bounding box center [154, 223] width 75 height 43
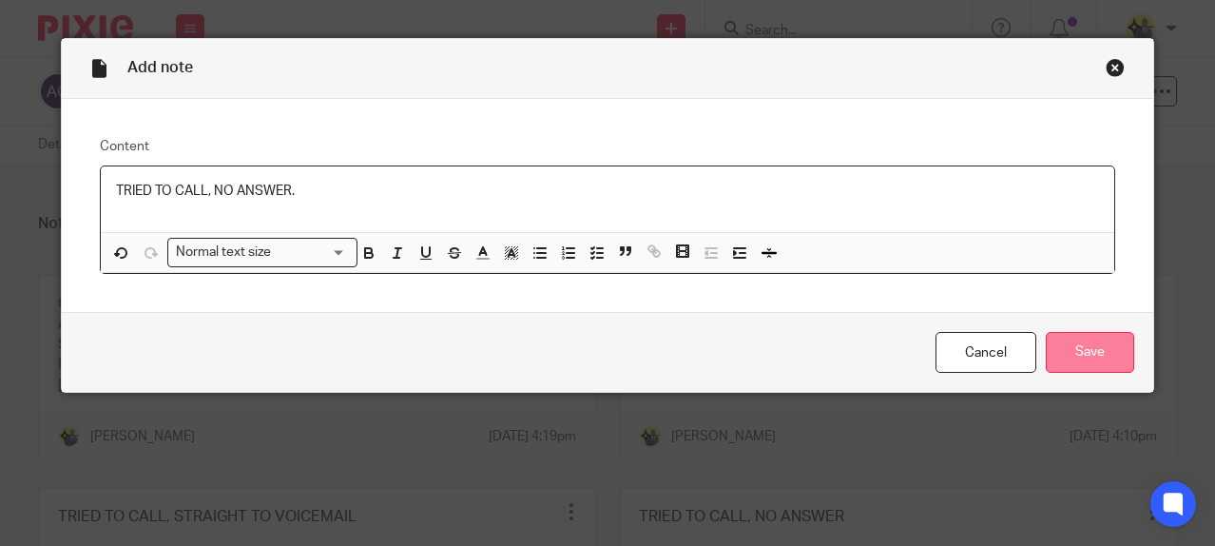
click at [1079, 361] on input "Save" at bounding box center [1090, 352] width 88 height 41
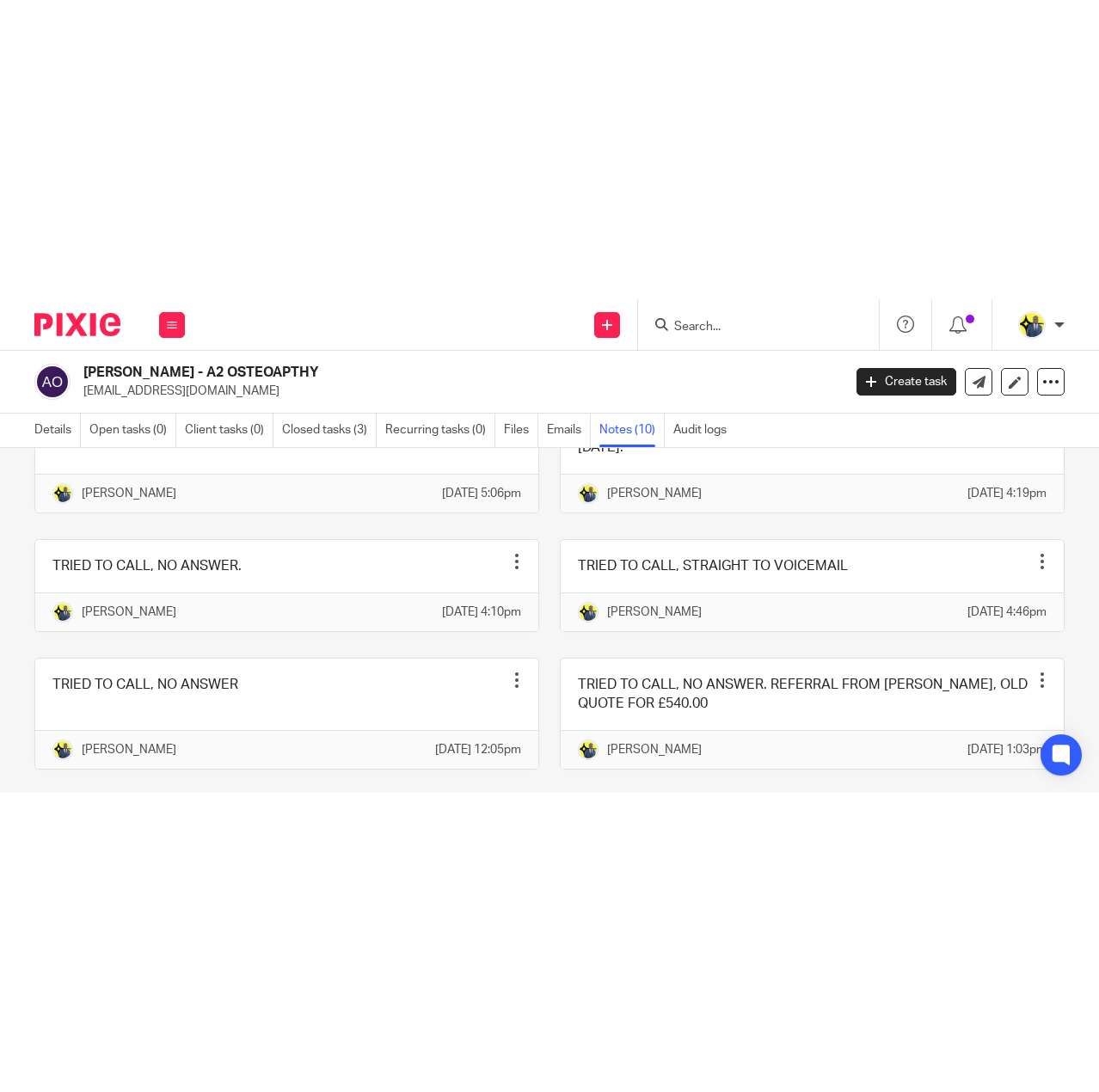
scroll to position [43, 0]
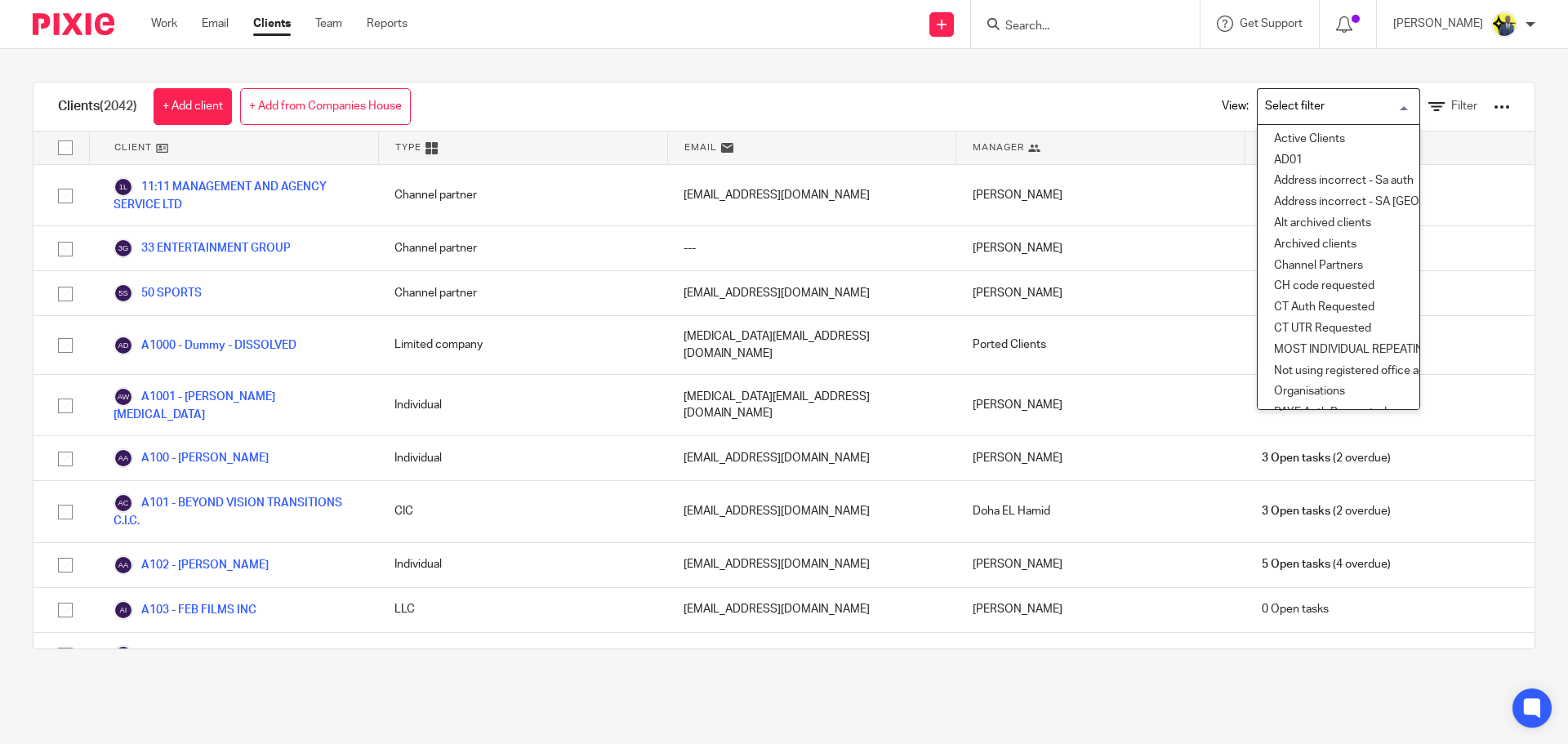
click at [1331, 118] on input "Search for option" at bounding box center [1335, 106] width 151 height 28
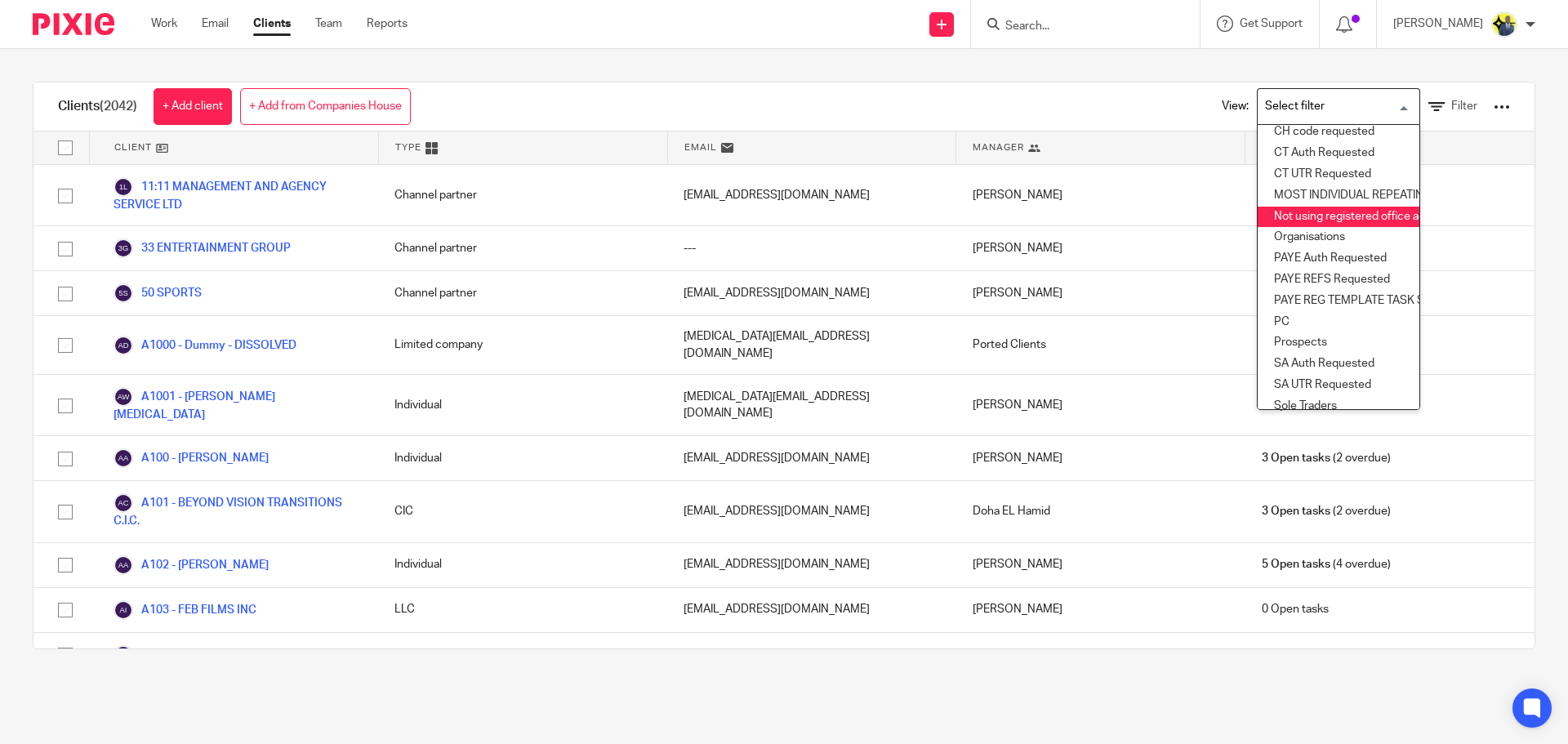
scroll to position [190, 0]
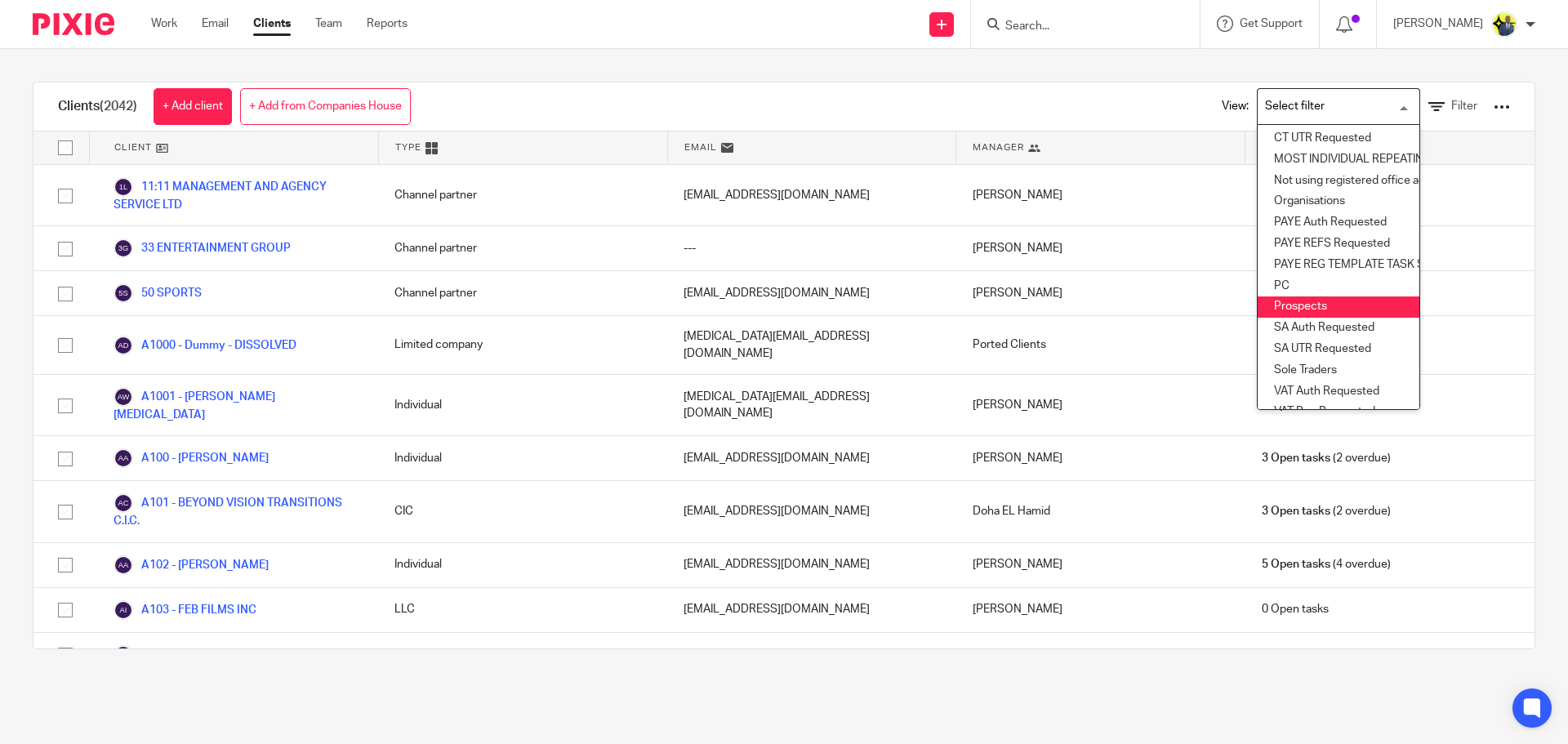
click at [1298, 310] on li "Prospects" at bounding box center [1339, 307] width 162 height 21
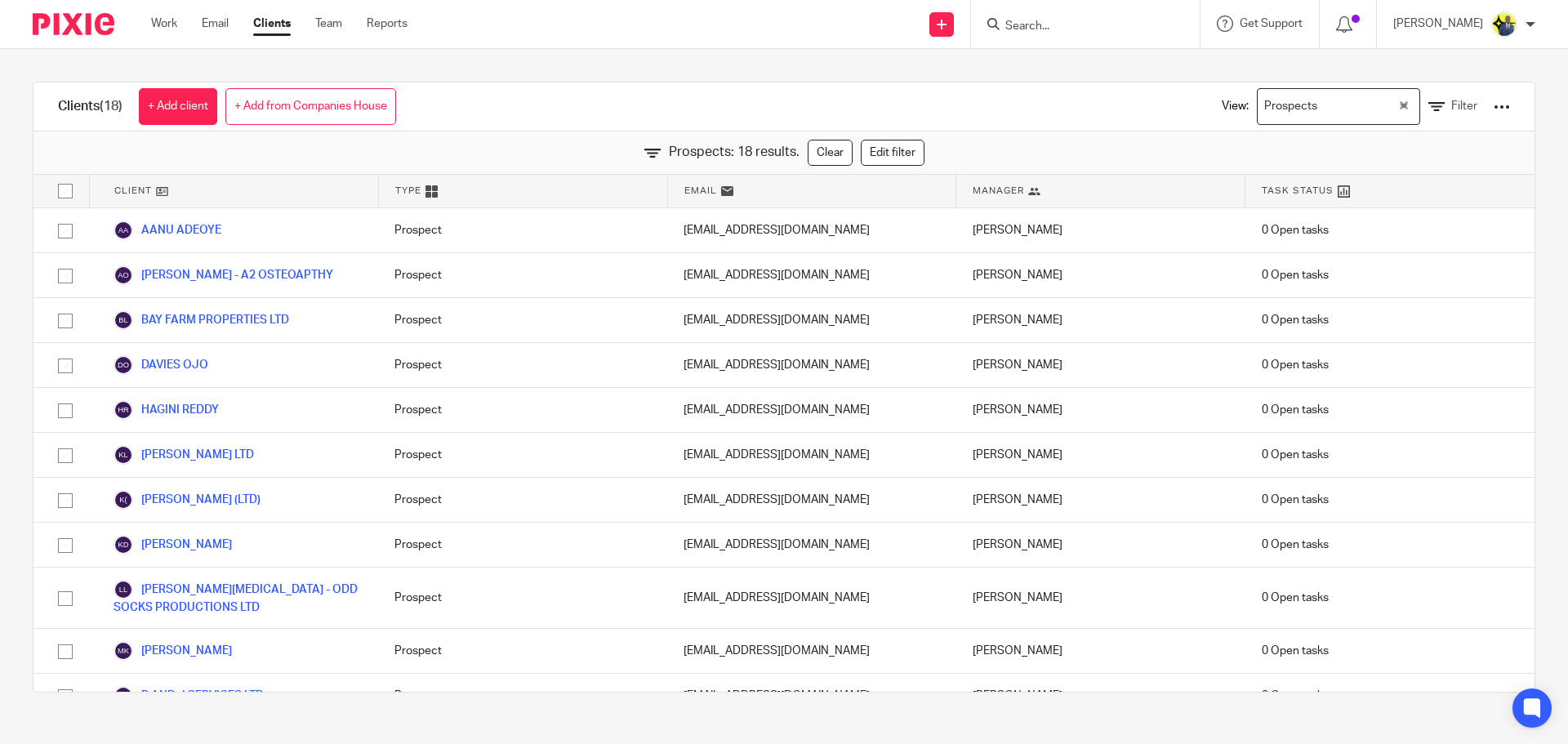
click at [1059, 39] on div at bounding box center [1085, 24] width 229 height 48
click at [1059, 22] on input "Search" at bounding box center [1077, 27] width 147 height 15
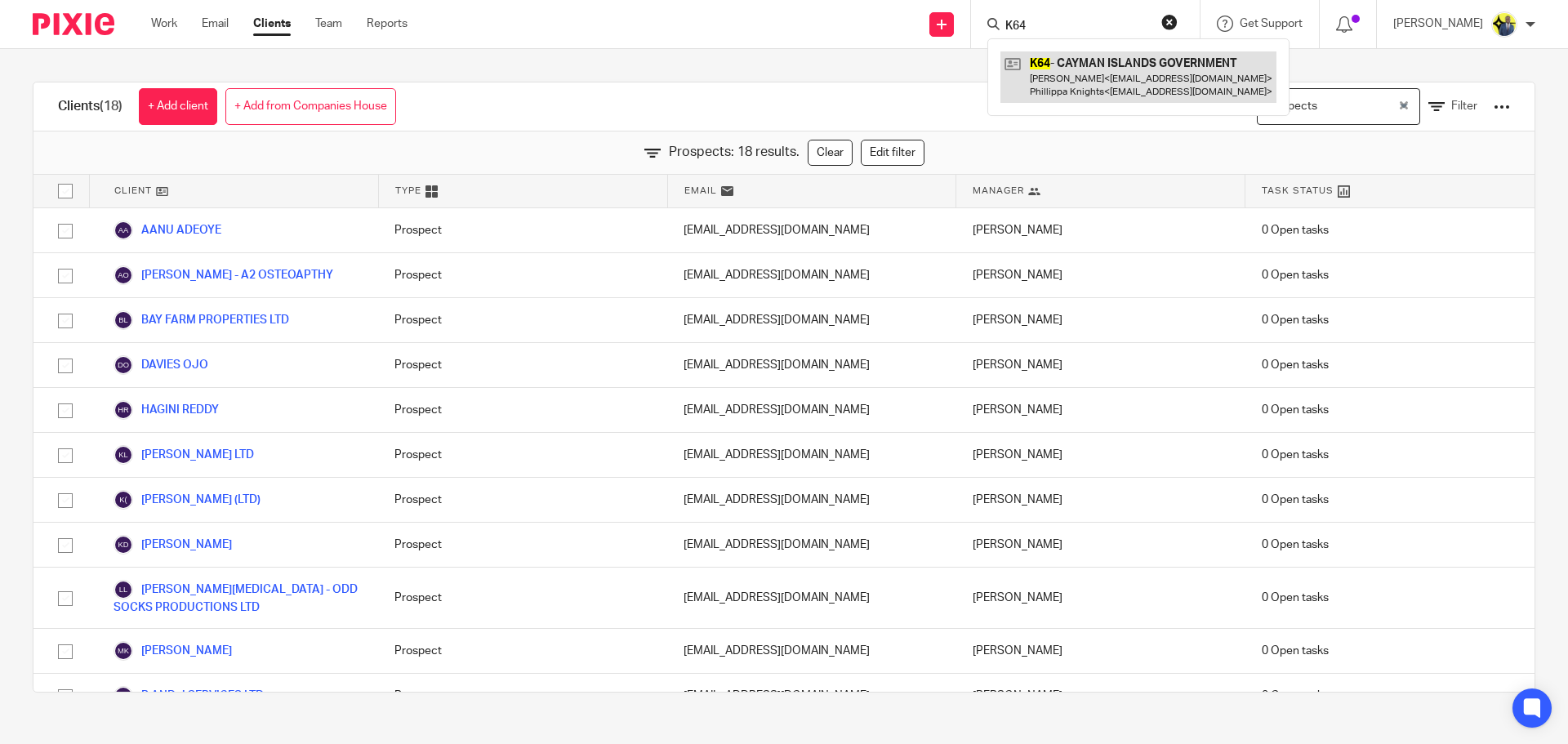
type input "K64"
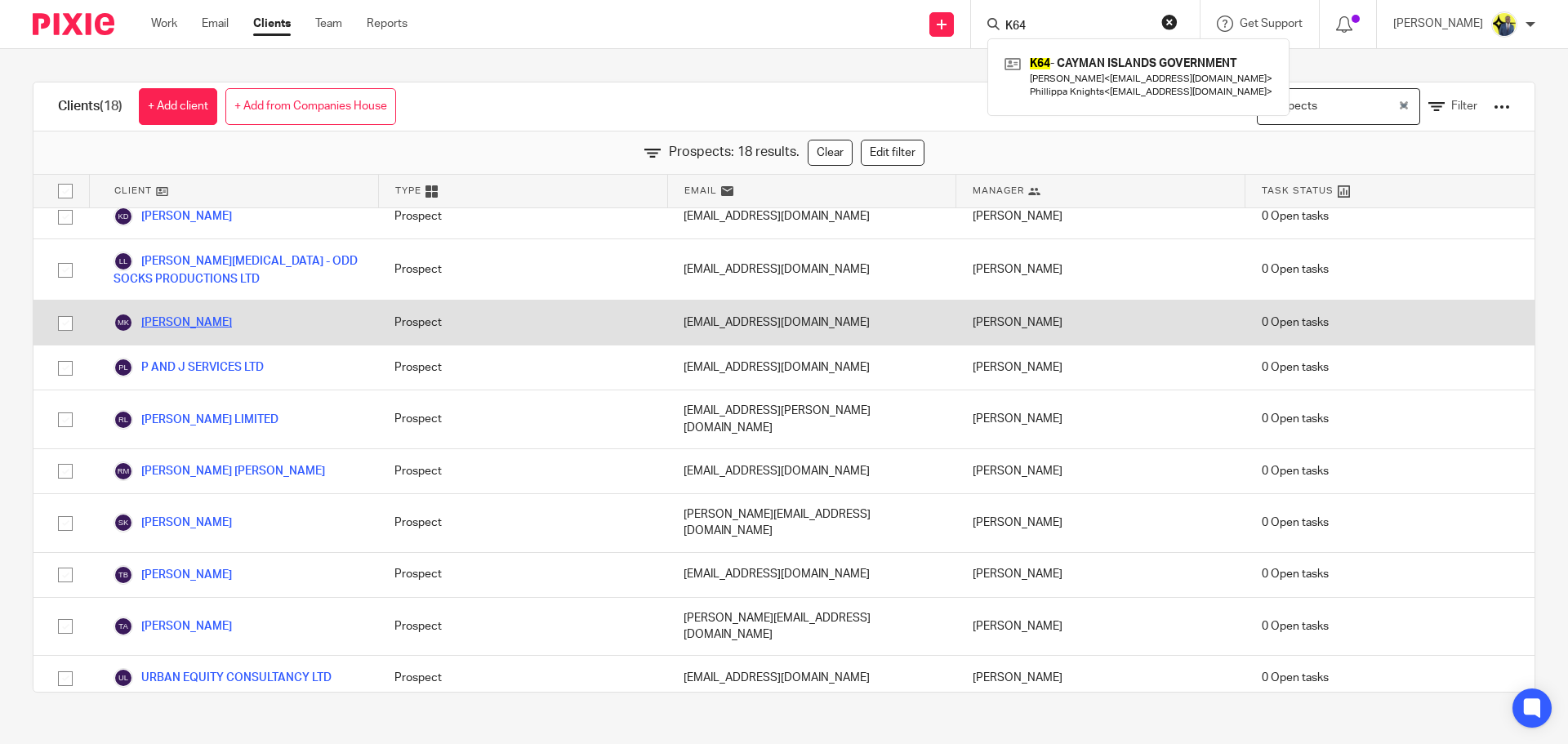
scroll to position [357, 0]
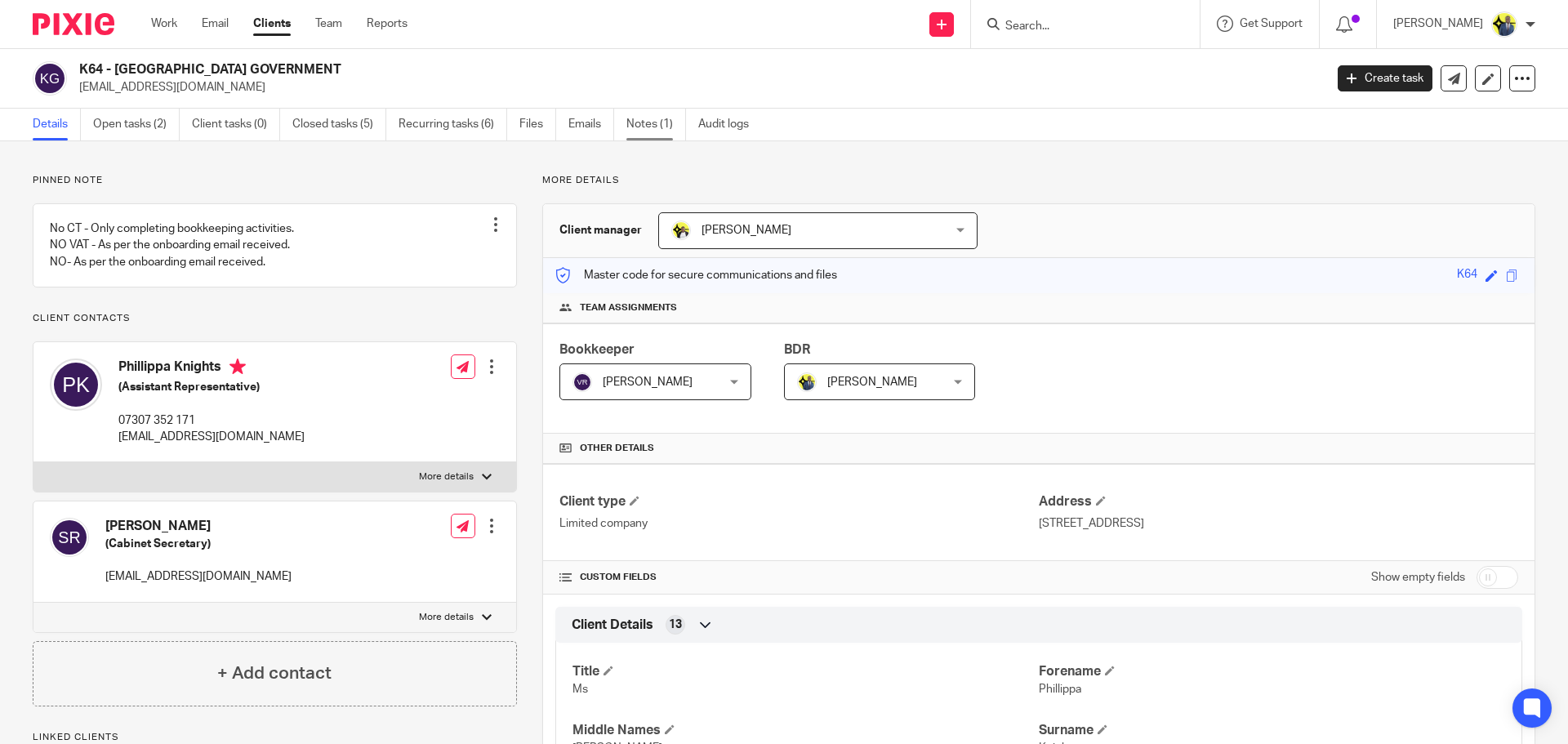
click at [650, 137] on link "Notes (1)" at bounding box center [656, 124] width 59 height 32
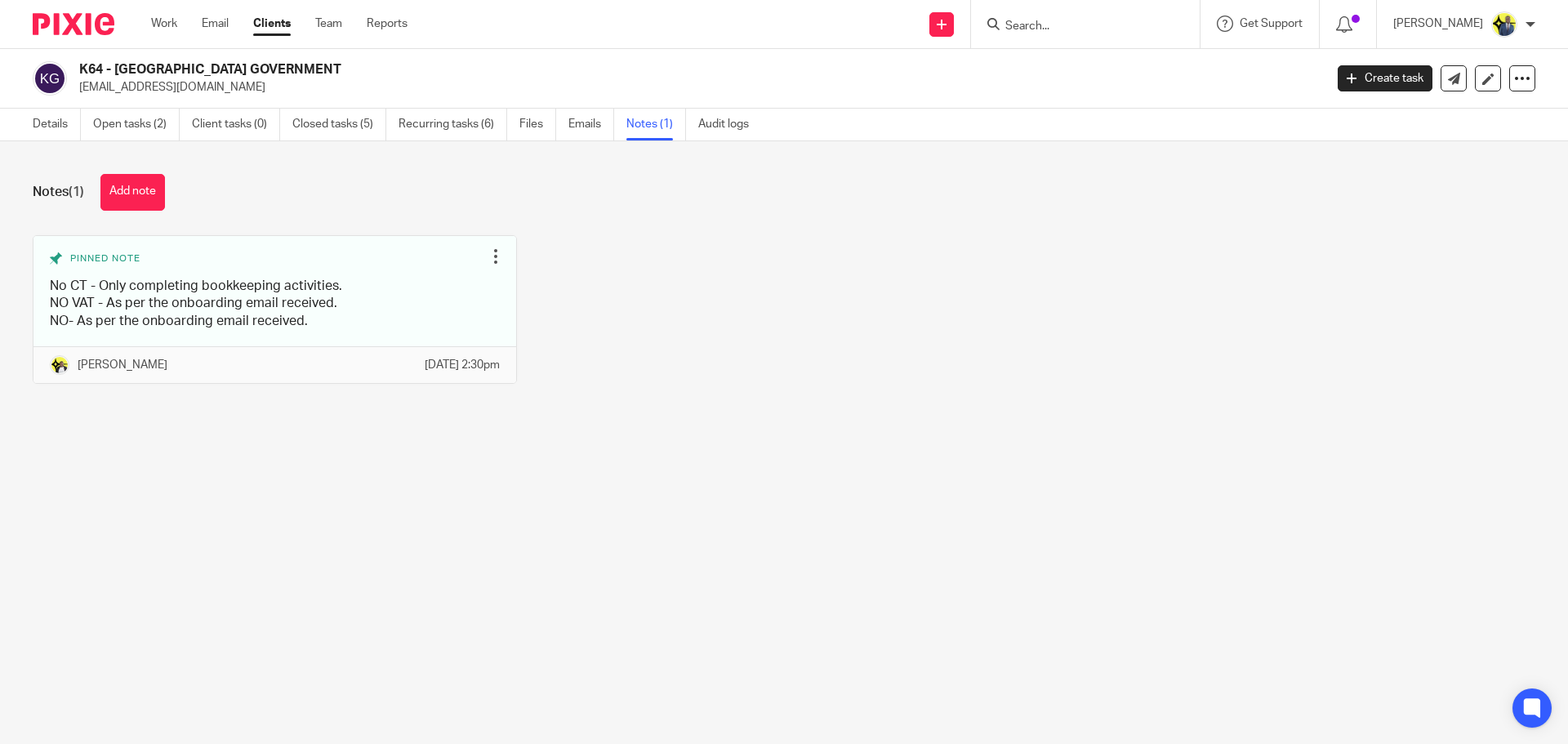
drag, startPoint x: 333, startPoint y: 72, endPoint x: 119, endPoint y: 69, distance: 214.0
click at [119, 69] on h2 "K64 - [GEOGRAPHIC_DATA] GOVERNMENT" at bounding box center [572, 70] width 987 height 17
copy h2 "CAYMAN ISLANDS GOVERNMENT"
click at [52, 117] on link "Details" at bounding box center [57, 124] width 48 height 32
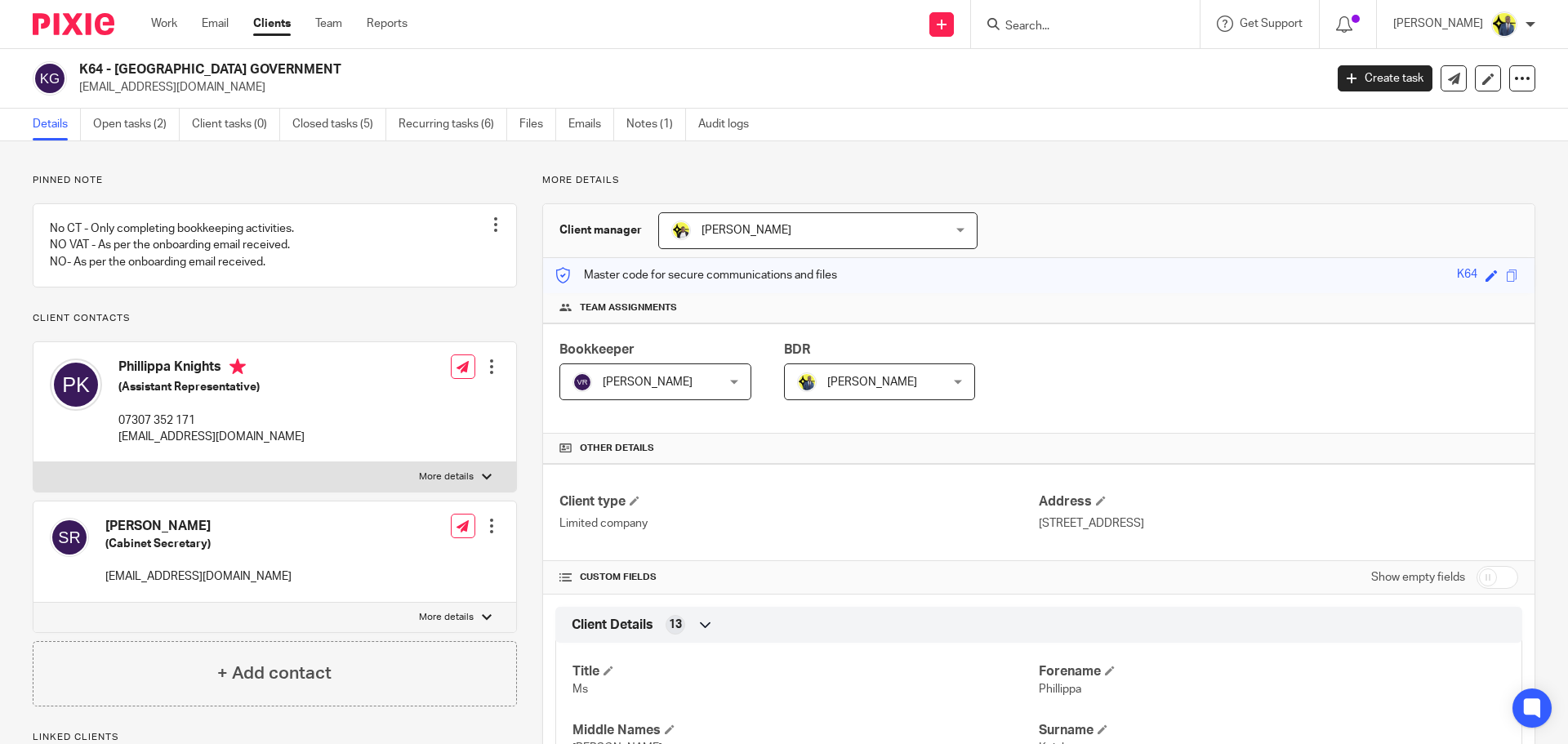
scroll to position [190, 0]
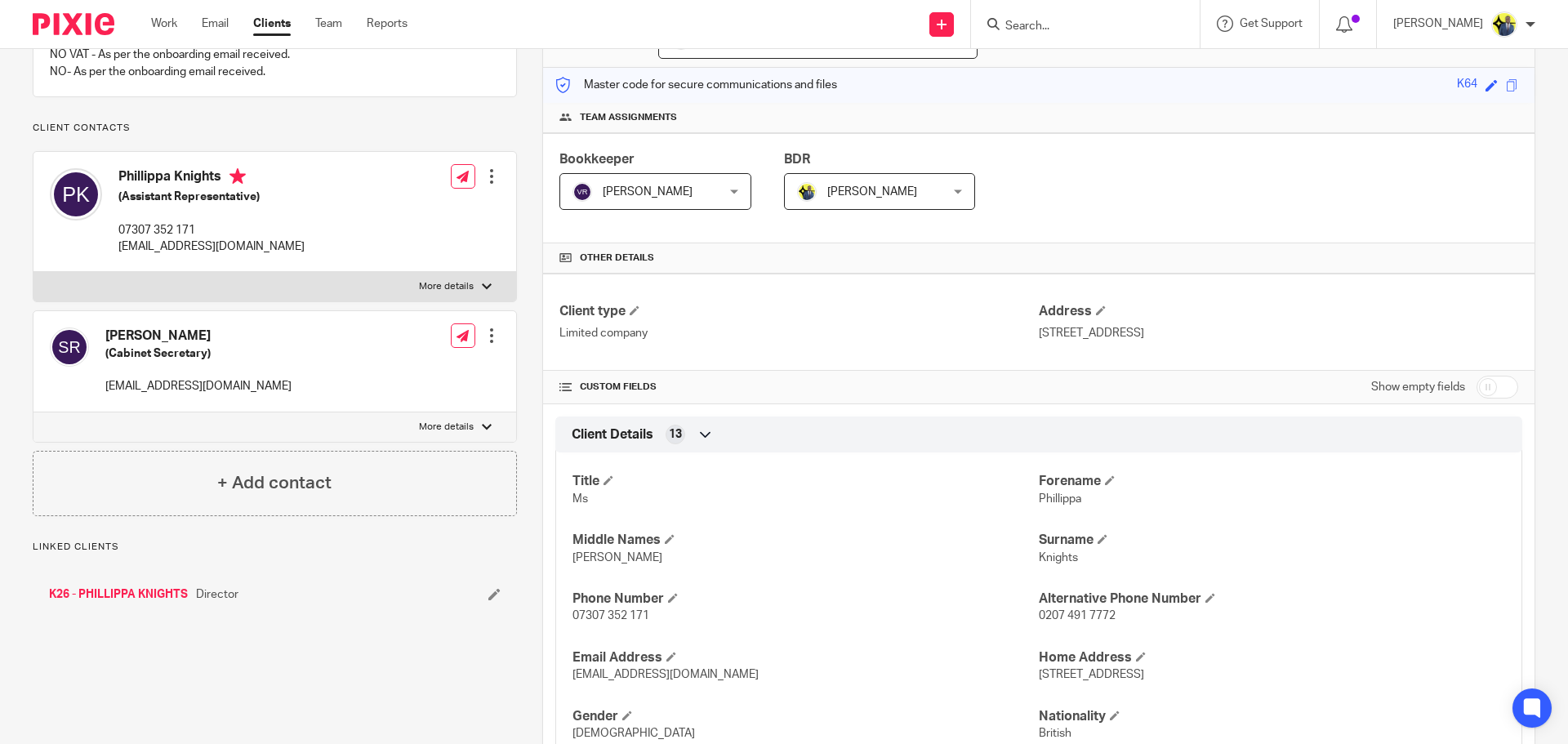
click at [138, 603] on link "K26 - PHILLIPPA KNIGHTS" at bounding box center [119, 595] width 139 height 16
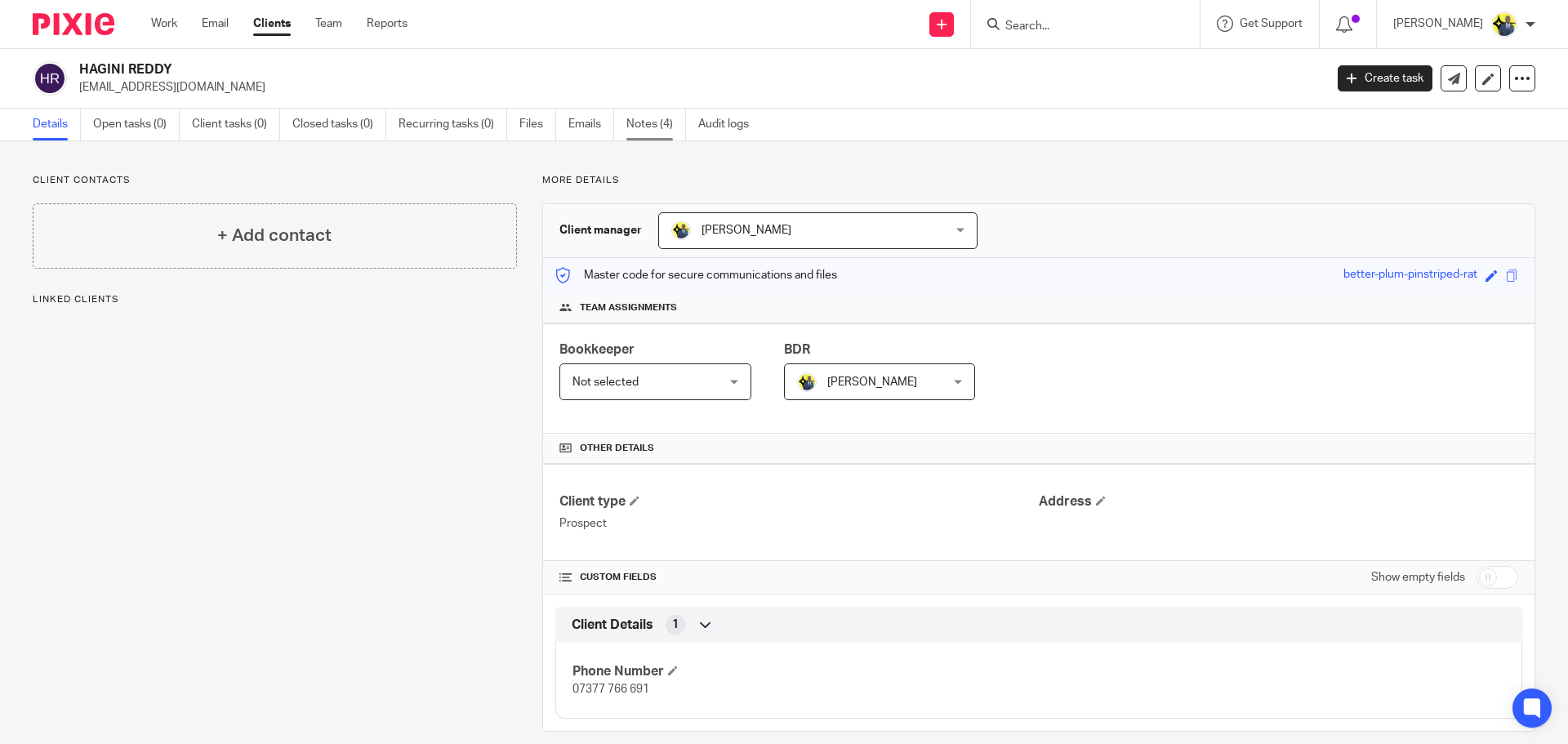
click at [653, 127] on link "Notes (4)" at bounding box center [656, 124] width 59 height 32
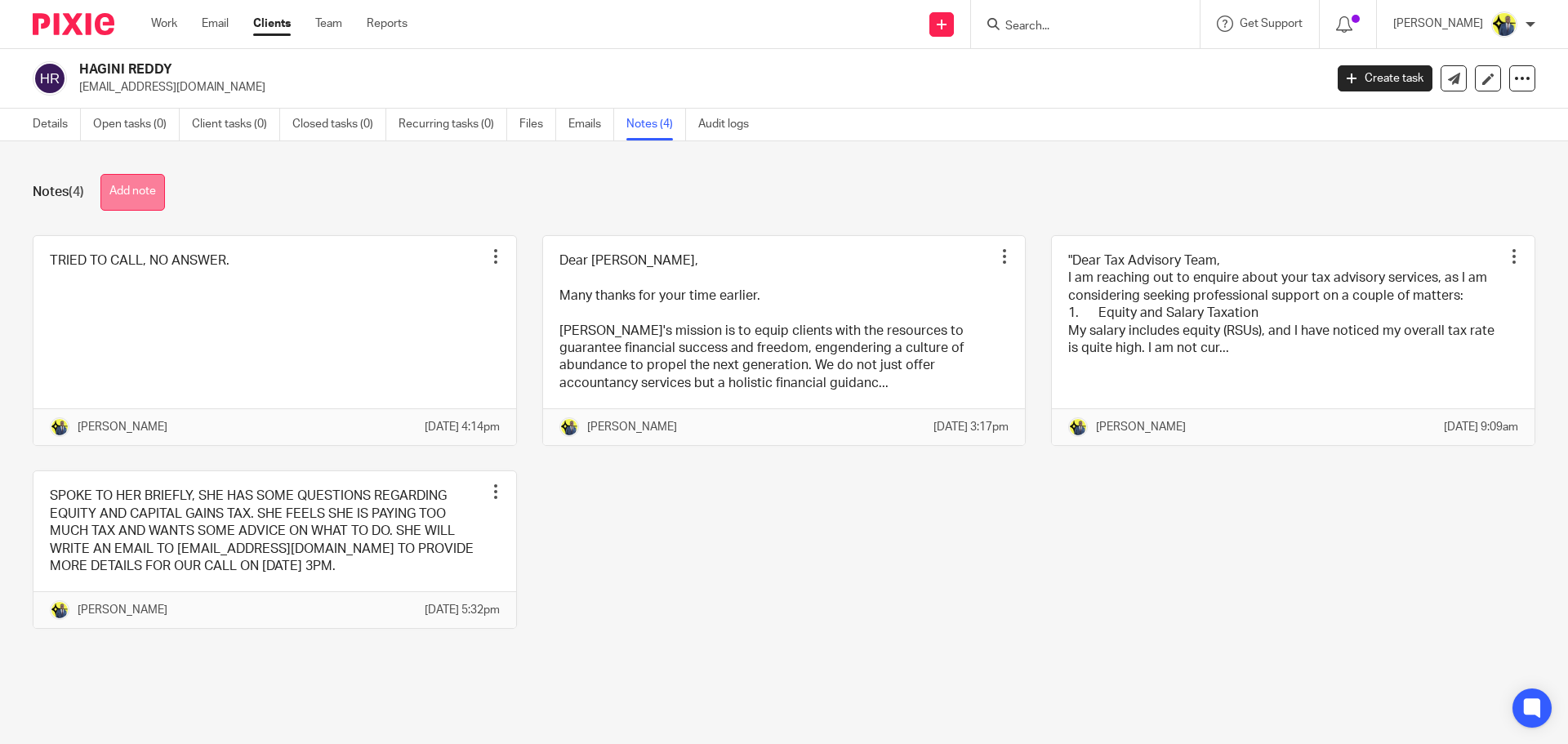
click at [124, 178] on button "Add note" at bounding box center [132, 192] width 64 height 37
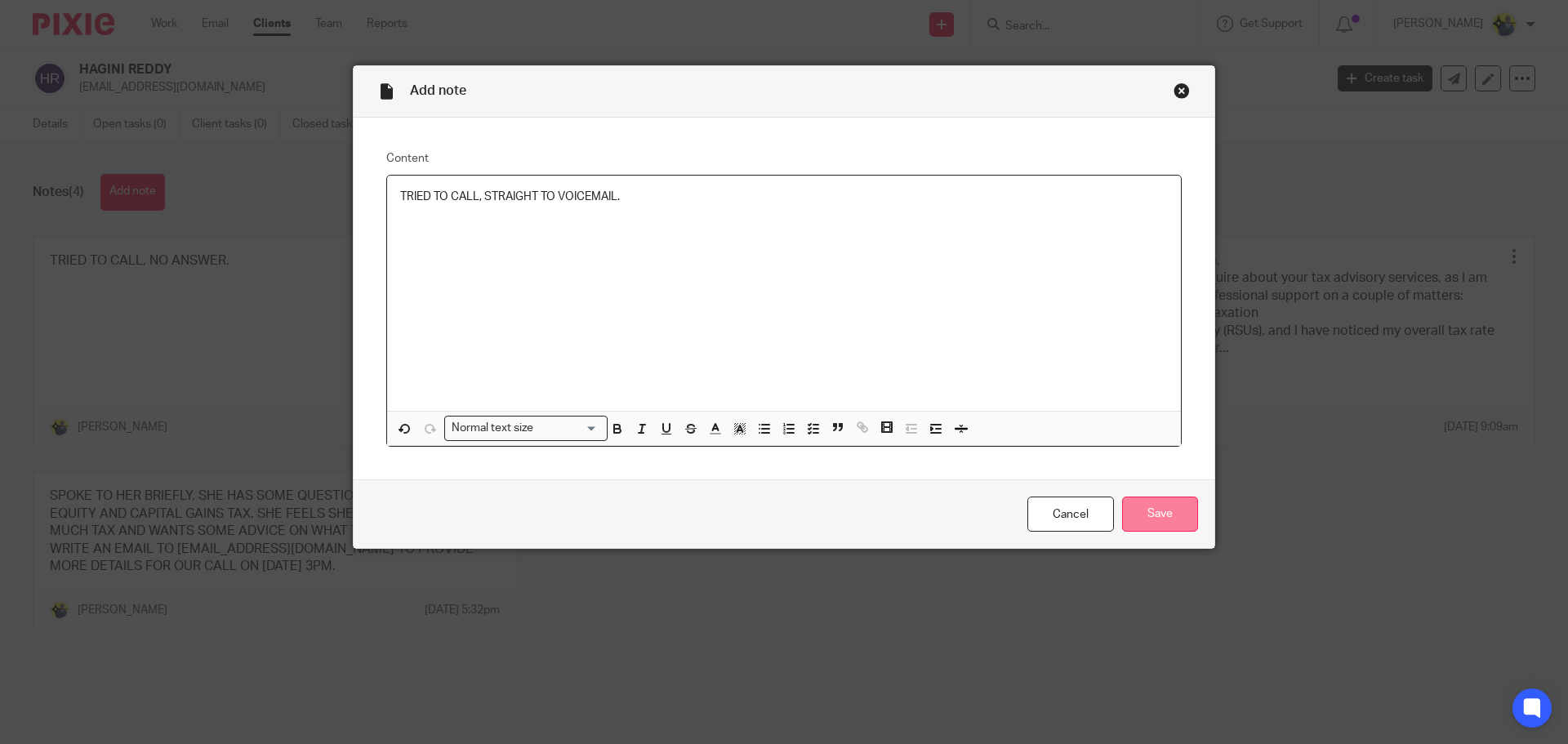
click at [1159, 526] on input "Save" at bounding box center [1160, 514] width 76 height 35
